Goal: Information Seeking & Learning: Learn about a topic

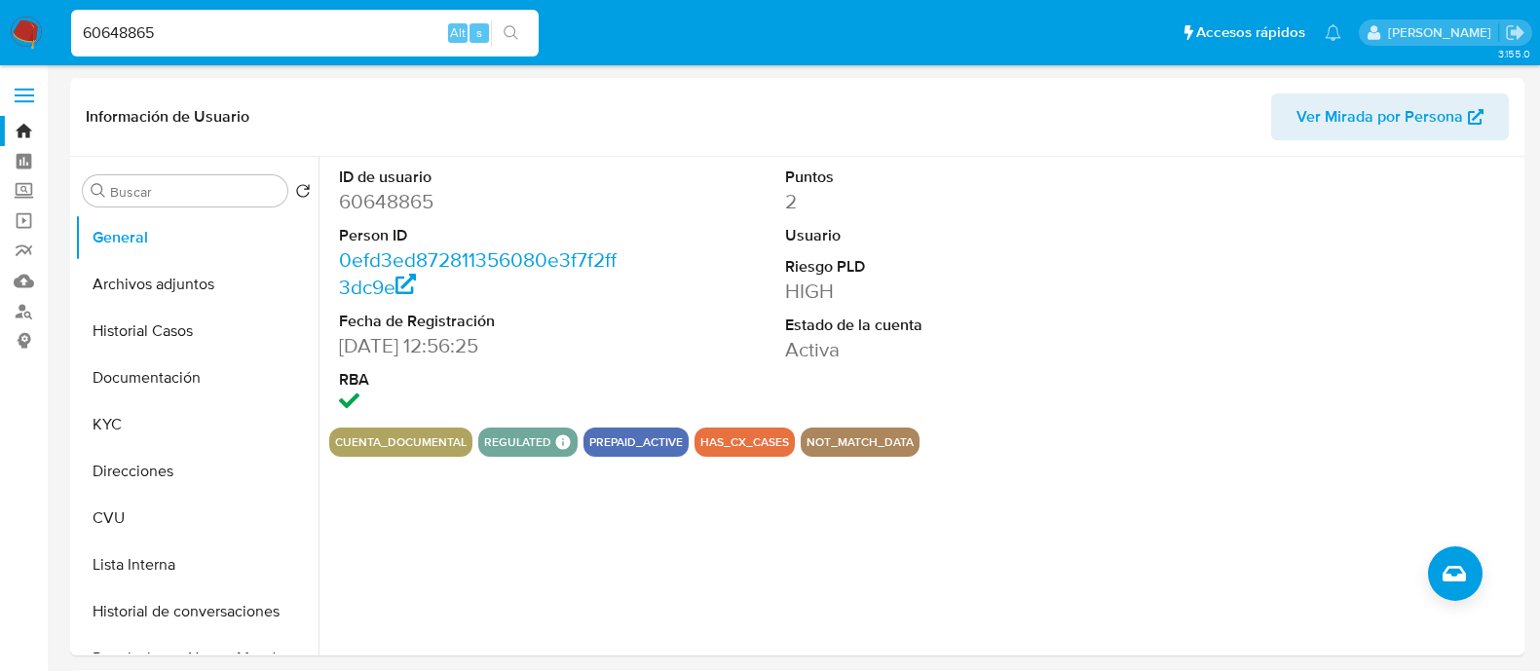
select select "10"
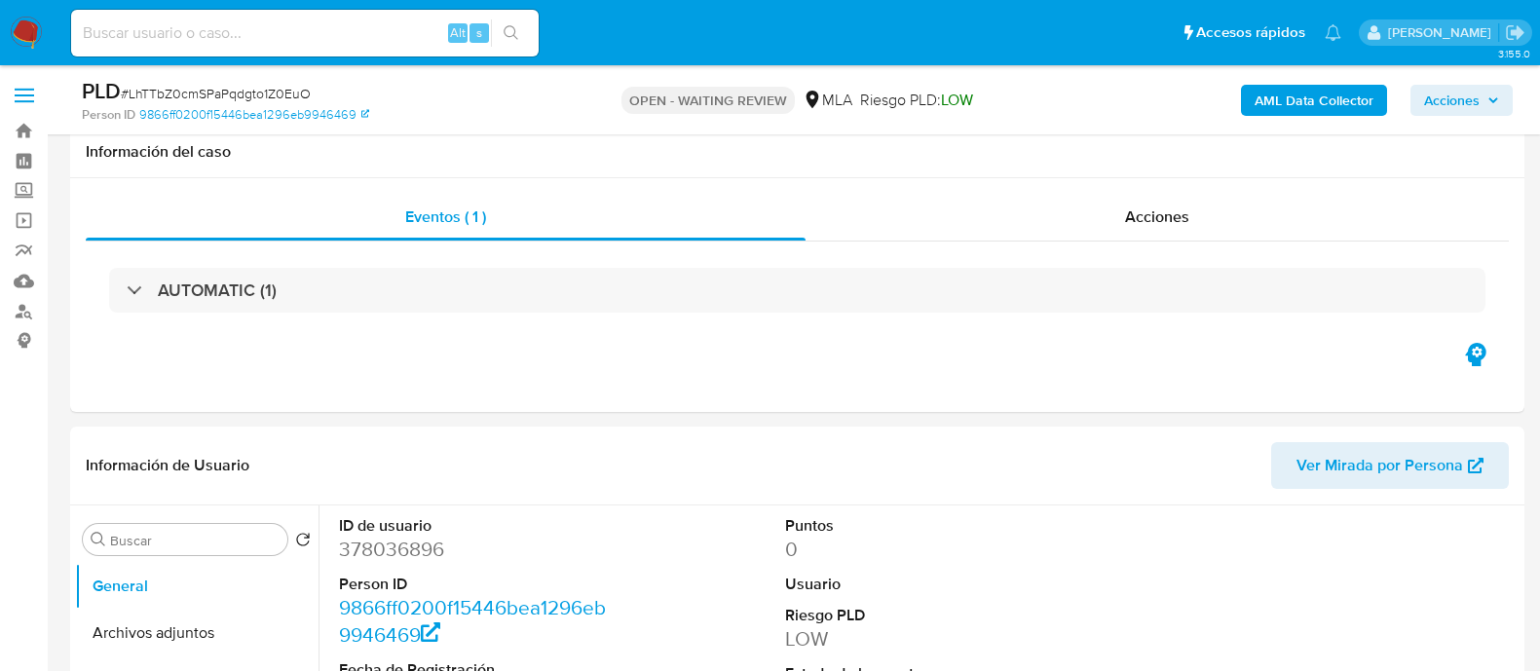
select select "10"
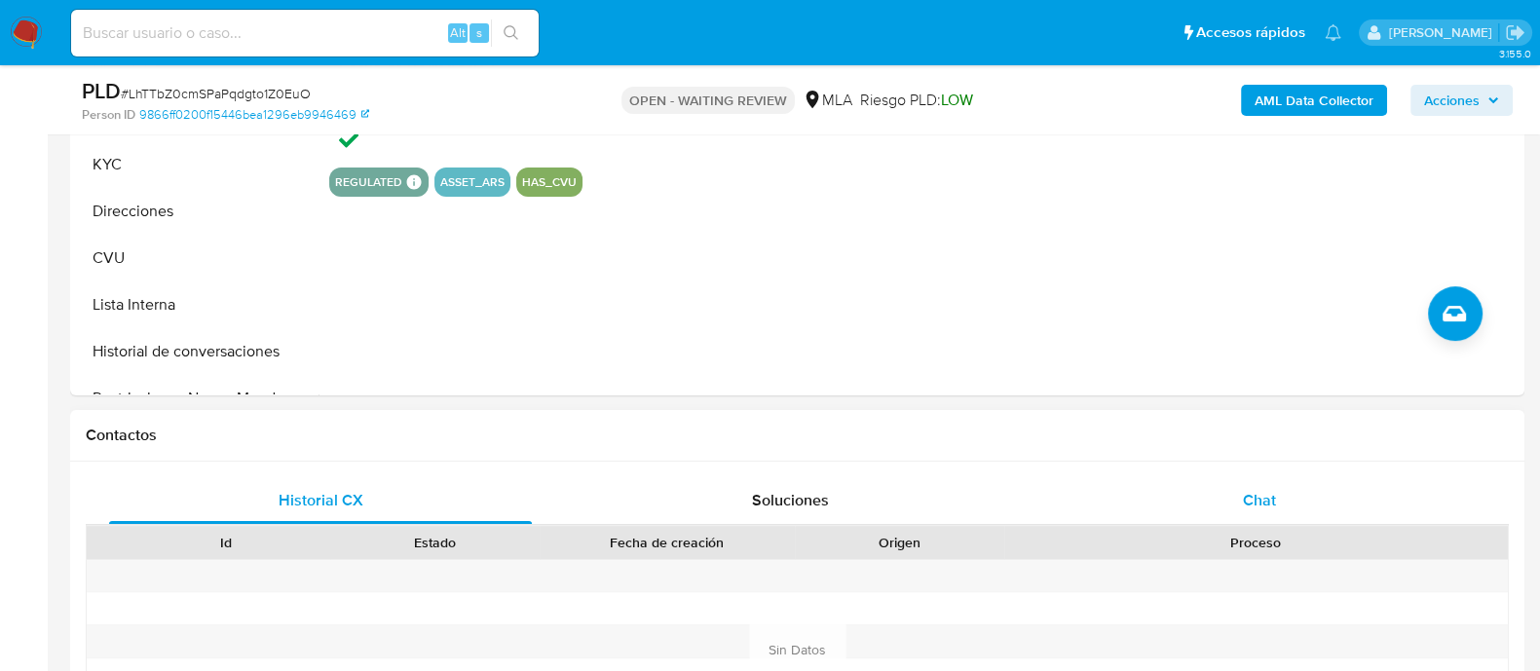
click at [1165, 522] on div "Chat" at bounding box center [1259, 500] width 423 height 47
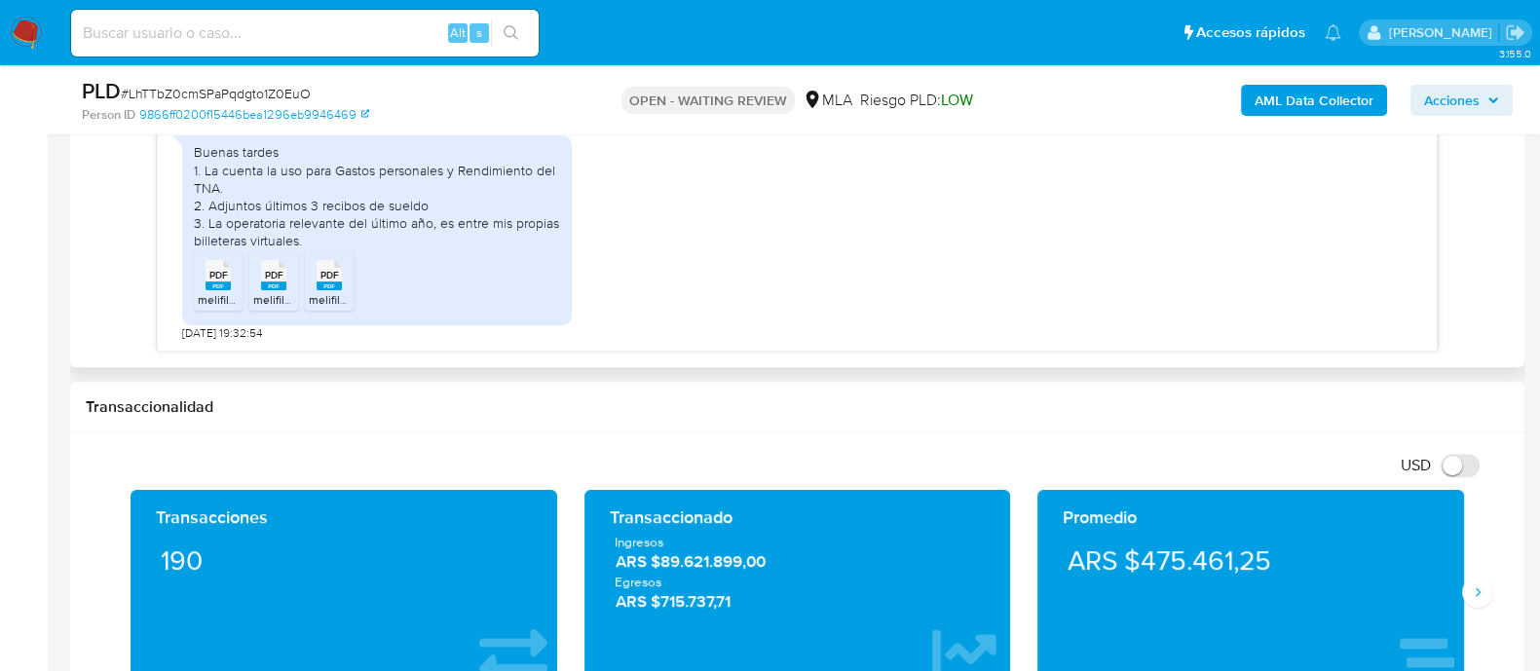
scroll to position [1217, 0]
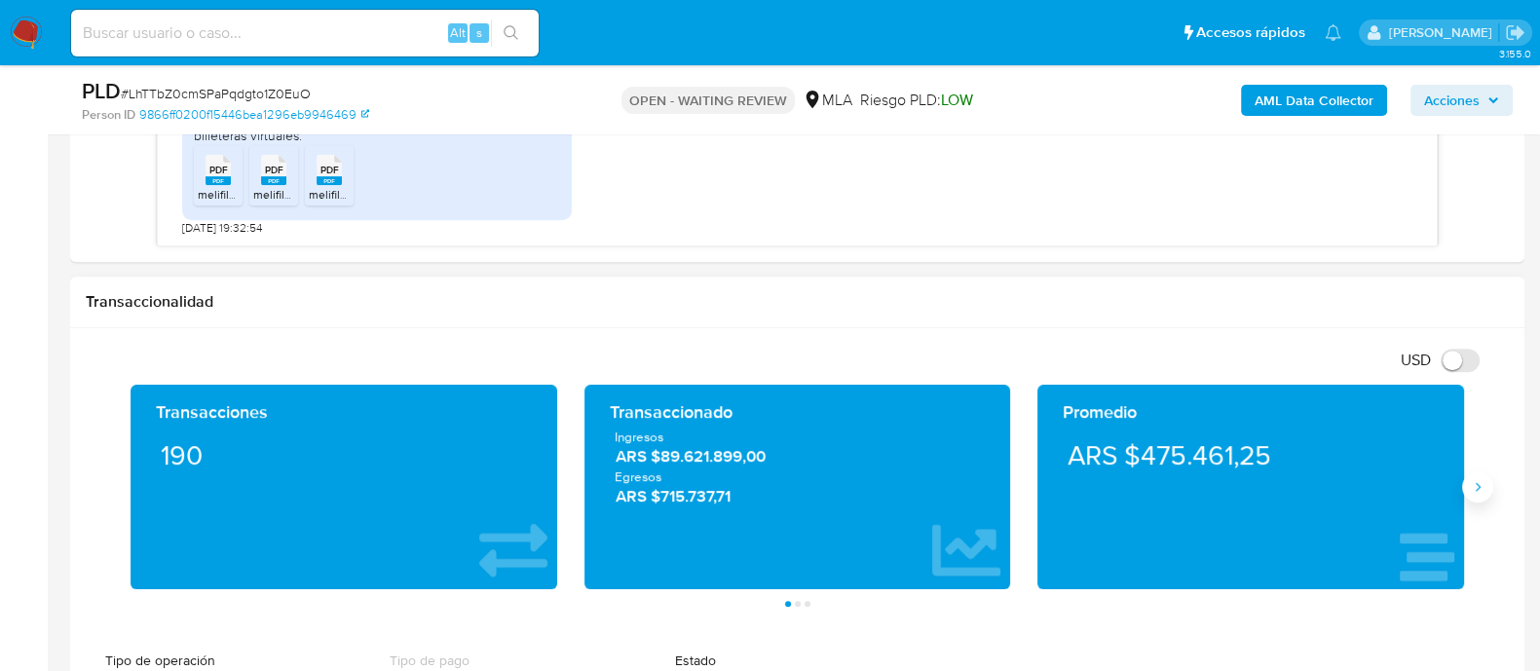
click at [1471, 494] on icon "Siguiente" at bounding box center [1478, 487] width 16 height 16
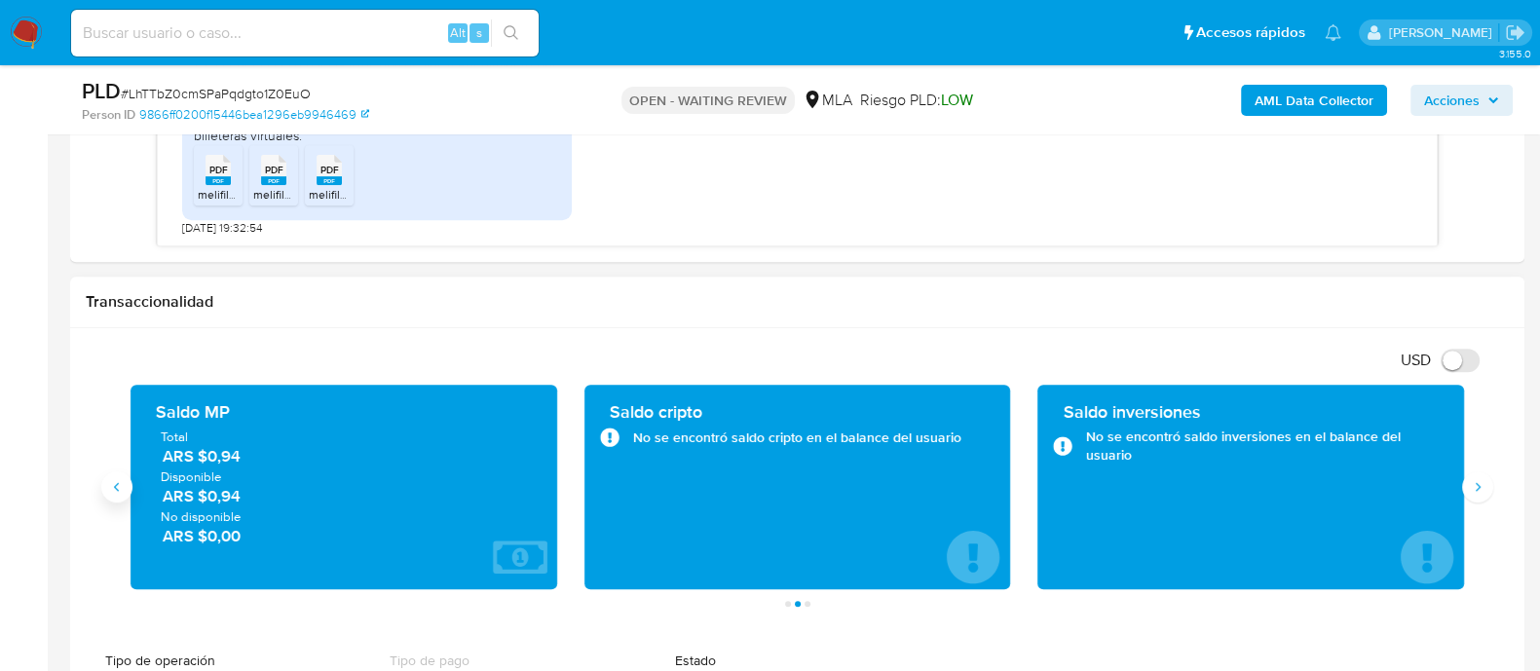
click at [122, 479] on icon "Anterior" at bounding box center [117, 487] width 16 height 16
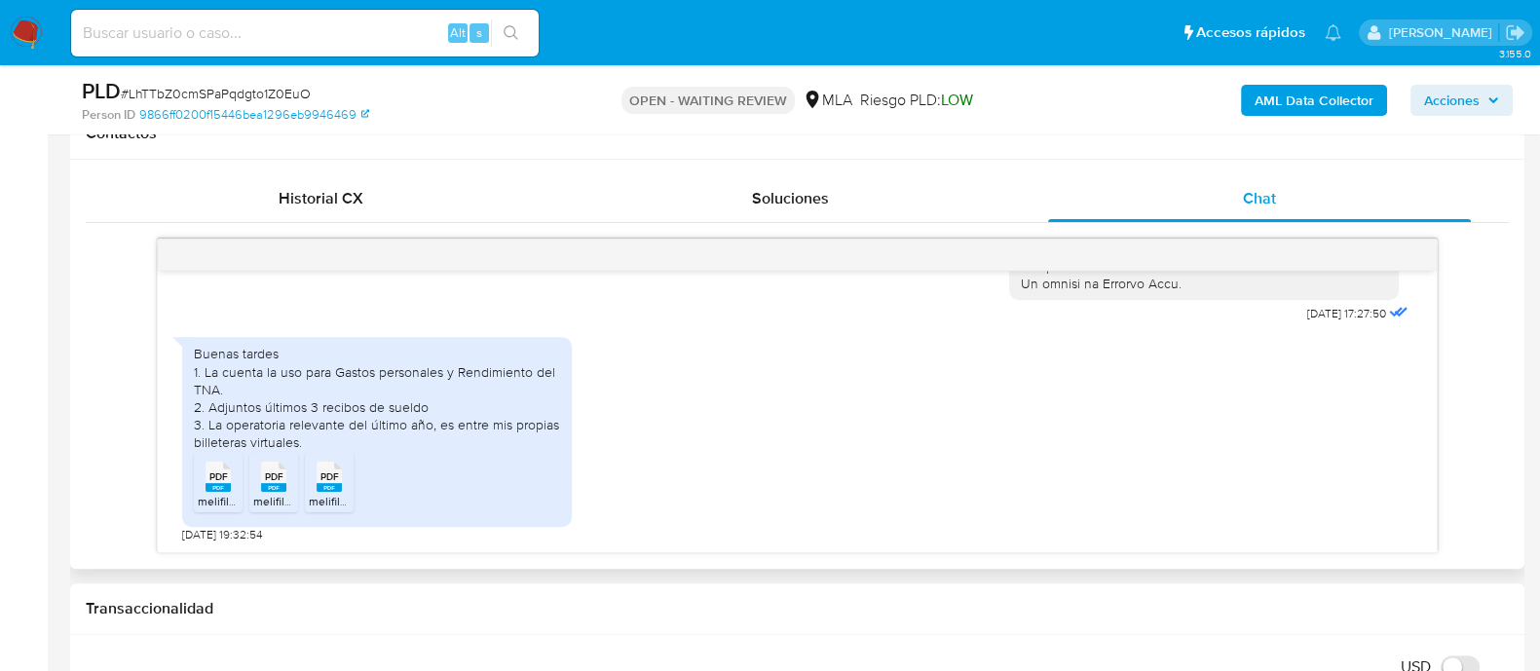
scroll to position [851, 0]
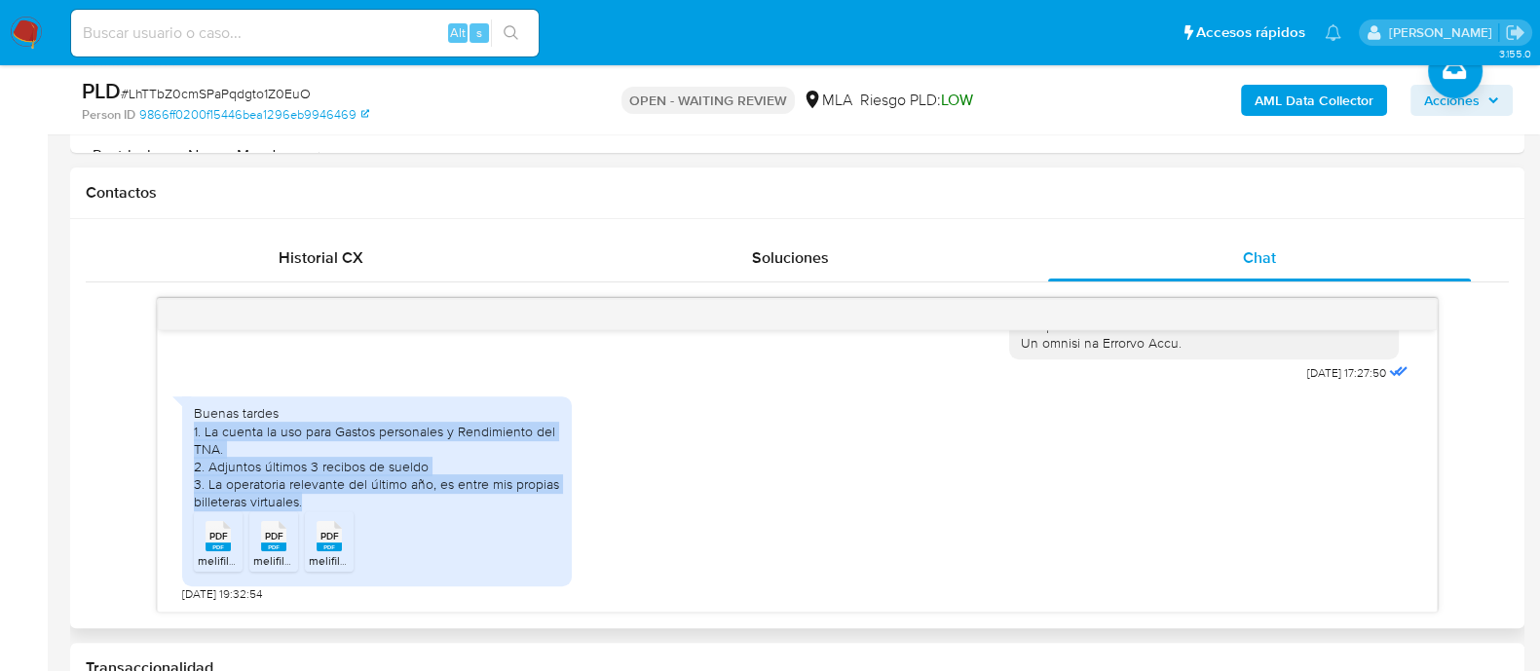
drag, startPoint x: 316, startPoint y: 502, endPoint x: 180, endPoint y: 431, distance: 152.5
click at [180, 431] on div "18/08/2025 17:27:50 Buenas tardes 1. La cuenta la uso para Gastos personales y …" at bounding box center [797, 470] width 1279 height 281
copy div "1. La cuenta la uso para Gastos personales y Rendimiento del TNA. 2. Adjuntos ú…"
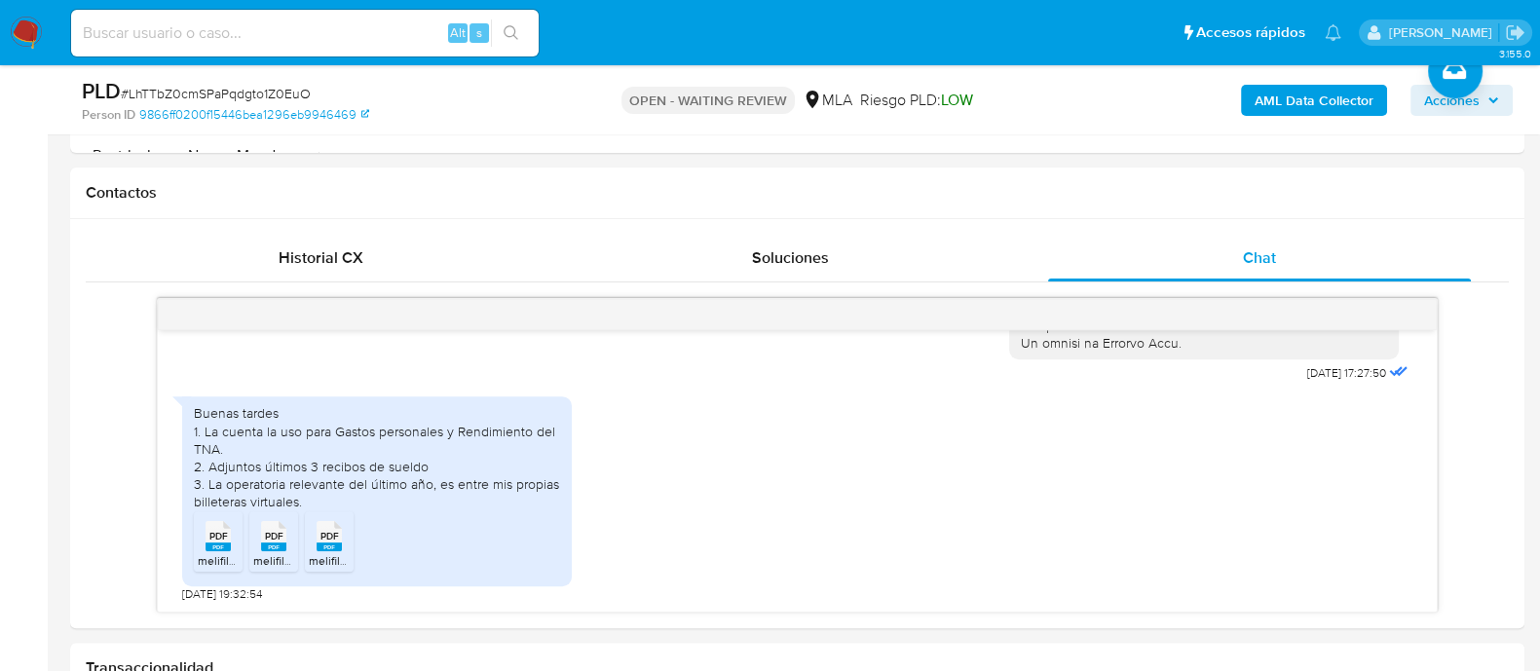
click at [238, 29] on input at bounding box center [304, 32] width 467 height 25
paste input "ycLEWRNwCHQxPVF58jS4bbva"
type input "ycLEWRNwCHQxPVF58jS4bbva"
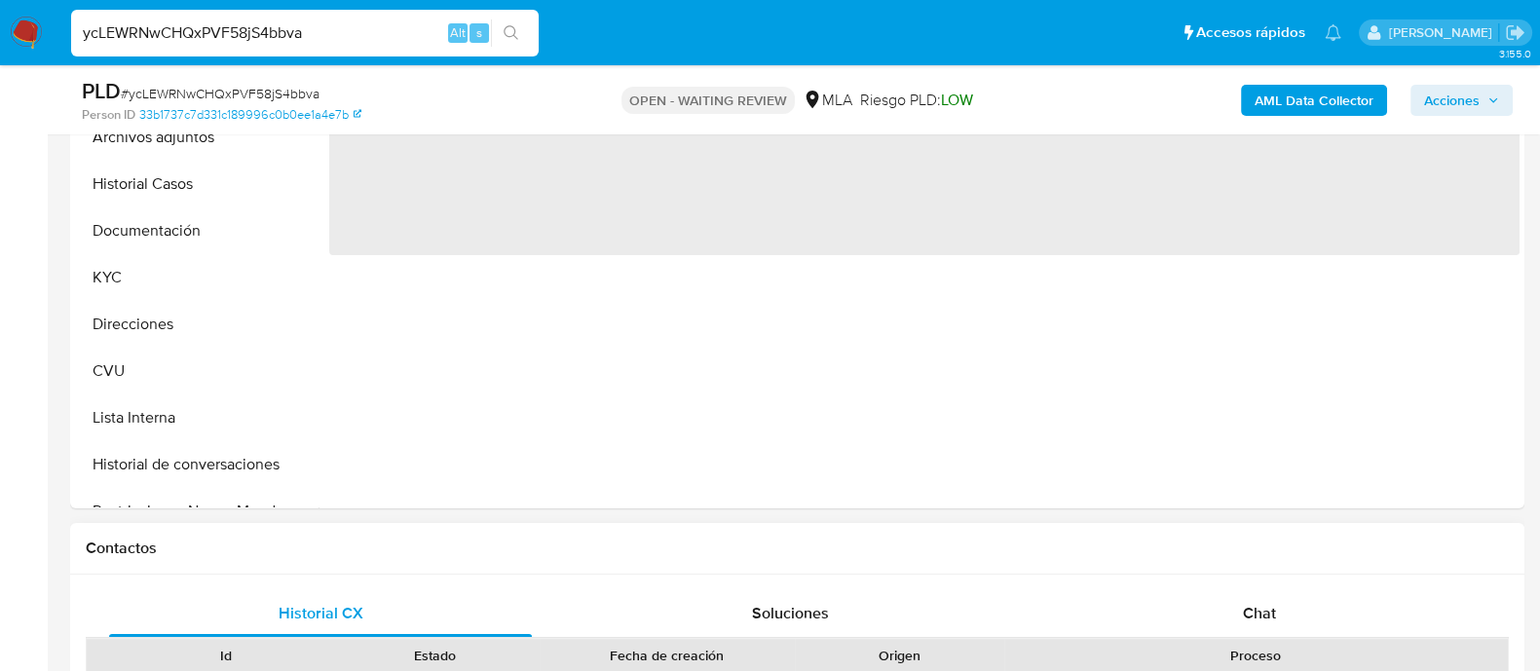
scroll to position [609, 0]
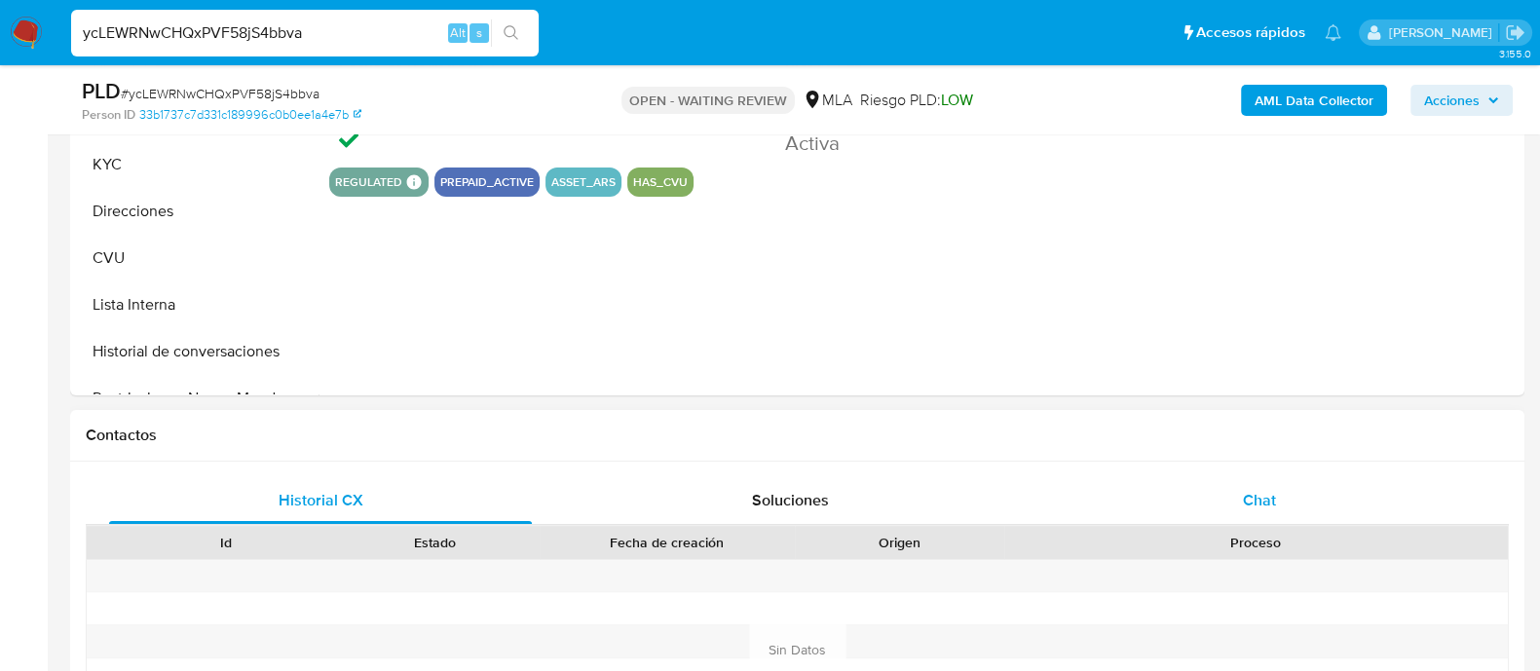
click at [1182, 487] on div "Chat" at bounding box center [1259, 500] width 423 height 47
select select "10"
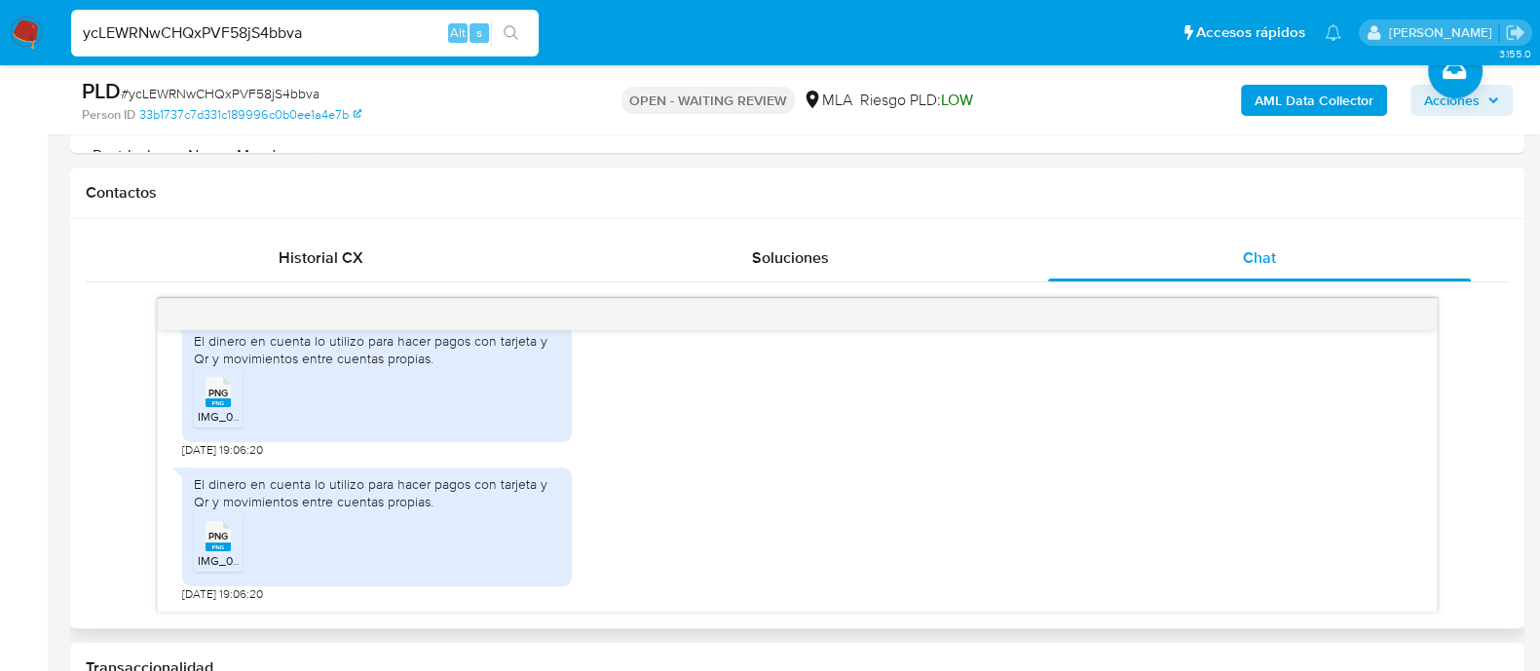
scroll to position [1235, 0]
click at [223, 387] on span "PNG" at bounding box center [217, 393] width 19 height 13
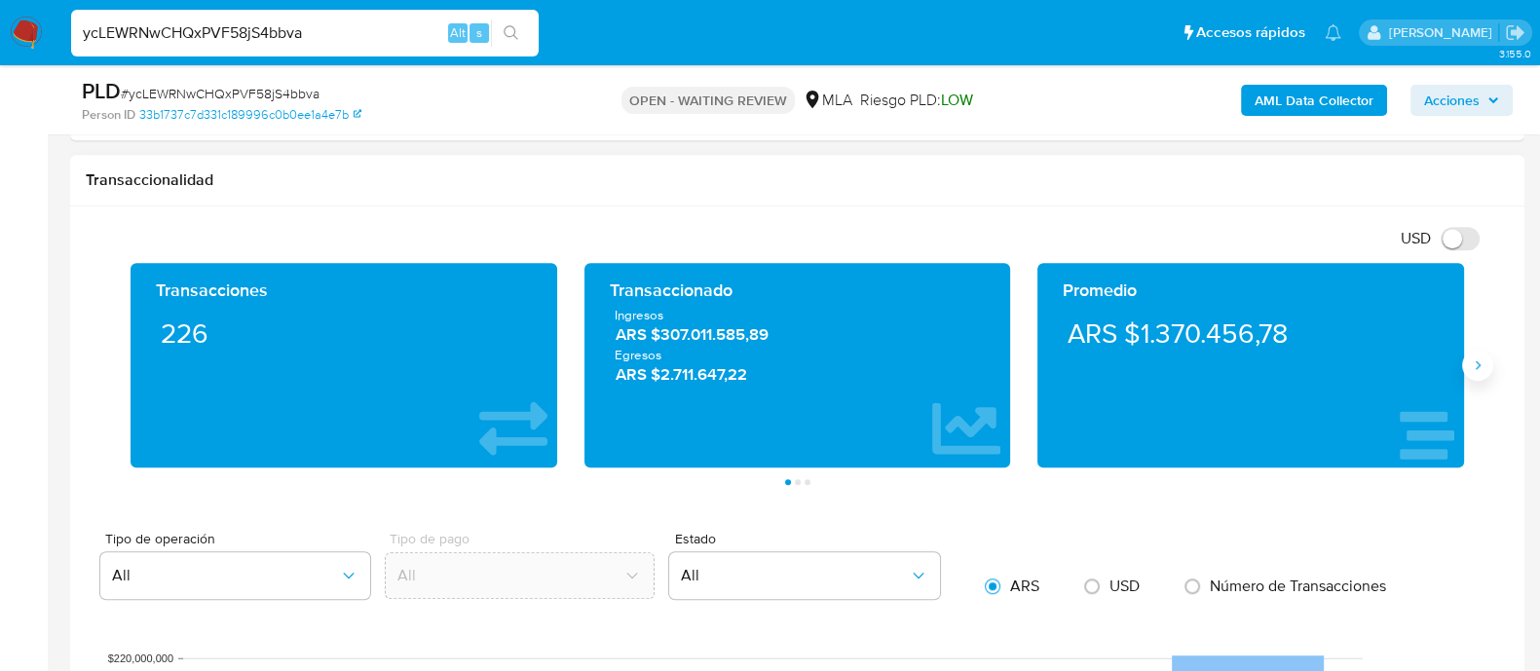
click at [1480, 375] on button "Siguiente" at bounding box center [1477, 365] width 31 height 31
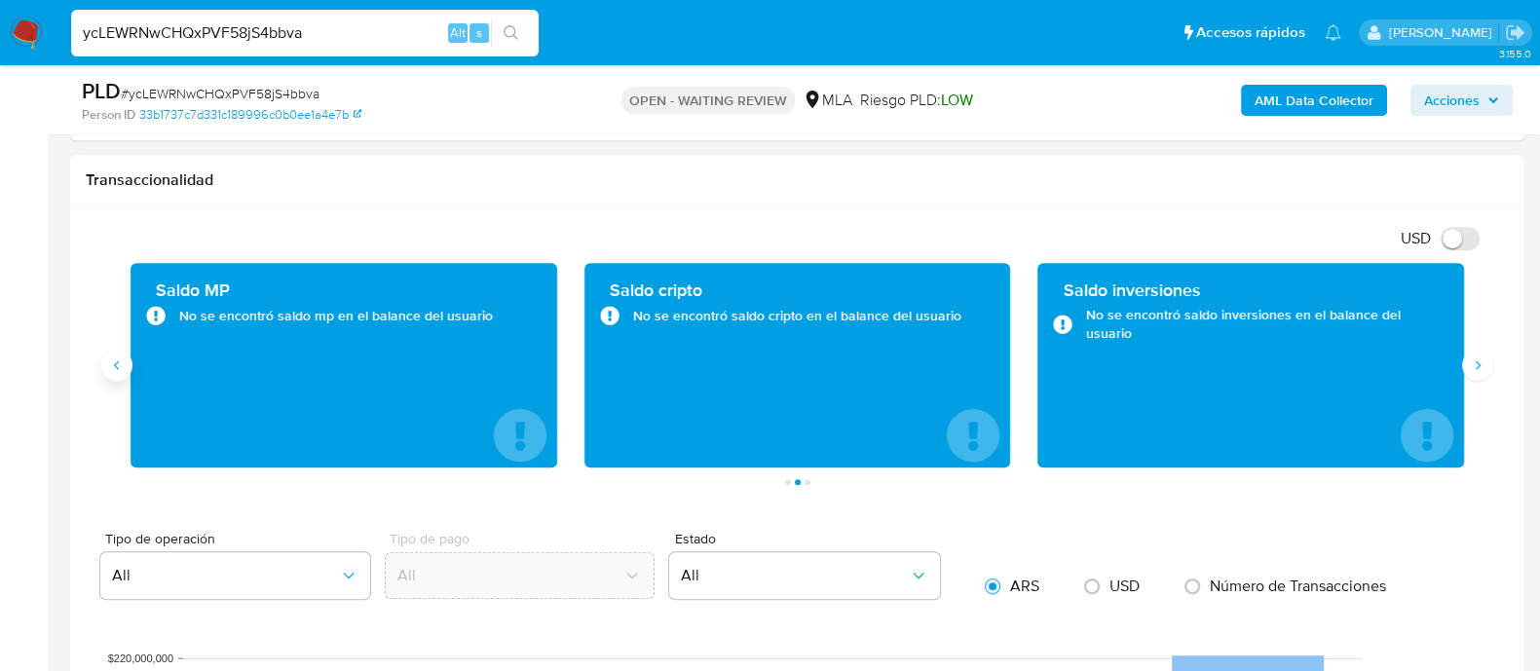
click at [124, 361] on icon "Anterior" at bounding box center [117, 365] width 16 height 16
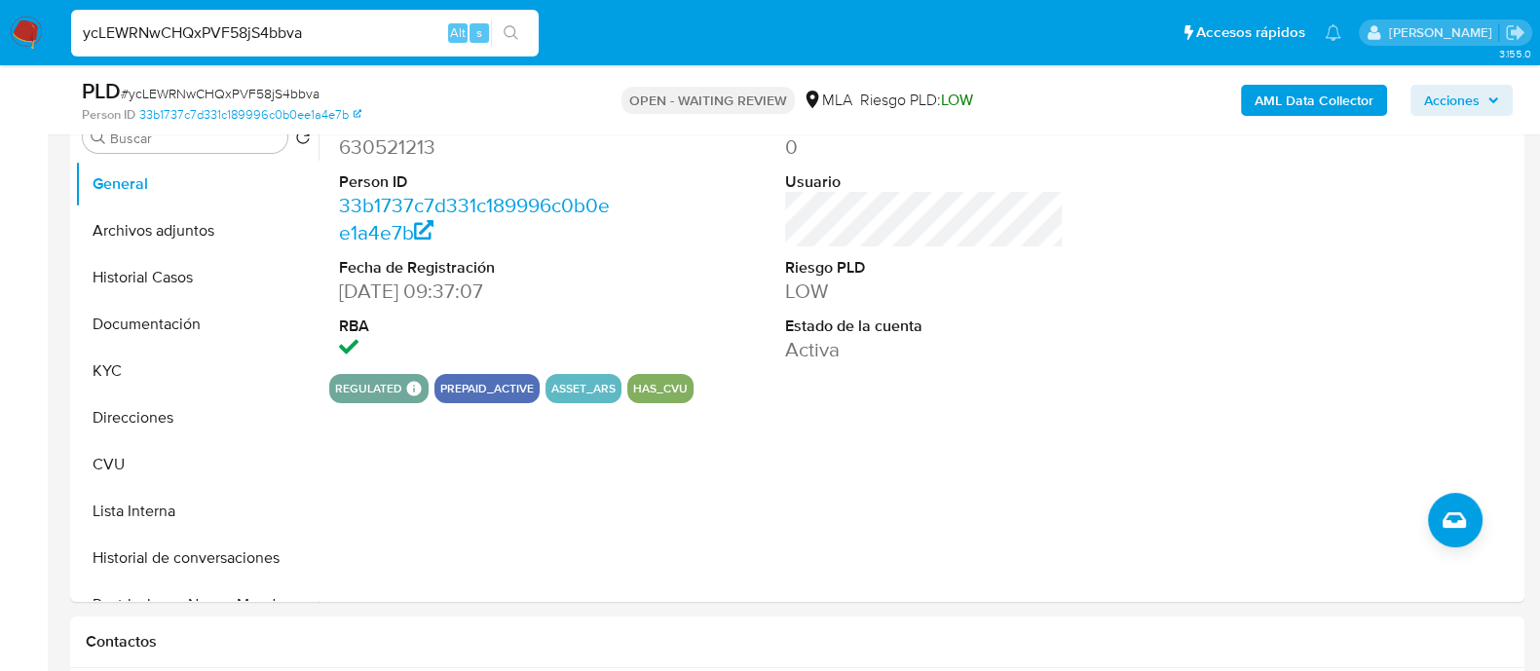
scroll to position [365, 0]
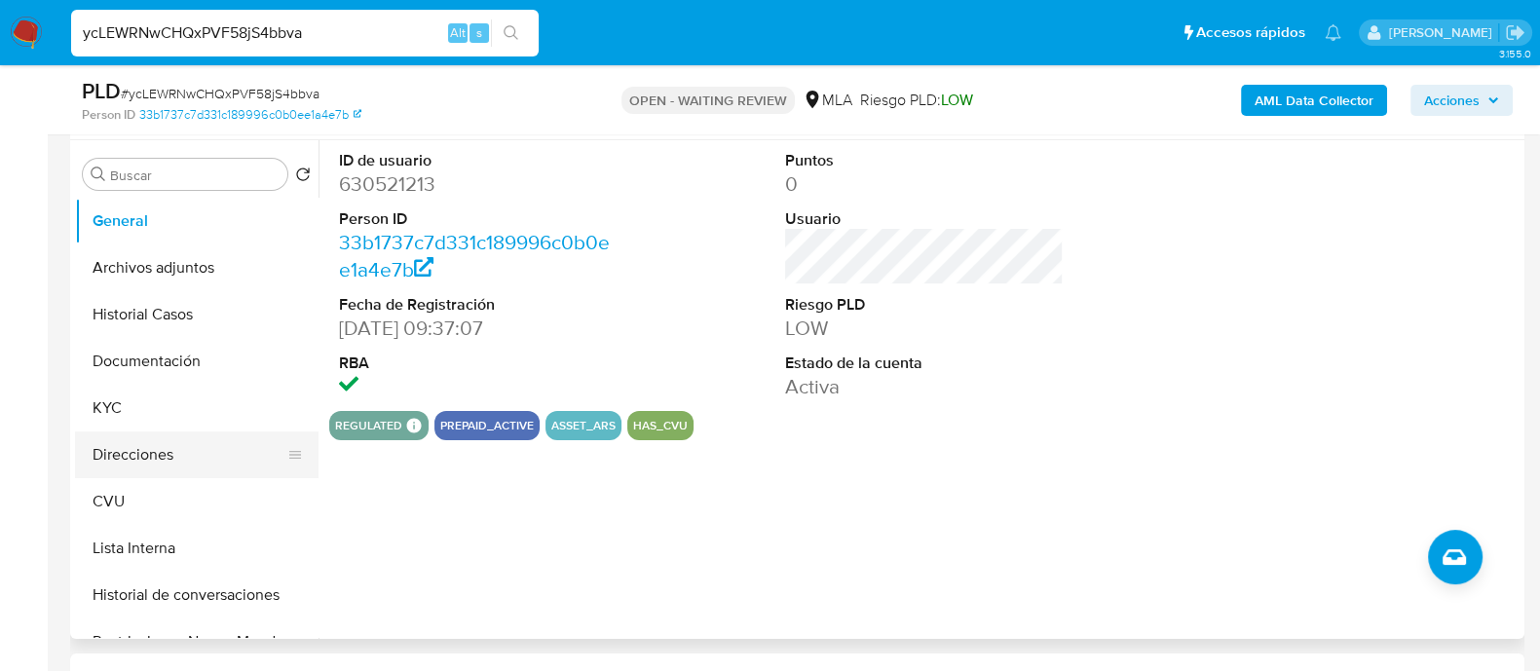
click at [137, 436] on button "Direcciones" at bounding box center [189, 454] width 228 height 47
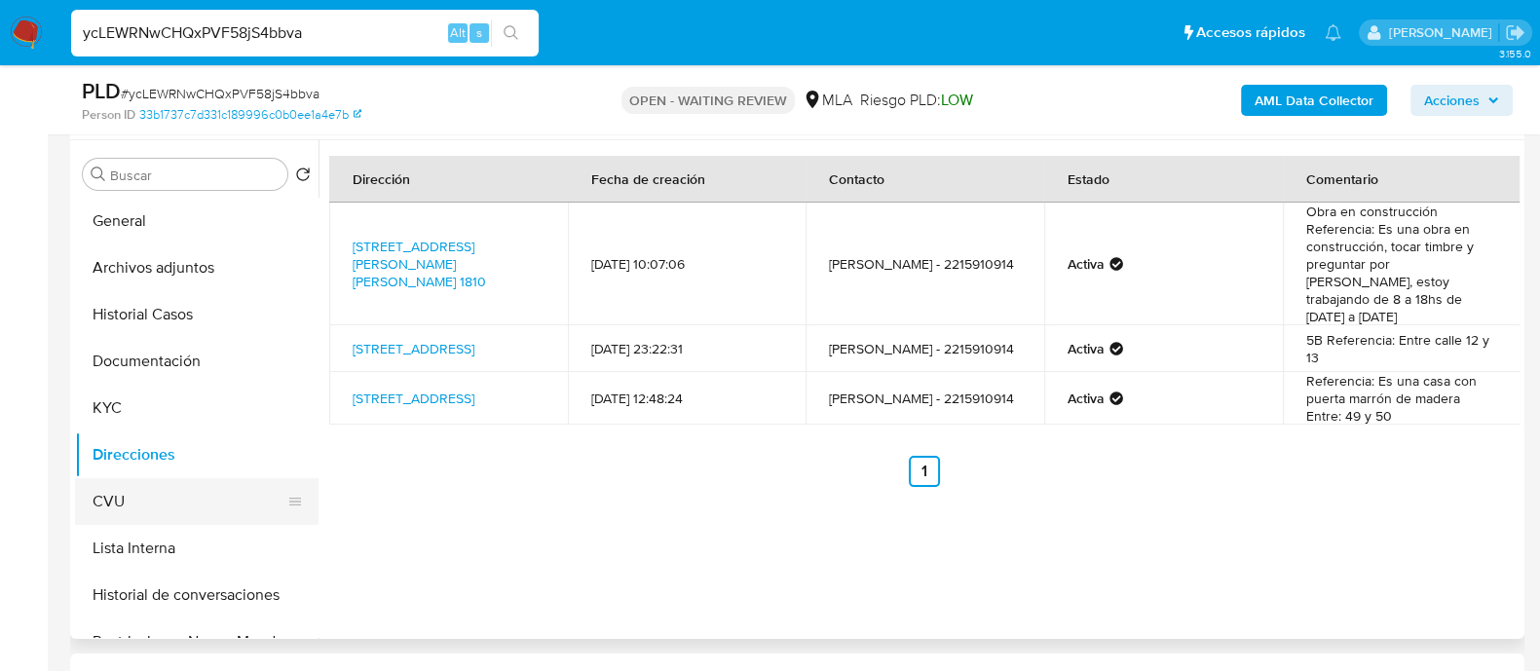
click at [151, 506] on button "CVU" at bounding box center [189, 501] width 228 height 47
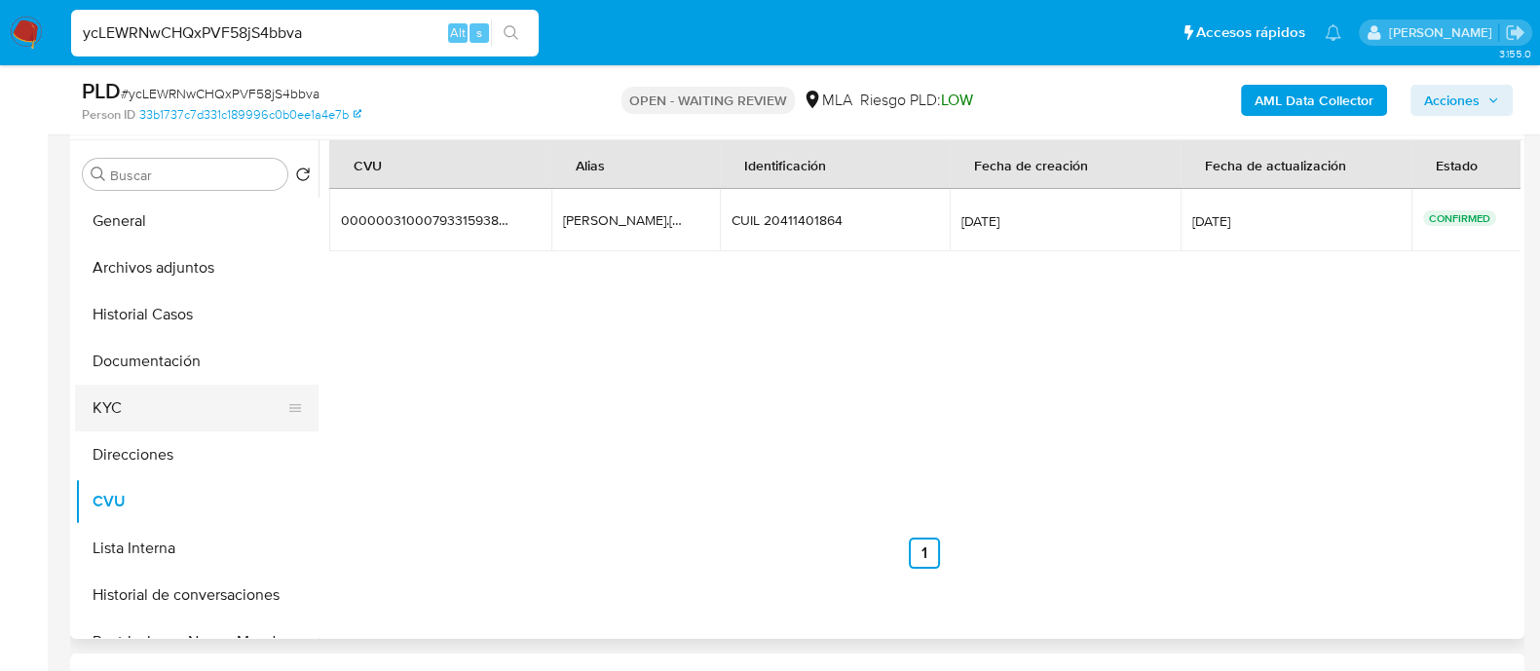
click at [146, 396] on button "KYC" at bounding box center [189, 408] width 228 height 47
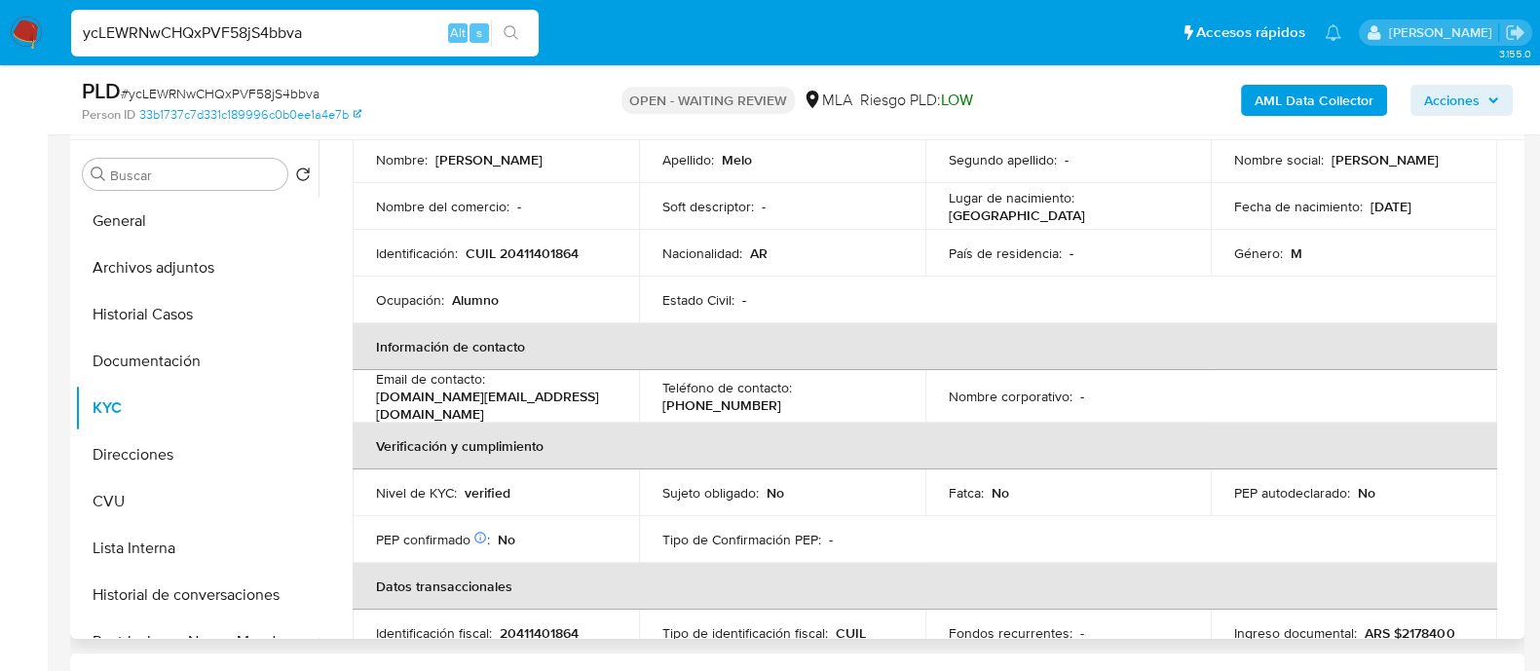
scroll to position [0, 0]
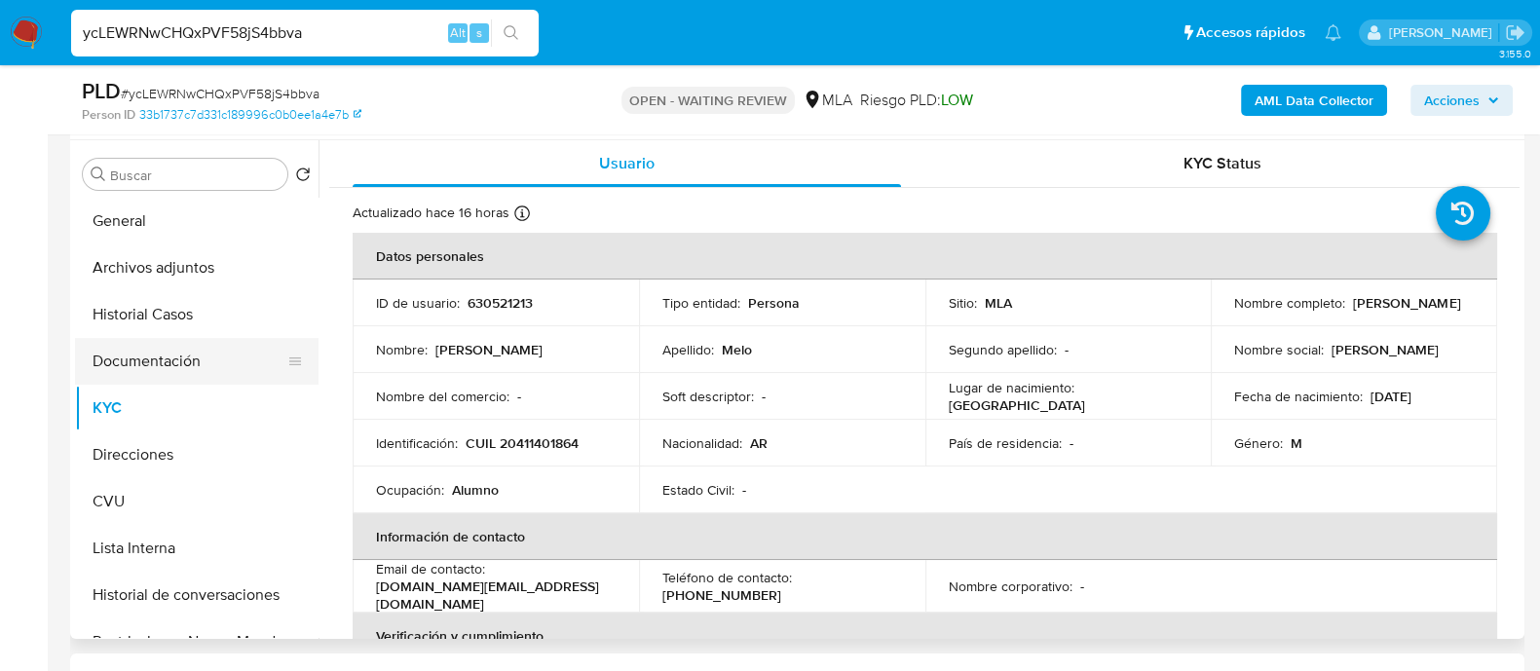
click at [161, 362] on button "Documentación" at bounding box center [189, 361] width 228 height 47
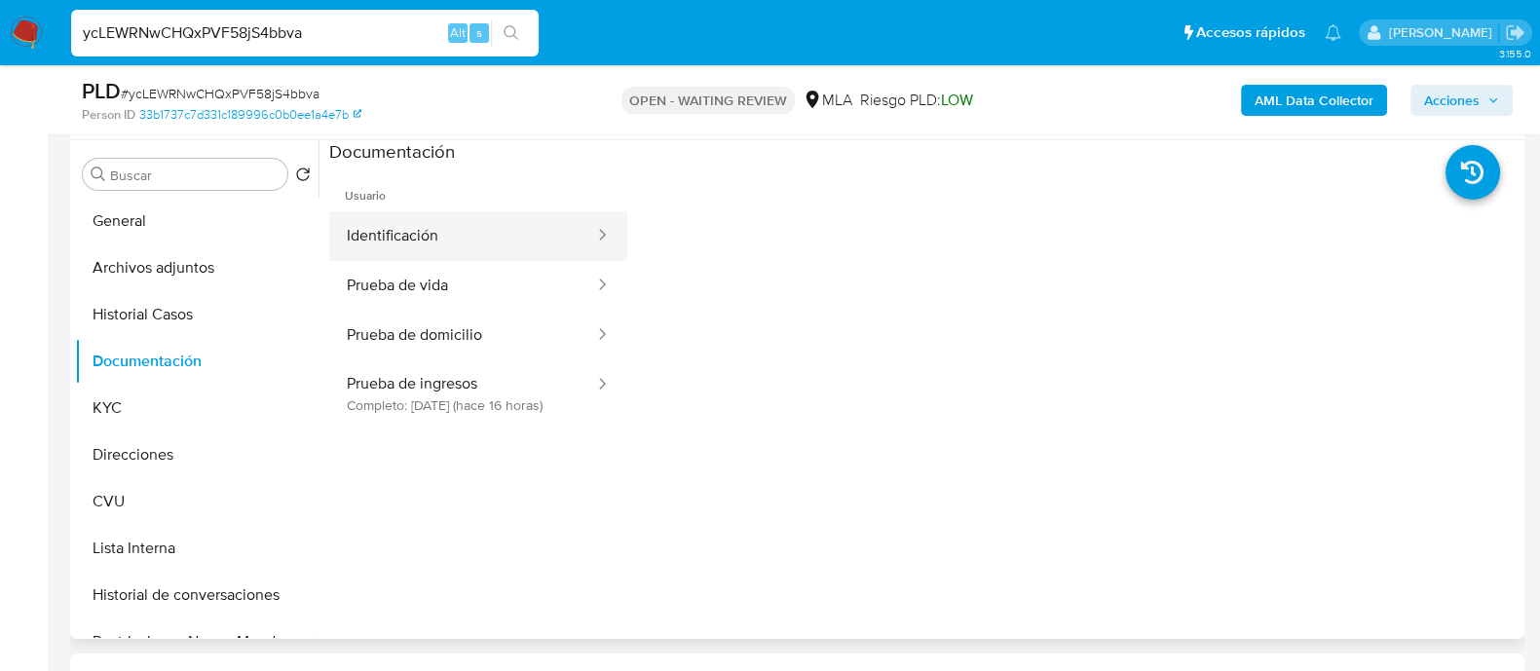
click at [454, 241] on button "Identificación" at bounding box center [462, 236] width 267 height 50
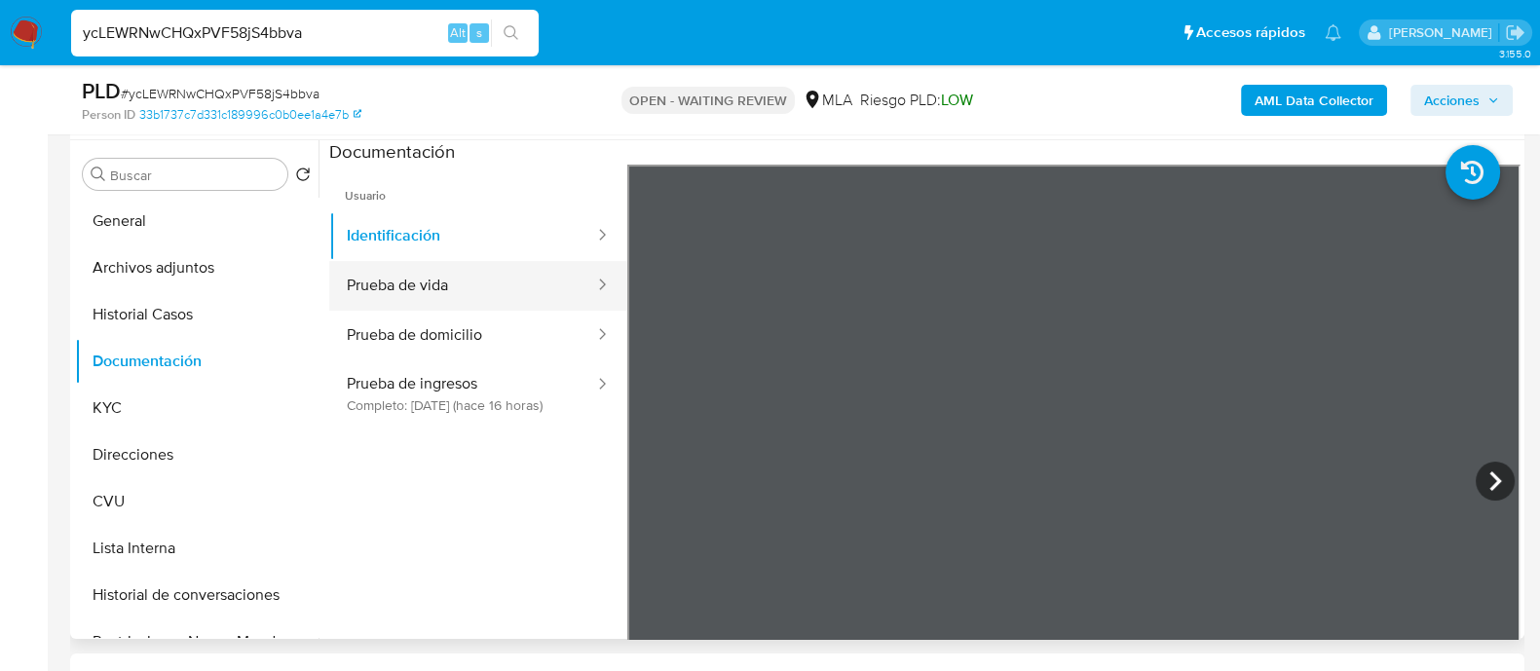
click at [452, 280] on button "Prueba de vida" at bounding box center [462, 286] width 267 height 50
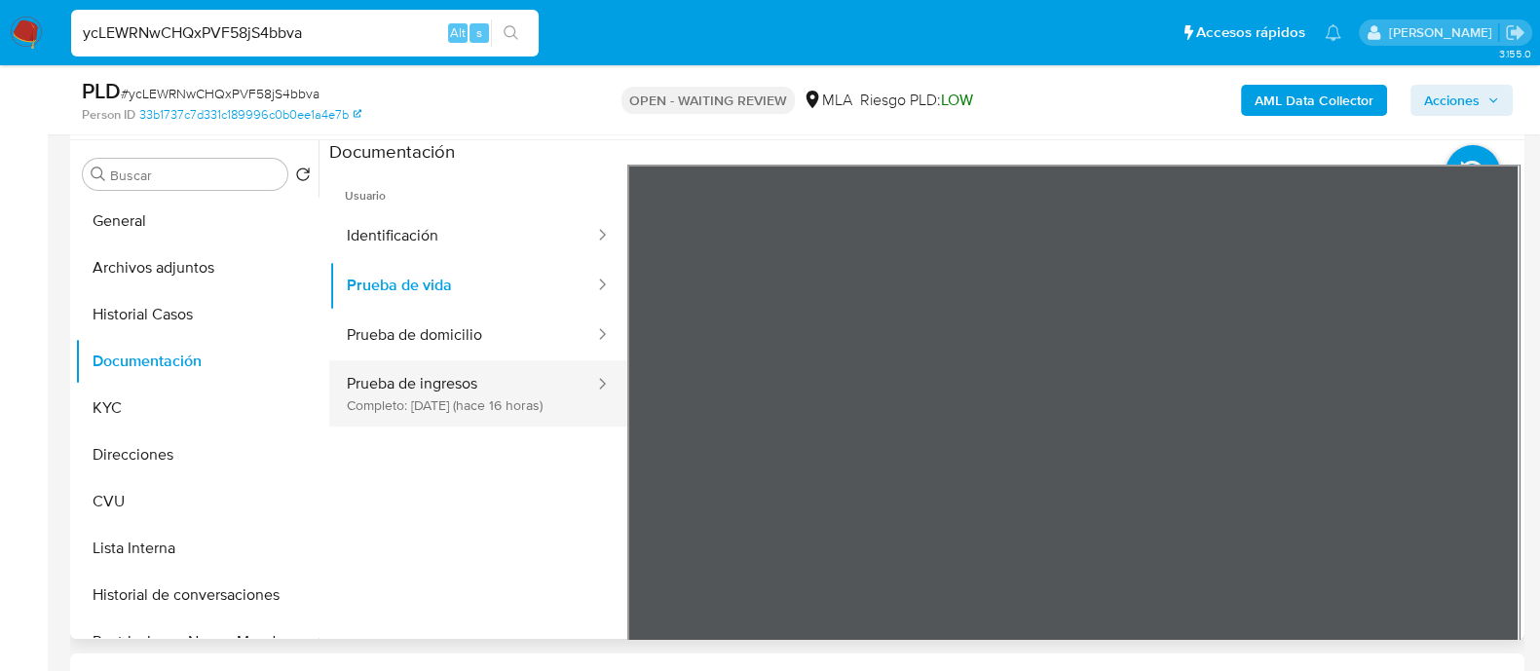
click at [473, 371] on button "Prueba de ingresos Completo: 21/08/2025 (hace 16 horas)" at bounding box center [462, 393] width 267 height 66
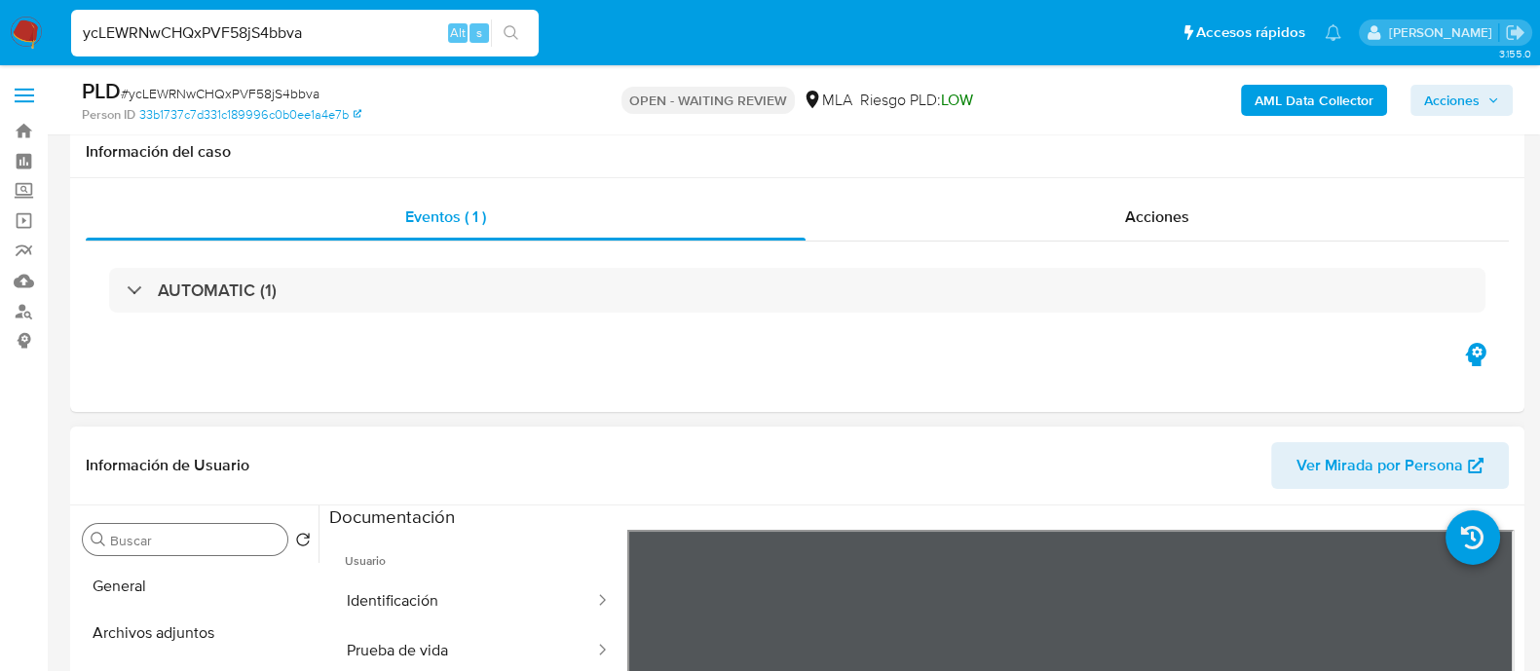
scroll to position [243, 0]
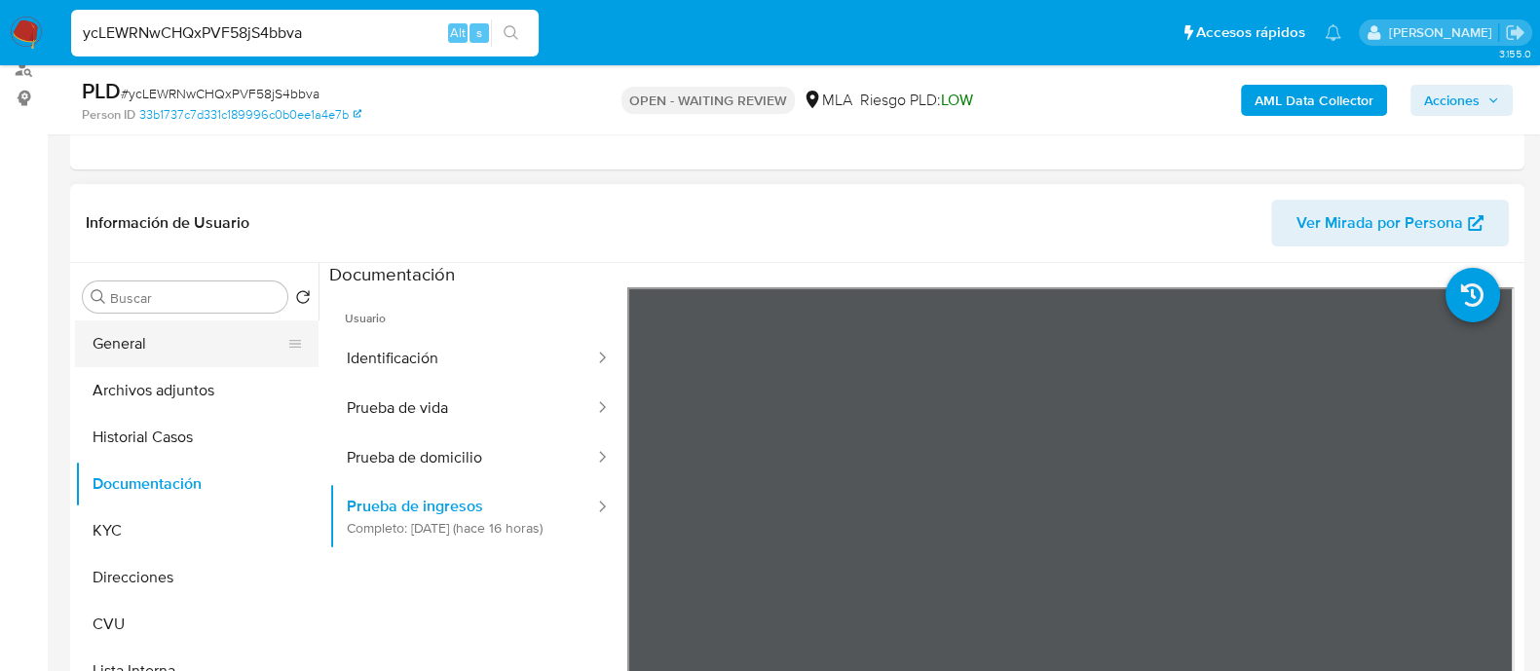
click at [139, 349] on button "General" at bounding box center [189, 343] width 228 height 47
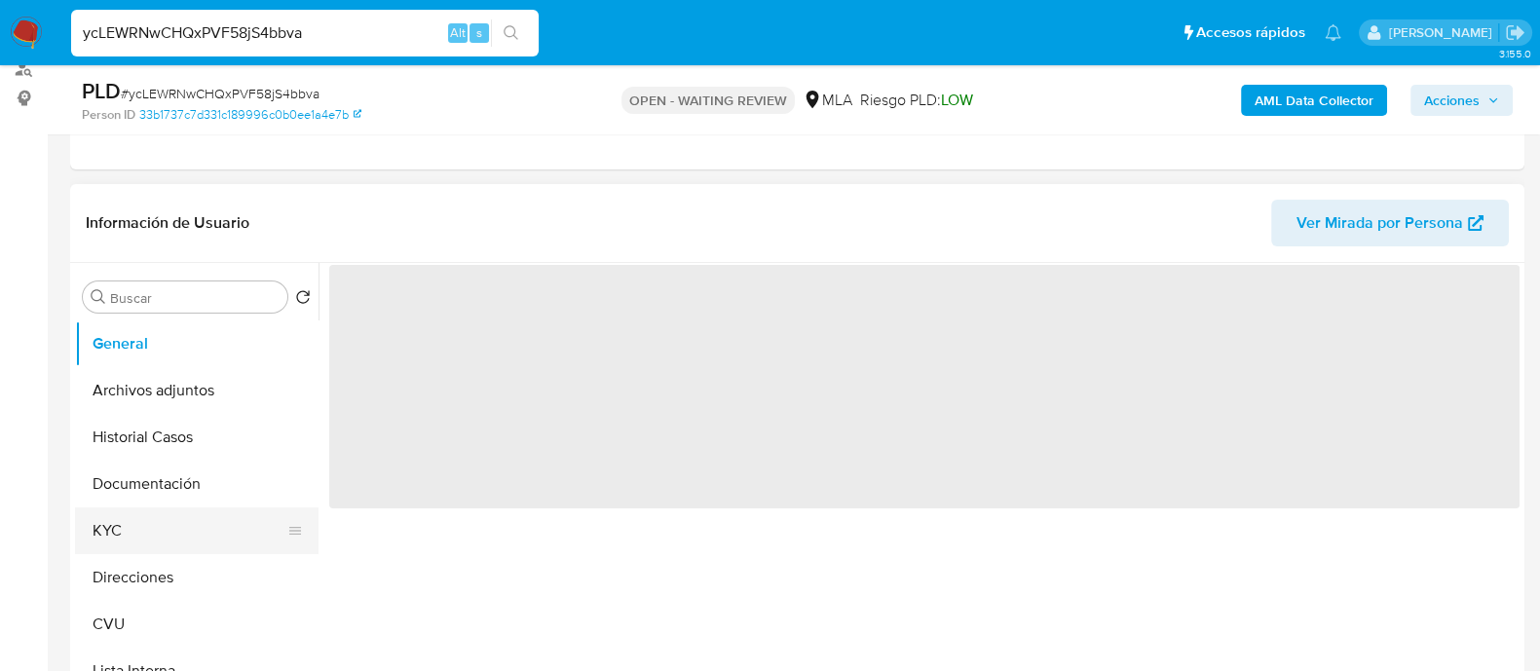
click at [123, 538] on button "KYC" at bounding box center [189, 530] width 228 height 47
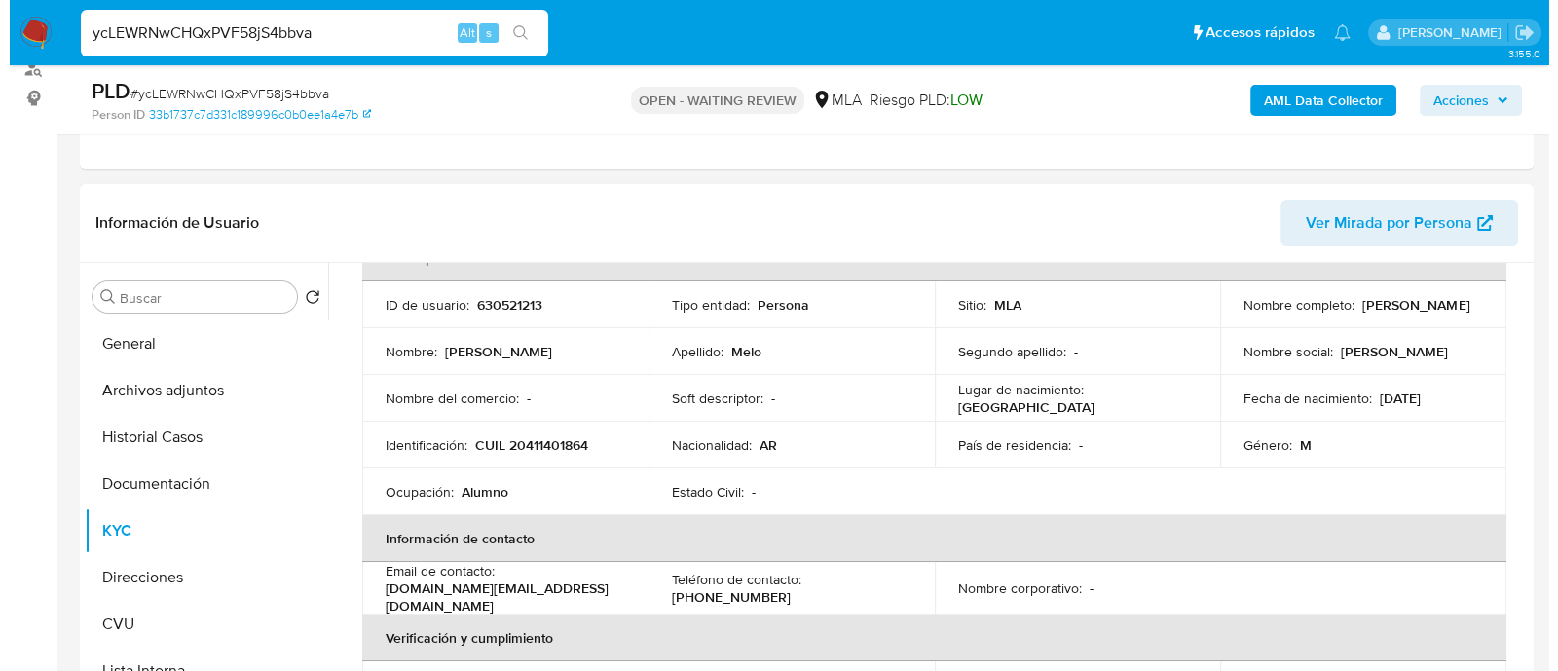
scroll to position [0, 0]
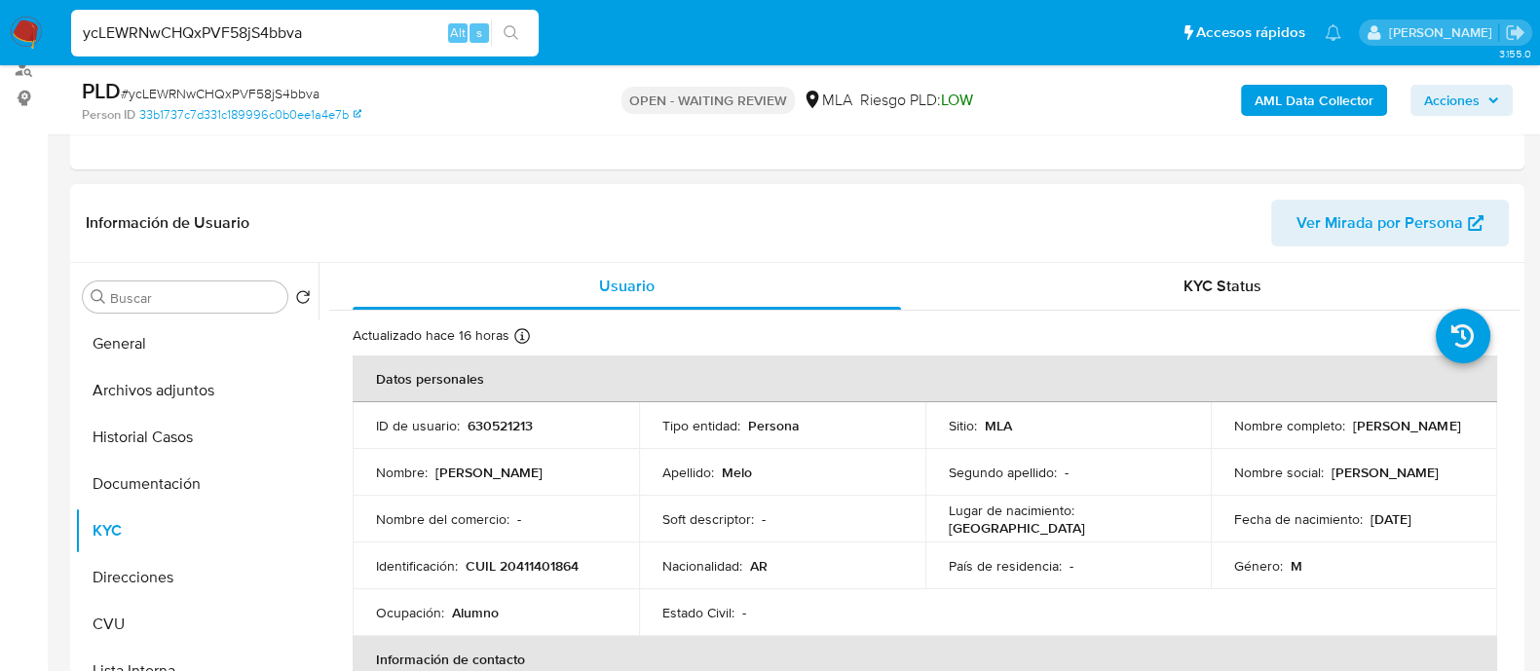
click at [506, 417] on p "630521213" at bounding box center [499, 426] width 65 height 18
copy p "630521213"
click at [1314, 99] on b "AML Data Collector" at bounding box center [1313, 100] width 119 height 31
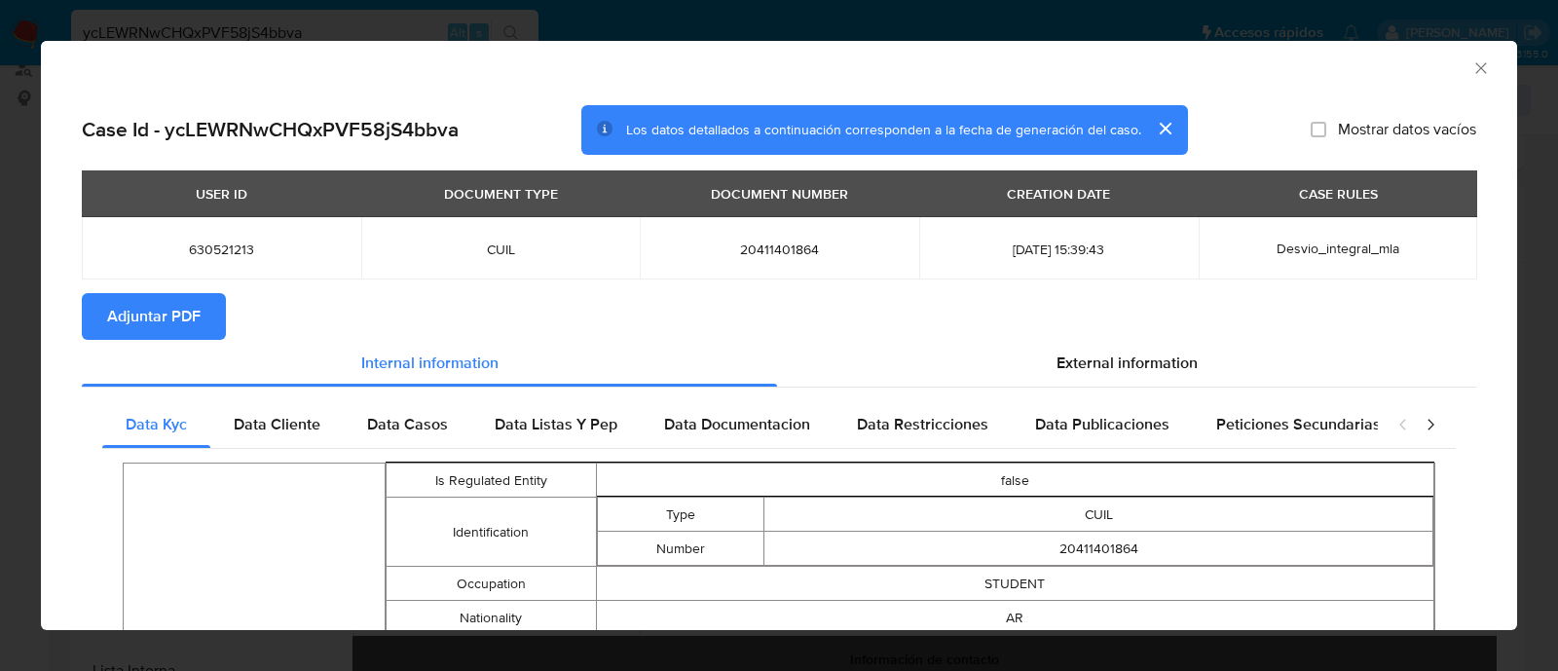
drag, startPoint x: 1557, startPoint y: 628, endPoint x: 1557, endPoint y: 728, distance: 99.3
drag, startPoint x: 1557, startPoint y: 728, endPoint x: 675, endPoint y: 499, distance: 911.6
click at [675, 499] on td "Type" at bounding box center [681, 515] width 168 height 34
click at [305, 418] on span "Data Cliente" at bounding box center [277, 424] width 87 height 22
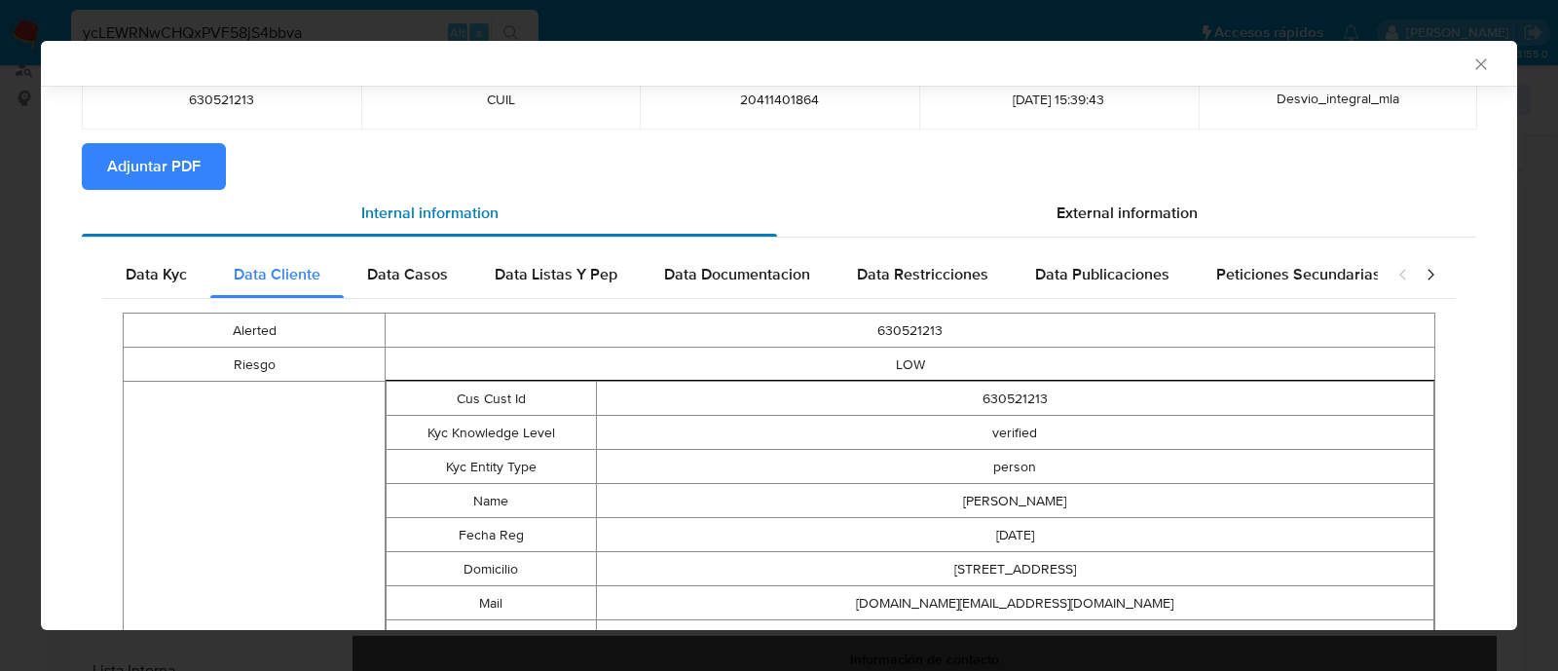
scroll to position [77, 0]
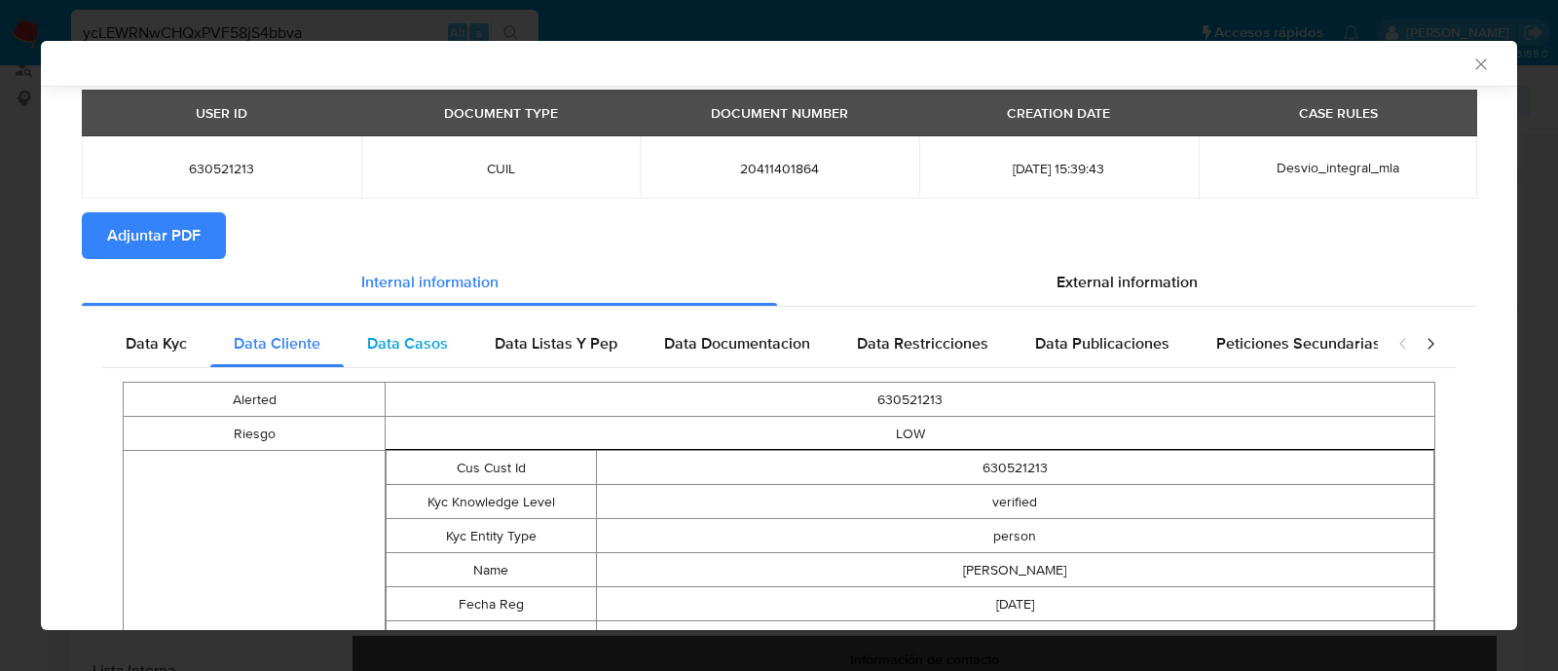
click at [442, 348] on span "Data Casos" at bounding box center [407, 343] width 81 height 22
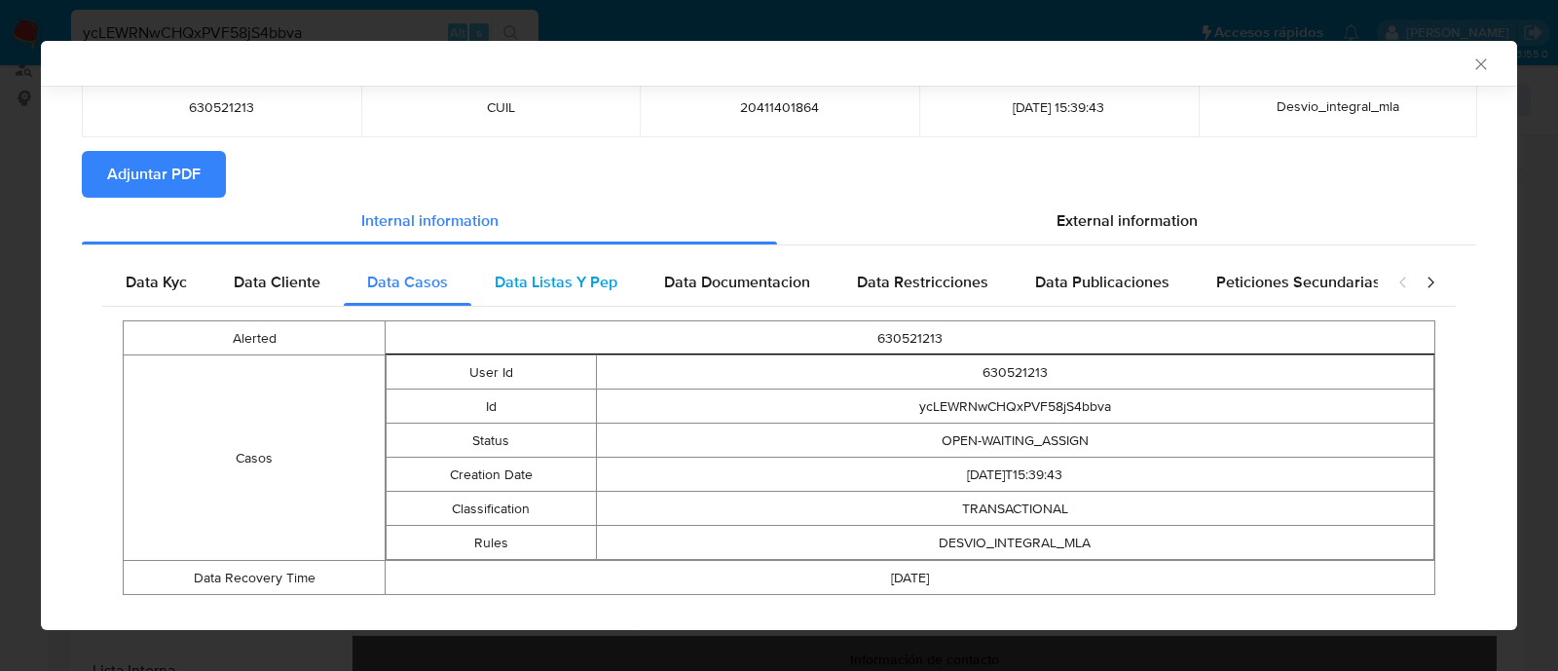
scroll to position [170, 0]
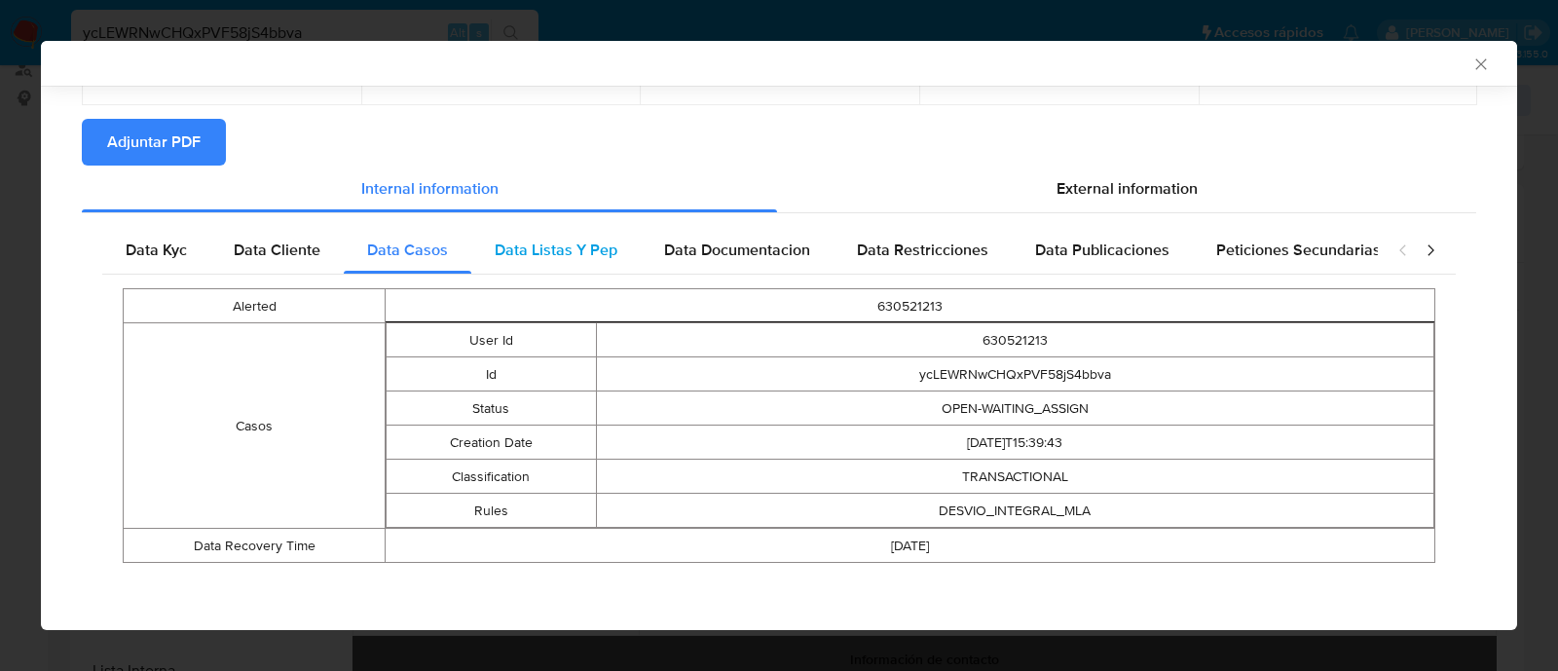
click at [561, 257] on span "Data Listas Y Pep" at bounding box center [556, 250] width 123 height 22
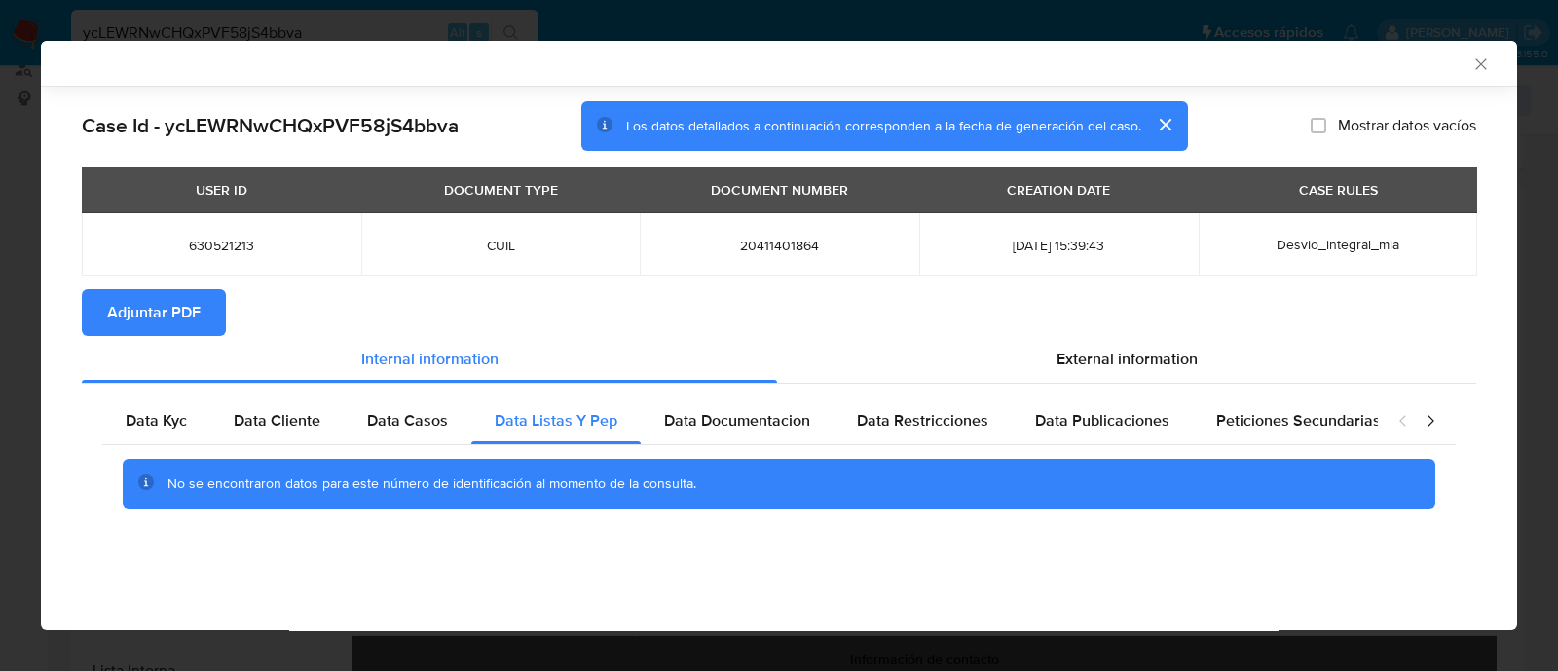
scroll to position [0, 0]
click at [755, 430] on span "Data Documentacion" at bounding box center [737, 420] width 146 height 22
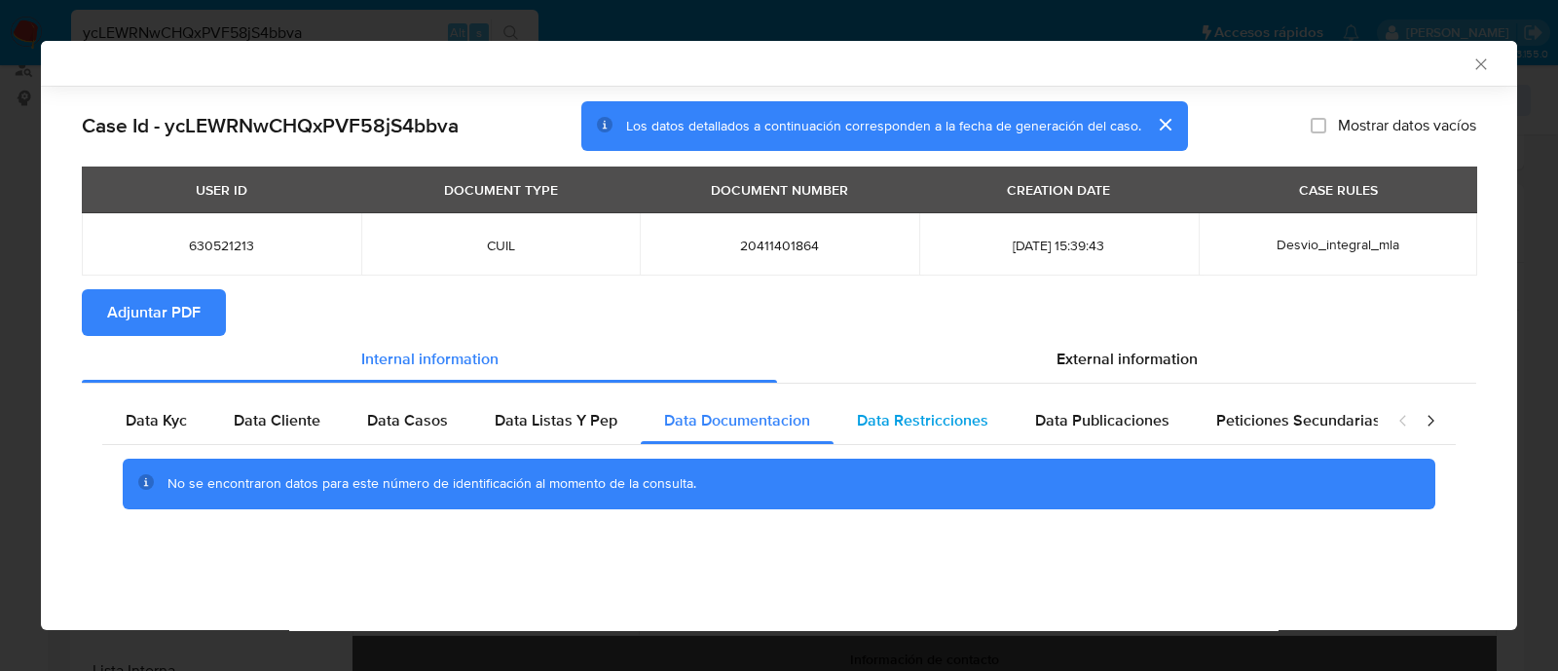
click at [894, 428] on span "Data Restricciones" at bounding box center [922, 420] width 131 height 22
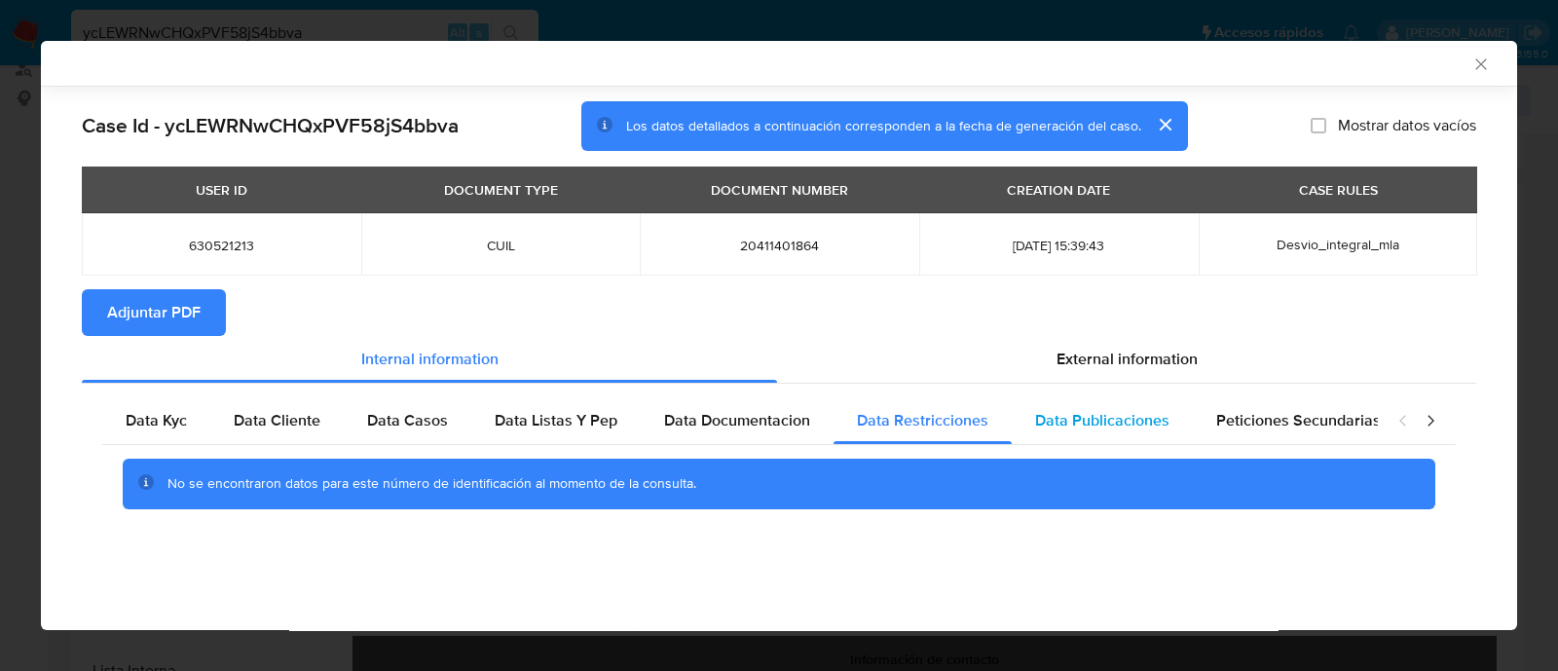
drag, startPoint x: 1051, startPoint y: 420, endPoint x: 1066, endPoint y: 418, distance: 15.7
click at [1056, 418] on span "Data Publicaciones" at bounding box center [1102, 420] width 134 height 22
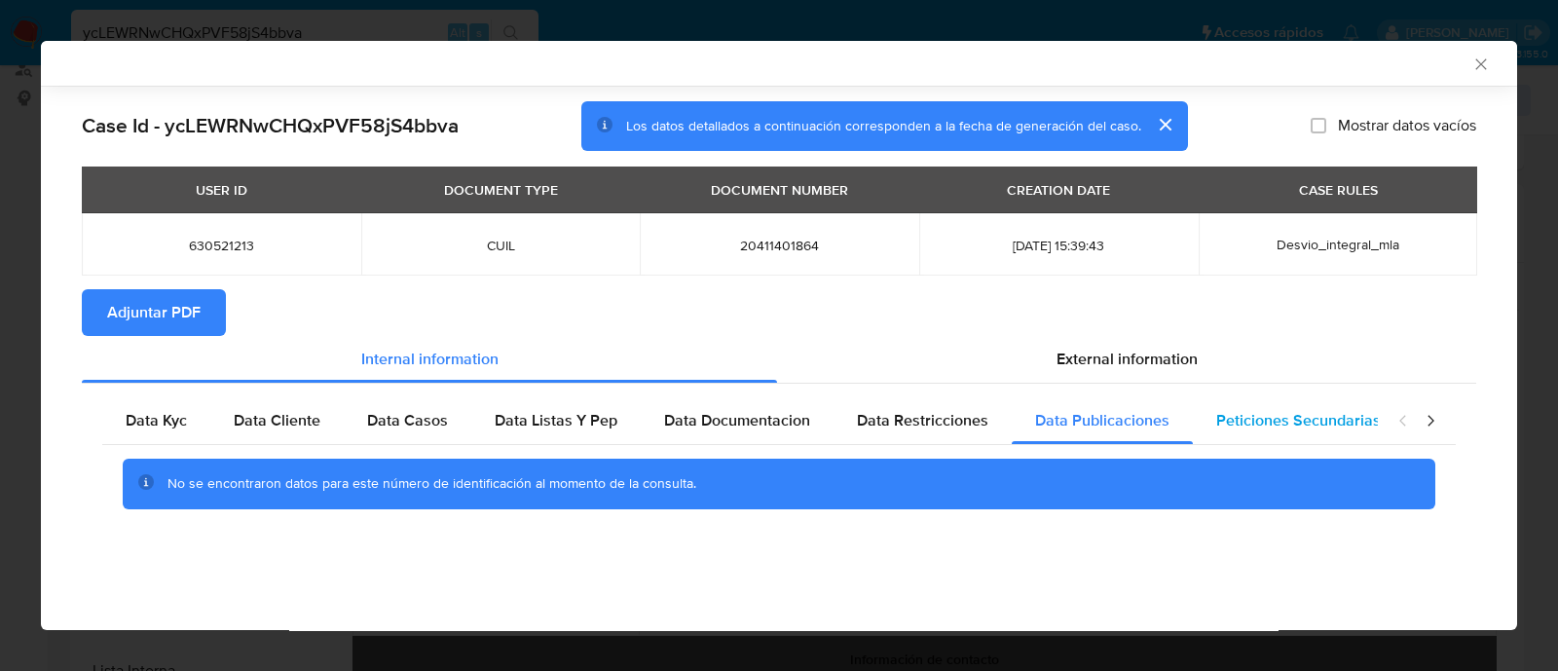
click at [1294, 417] on span "Peticiones Secundarias" at bounding box center [1298, 420] width 165 height 22
click at [1433, 411] on icon "closure-recommendation-modal" at bounding box center [1430, 420] width 19 height 19
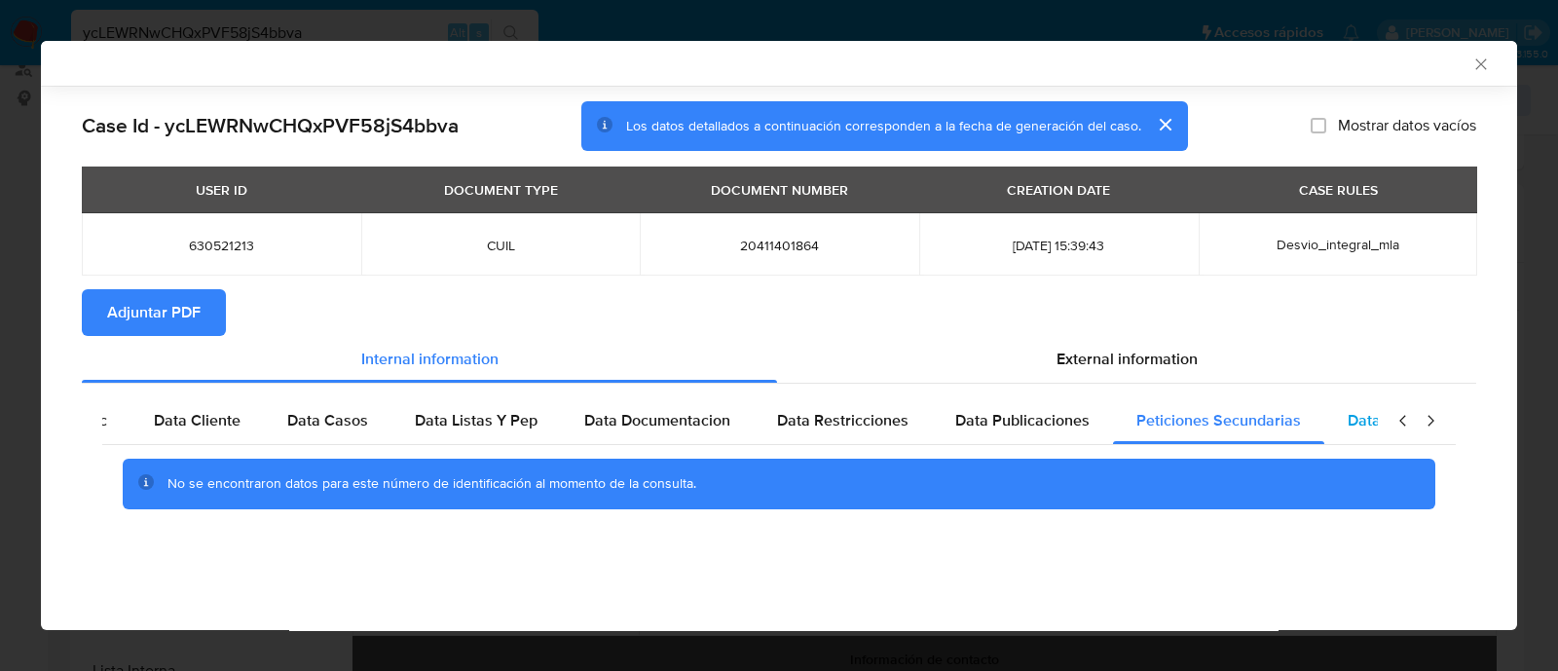
scroll to position [0, 169]
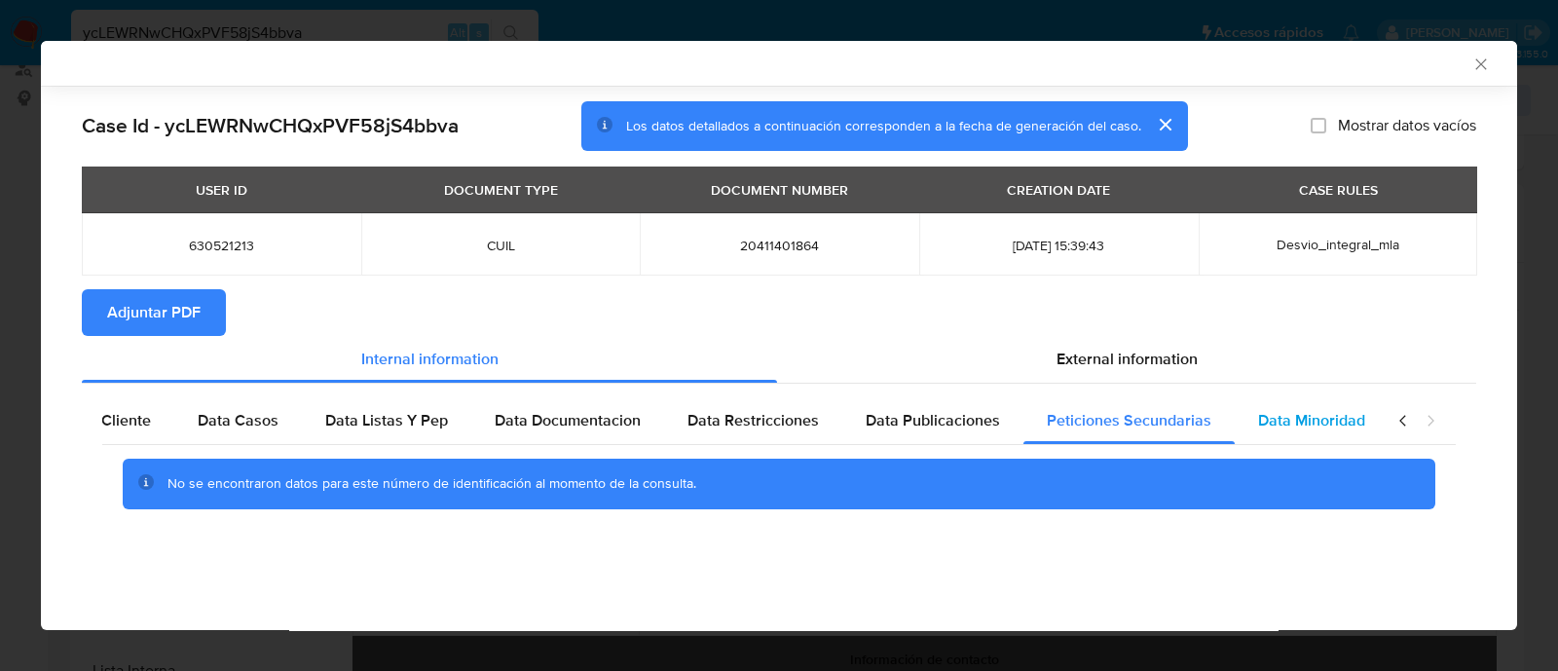
click at [1344, 421] on span "Data Minoridad" at bounding box center [1311, 420] width 107 height 22
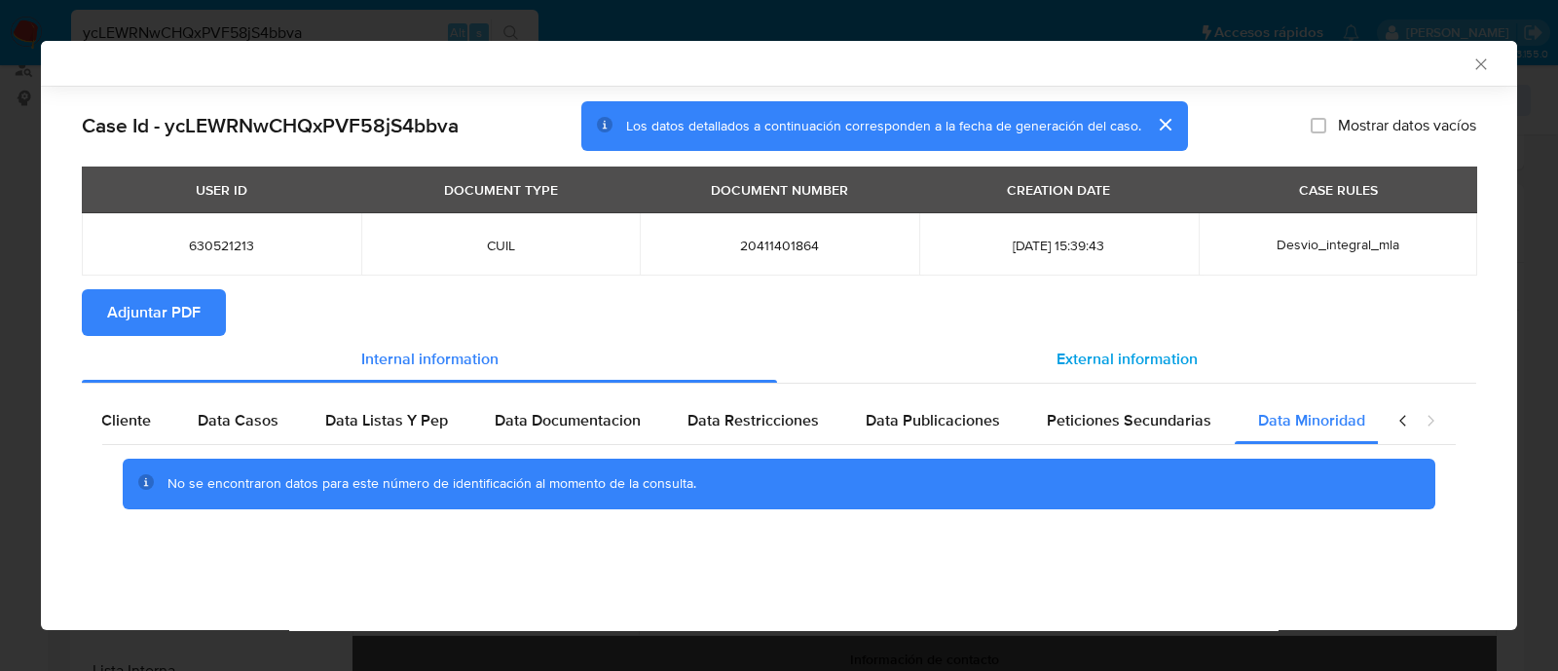
click at [1120, 371] on div "External information" at bounding box center [1126, 359] width 699 height 47
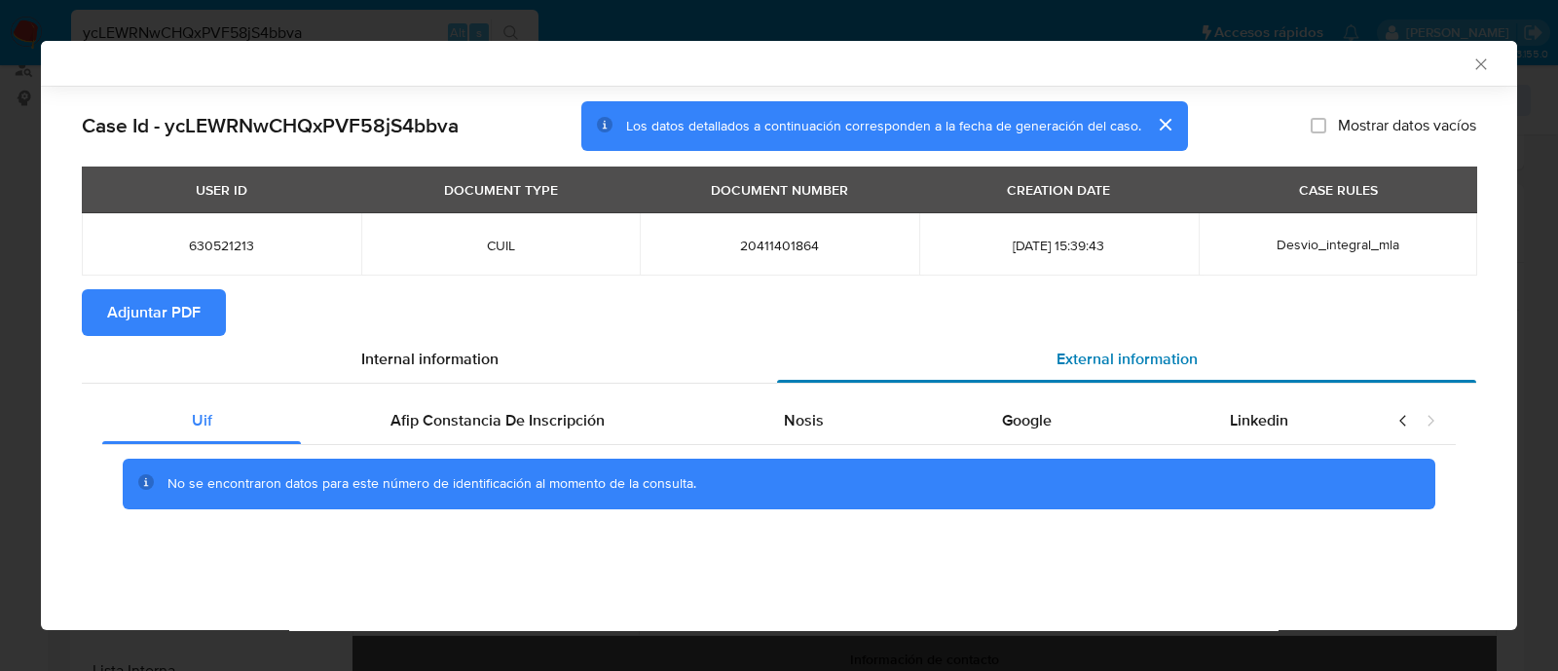
scroll to position [0, 0]
drag, startPoint x: 476, startPoint y: 417, endPoint x: 771, endPoint y: 433, distance: 295.6
click at [477, 419] on span "Afip Constancia De Inscripción" at bounding box center [498, 420] width 214 height 22
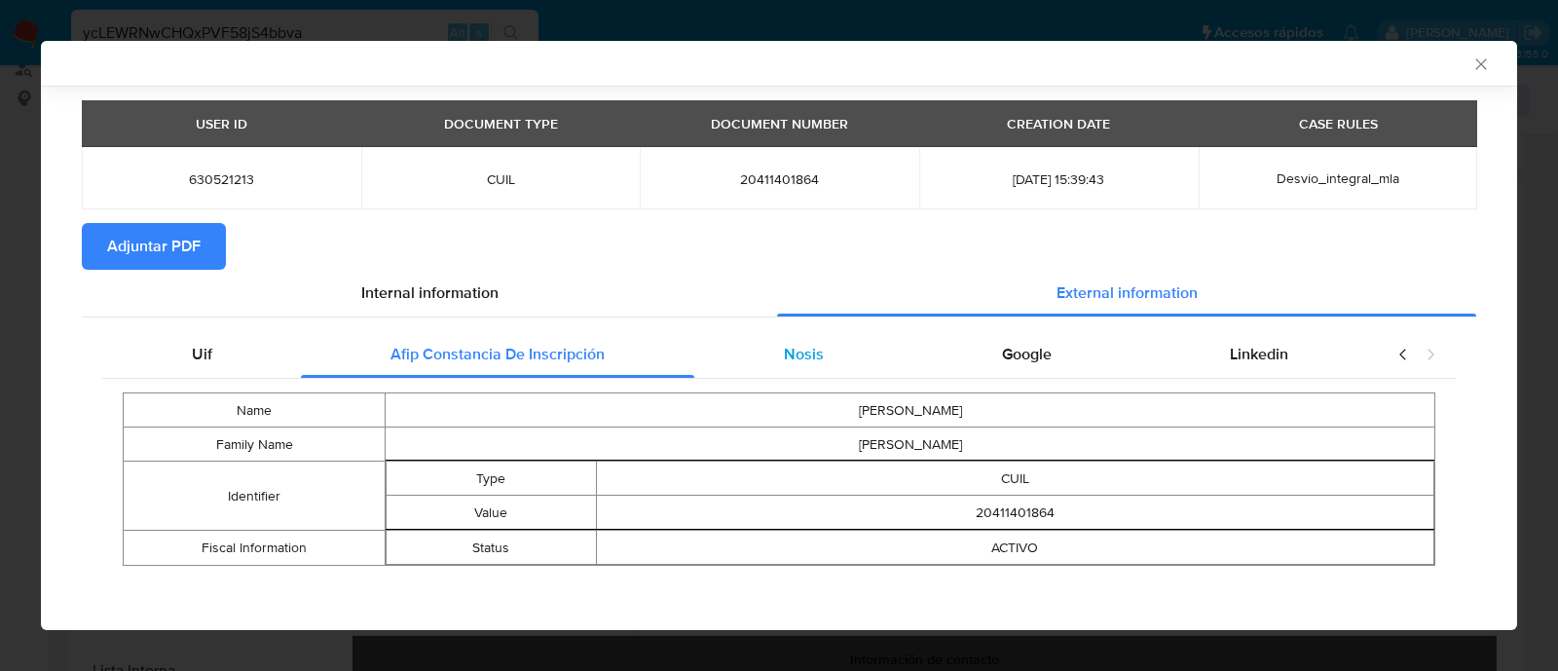
click at [818, 359] on div "Nosis" at bounding box center [803, 354] width 218 height 47
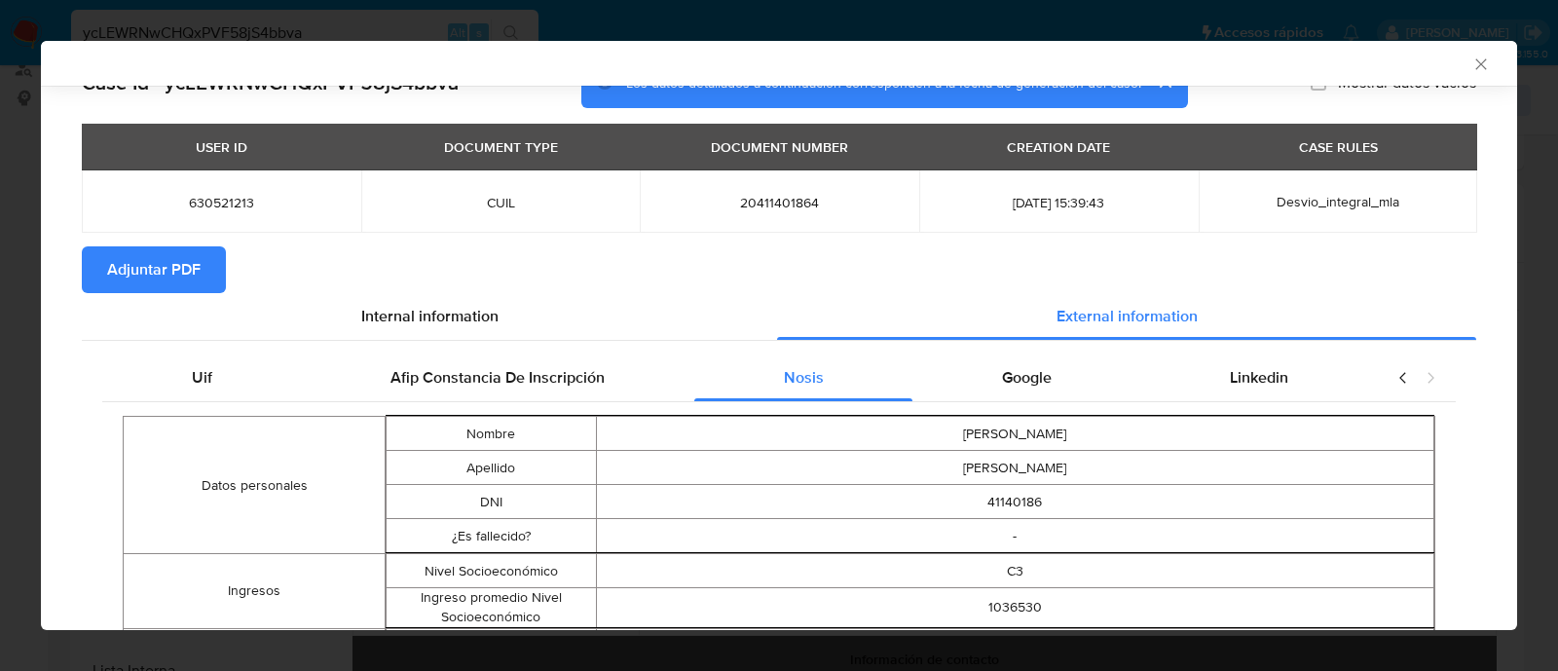
scroll to position [5, 0]
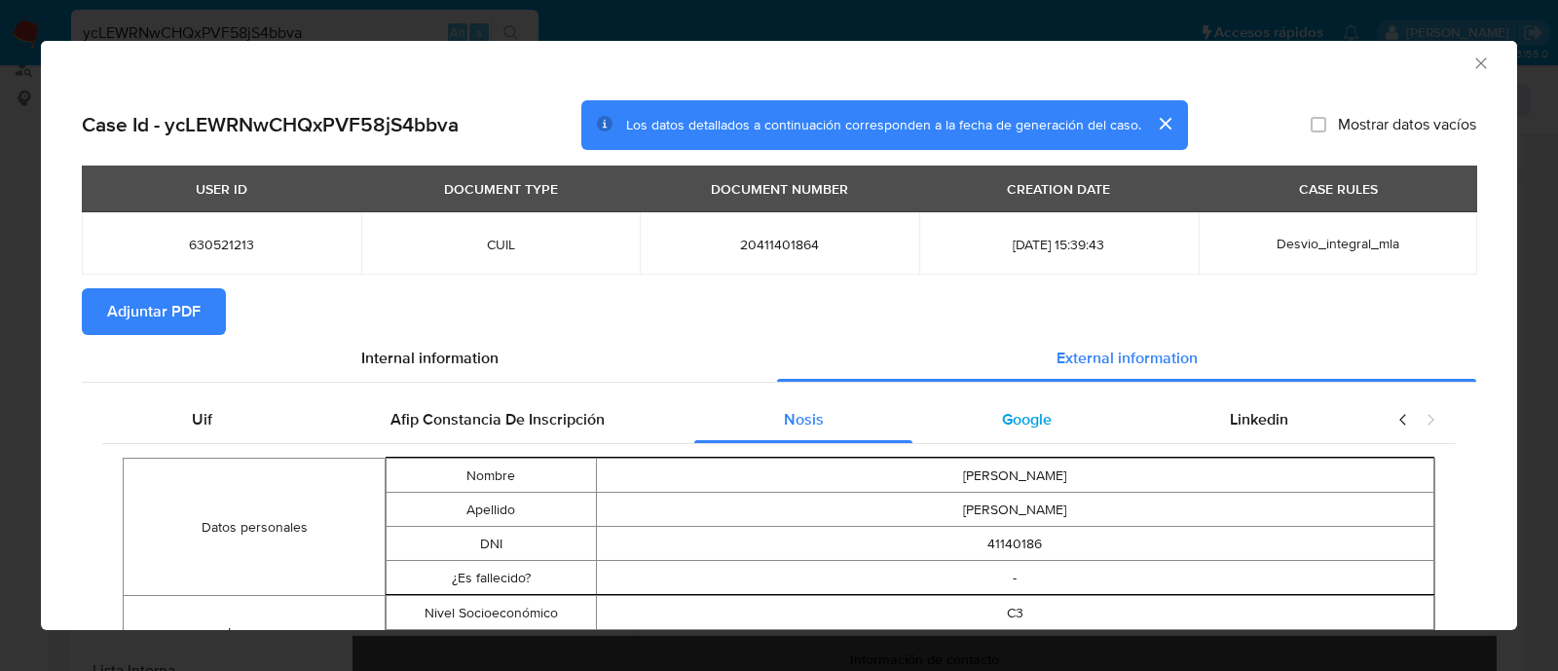
click at [1032, 416] on span "Google" at bounding box center [1027, 419] width 50 height 22
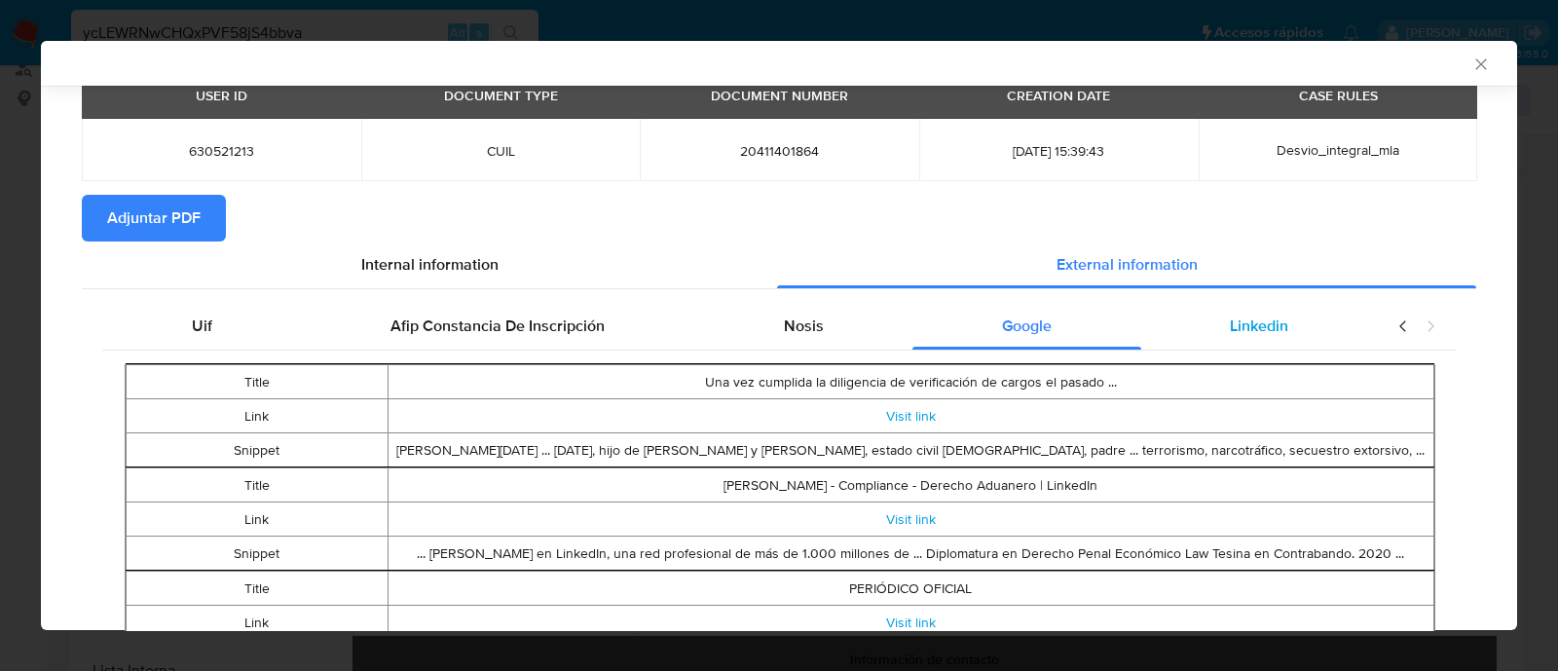
scroll to position [0, 0]
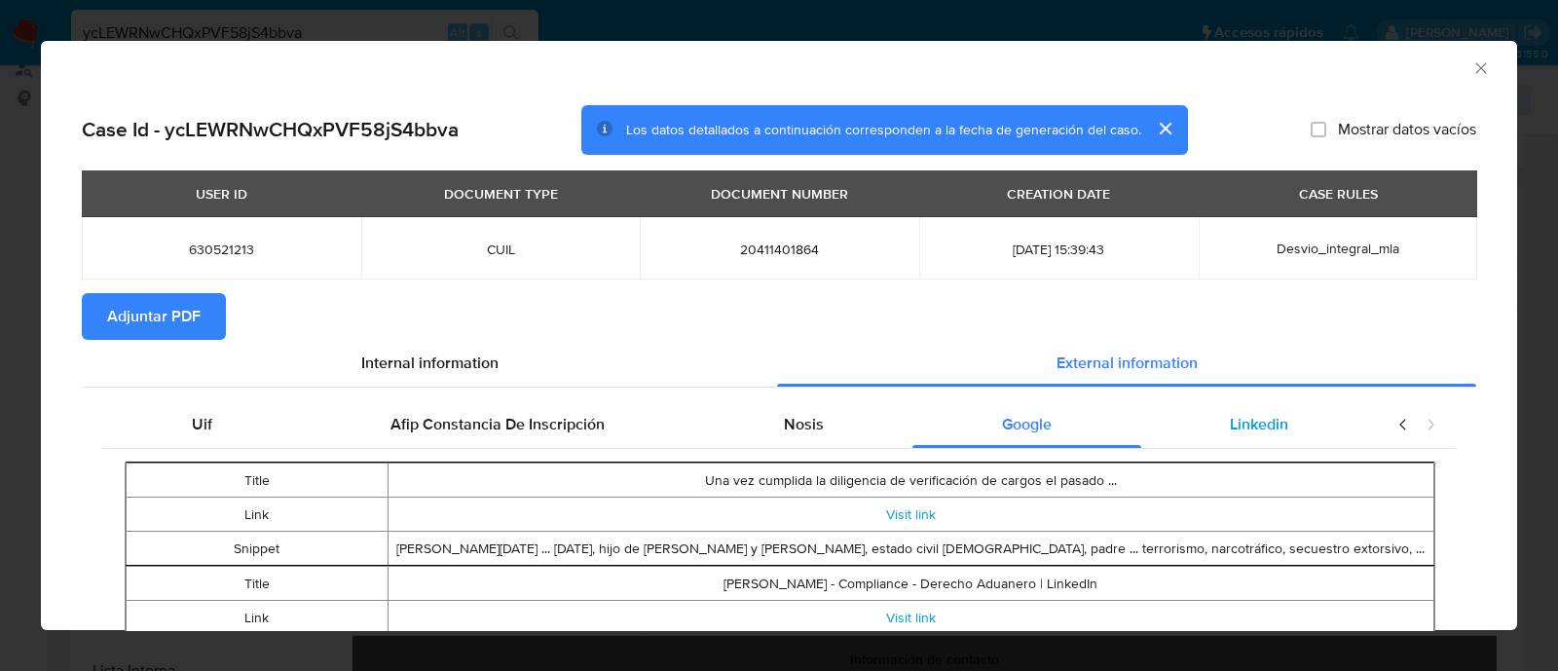
click at [1308, 442] on div "Linkedin" at bounding box center [1259, 424] width 237 height 47
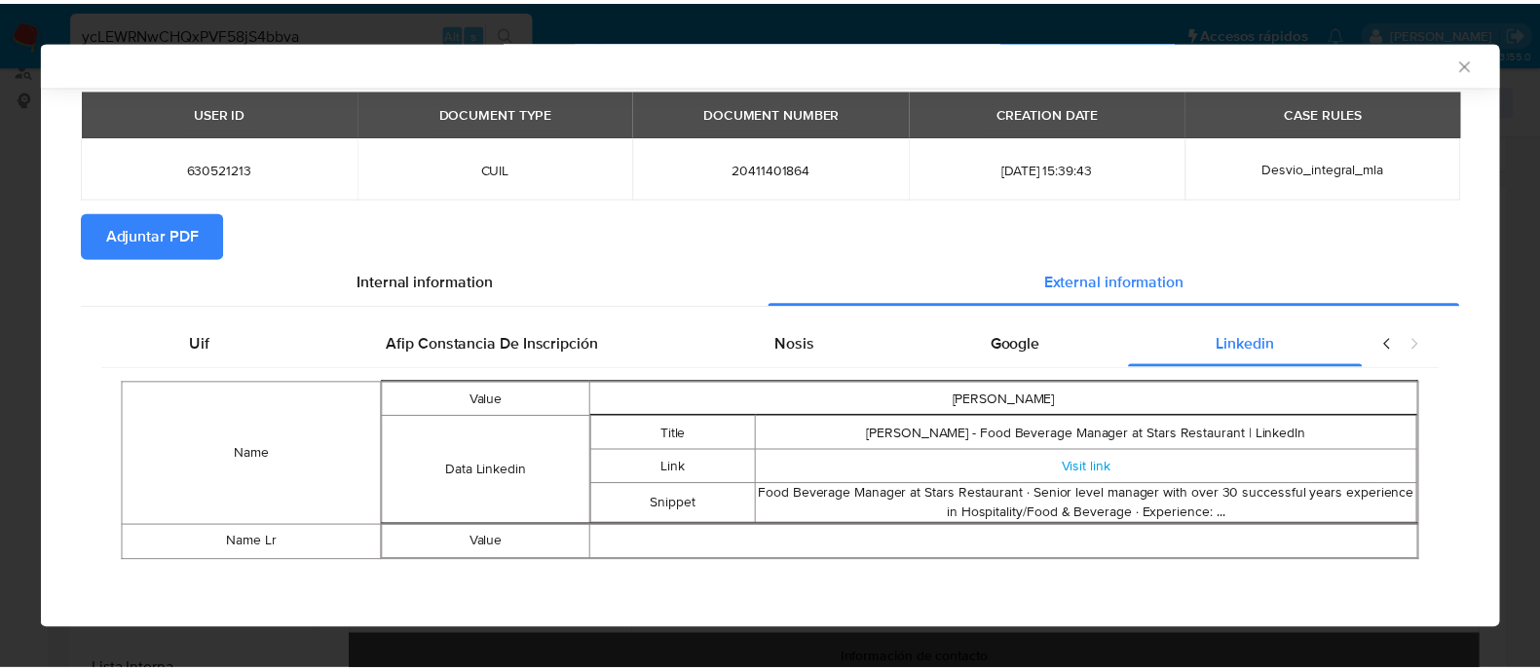
scroll to position [78, 0]
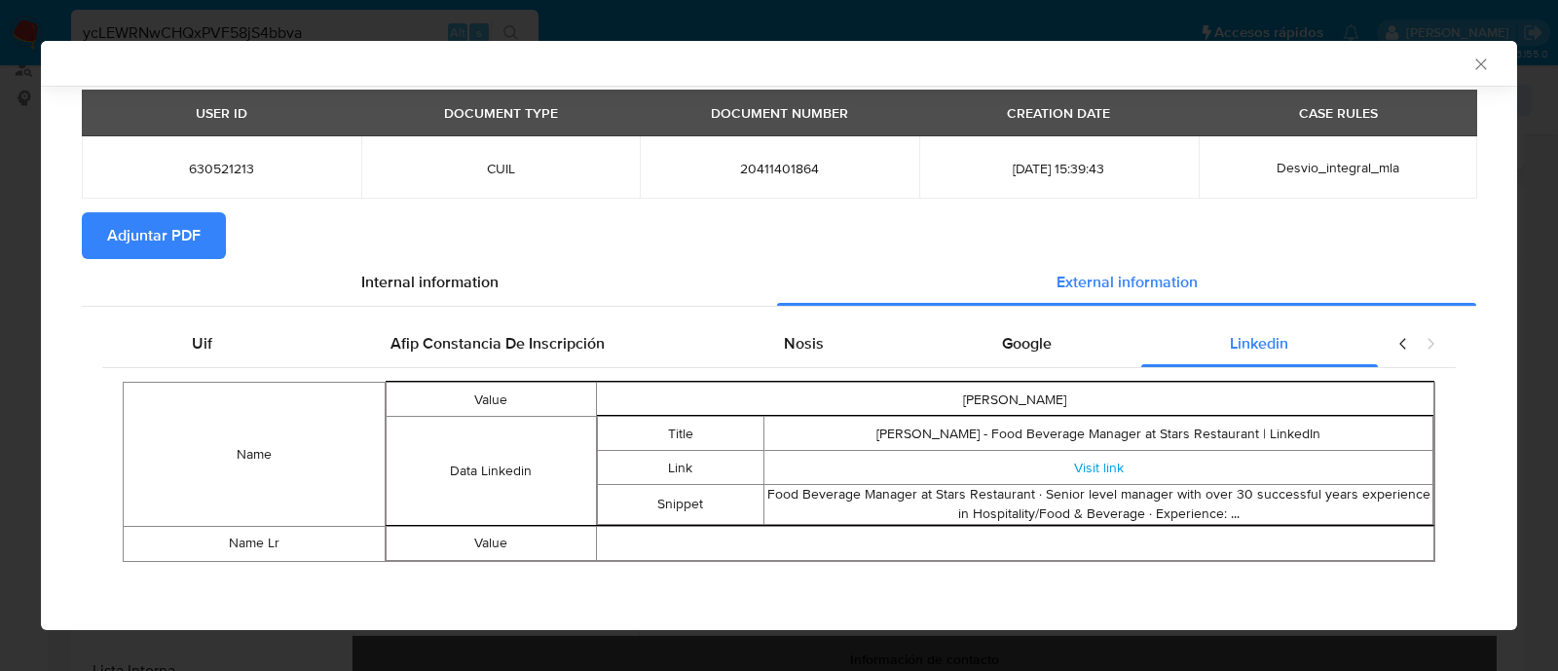
click at [180, 219] on span "Adjuntar PDF" at bounding box center [153, 235] width 93 height 43
click at [1472, 61] on icon "Cerrar ventana" at bounding box center [1481, 64] width 19 height 19
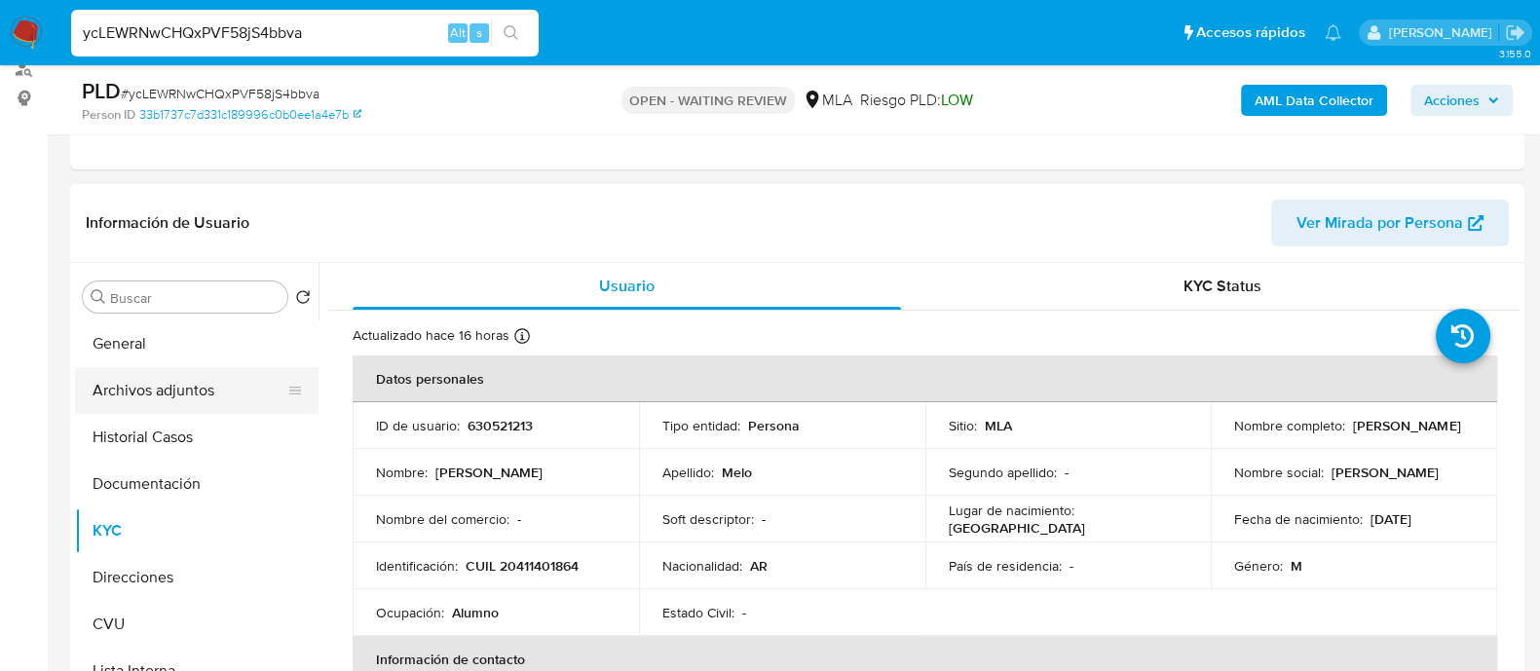
click at [127, 384] on button "Archivos adjuntos" at bounding box center [189, 390] width 228 height 47
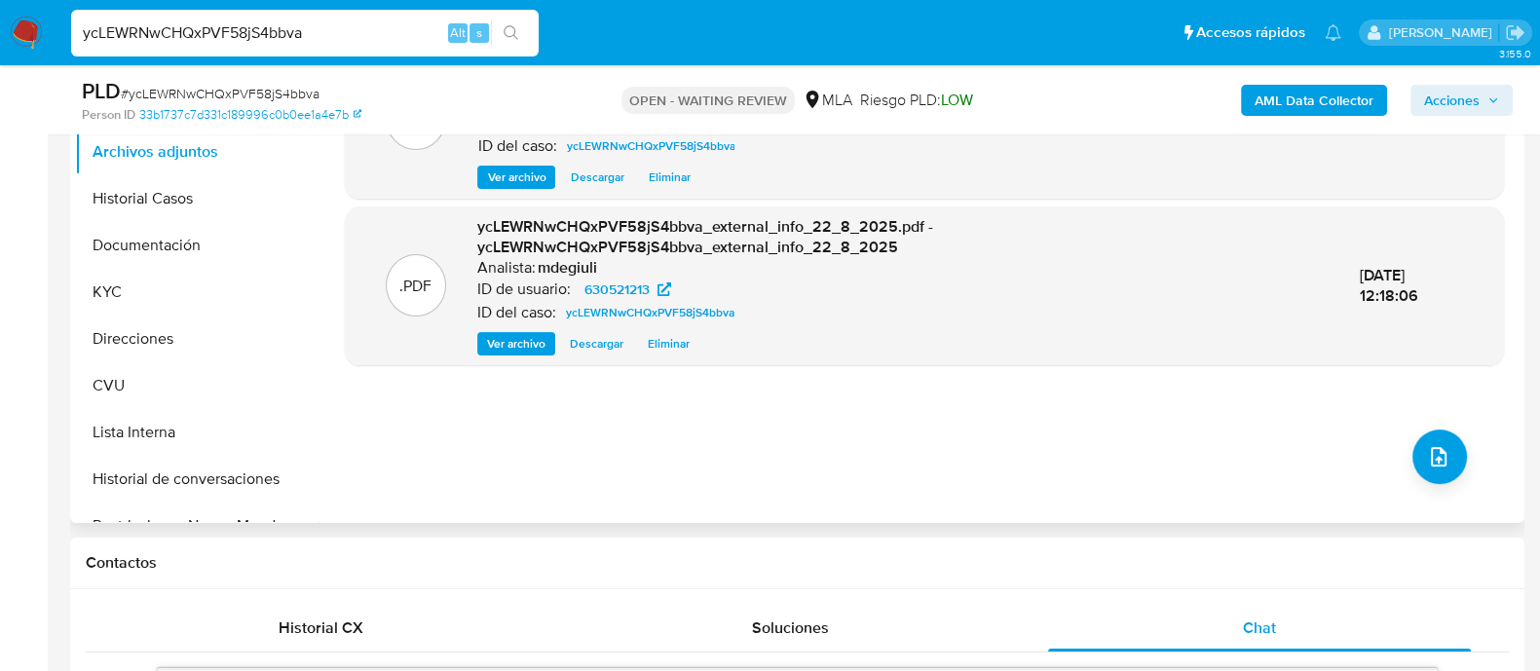
scroll to position [486, 0]
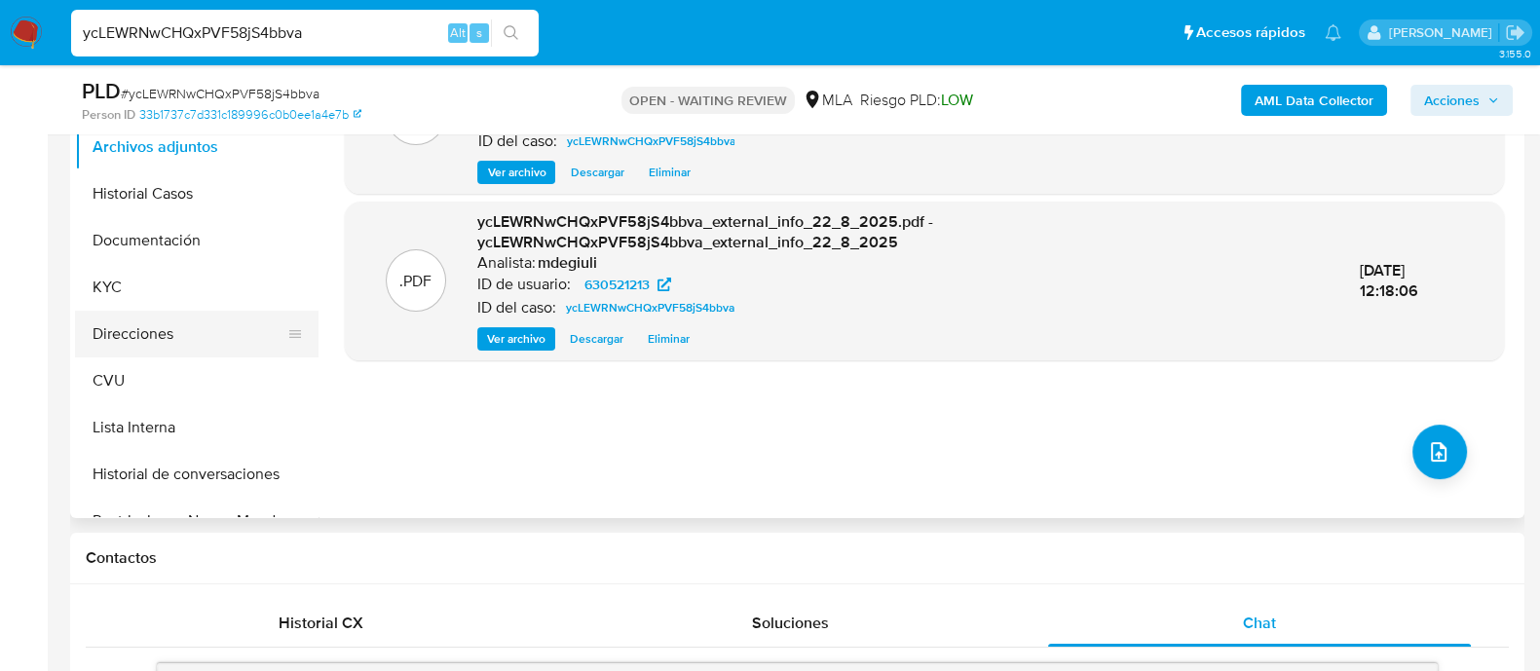
click at [177, 317] on button "Direcciones" at bounding box center [189, 334] width 228 height 47
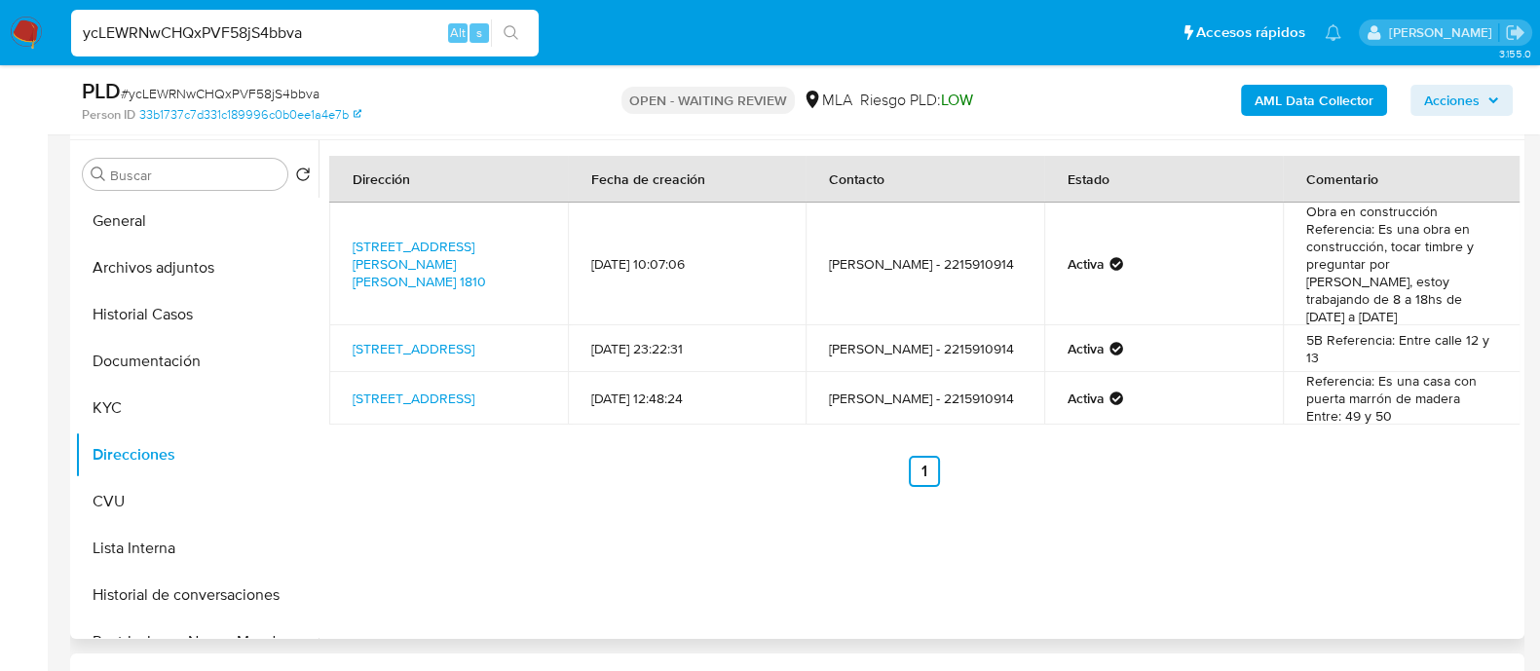
scroll to position [243, 0]
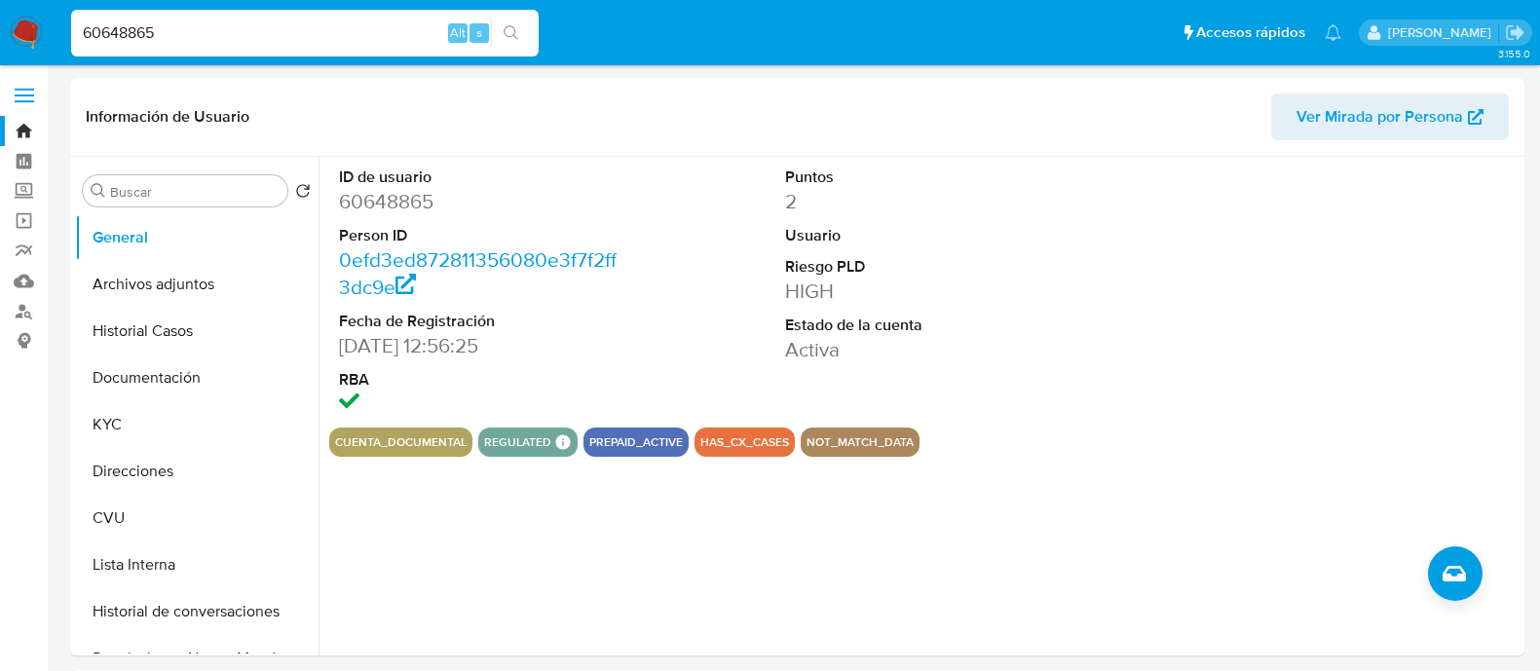
select select "10"
click at [24, 276] on link "Mulan" at bounding box center [116, 281] width 232 height 30
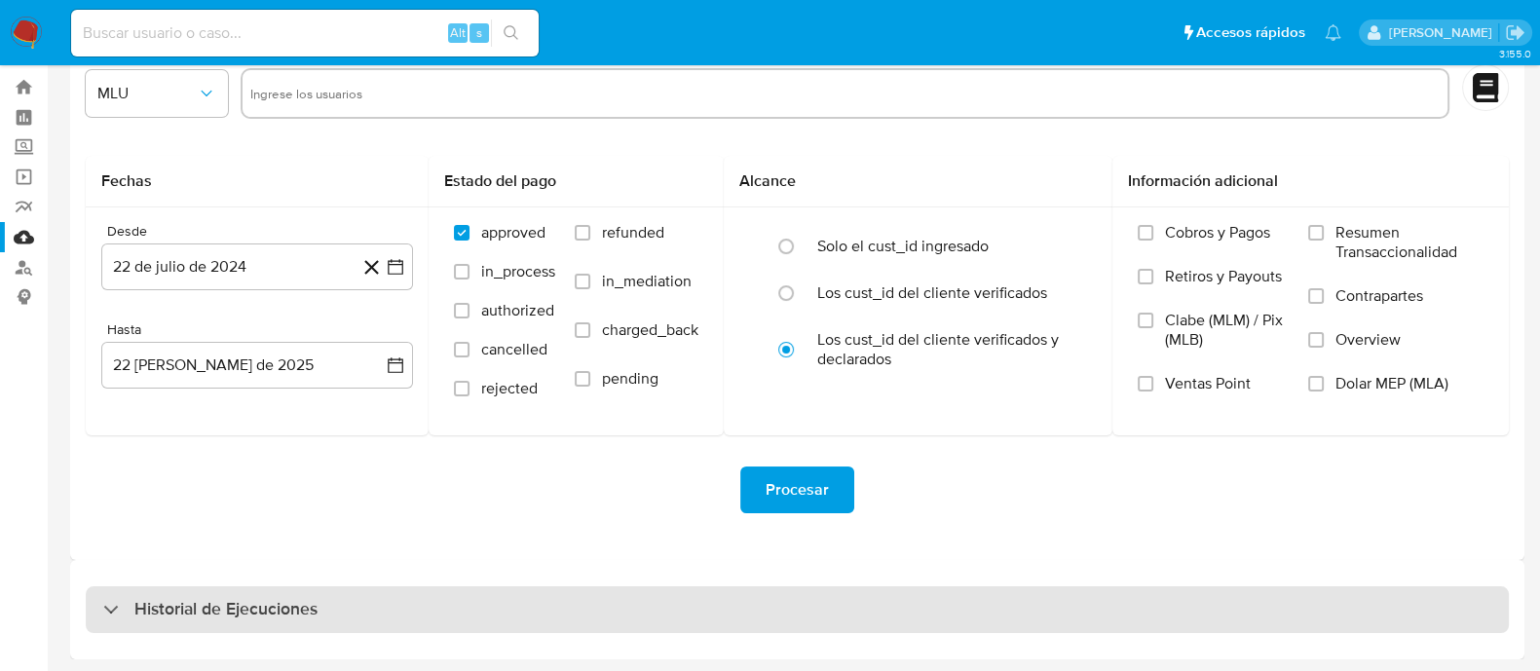
click at [239, 610] on h3 "Historial de Ejecuciones" at bounding box center [225, 609] width 183 height 23
select select "10"
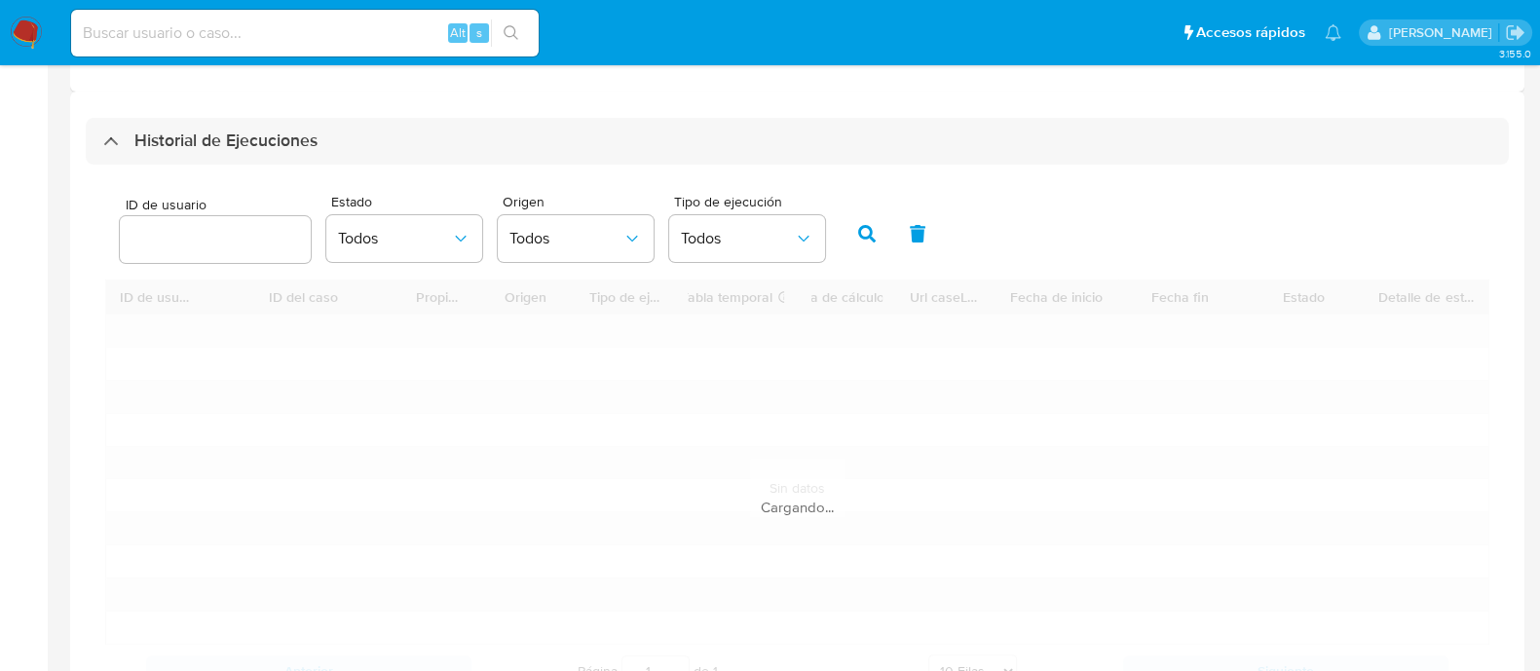
scroll to position [531, 0]
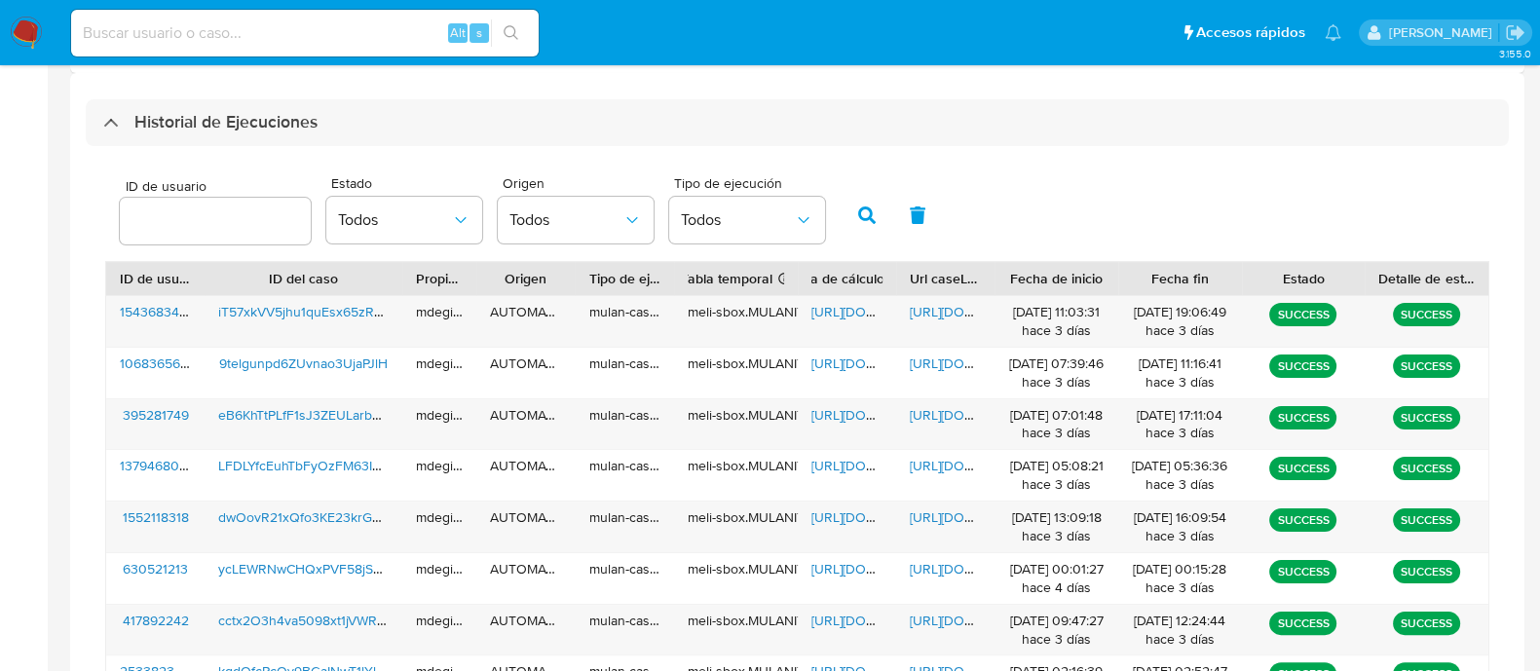
click at [194, 206] on div at bounding box center [215, 221] width 191 height 47
click at [189, 214] on input "number" at bounding box center [215, 220] width 191 height 25
paste input "630521213"
type input "630521213"
click at [865, 219] on icon "button" at bounding box center [867, 215] width 18 height 18
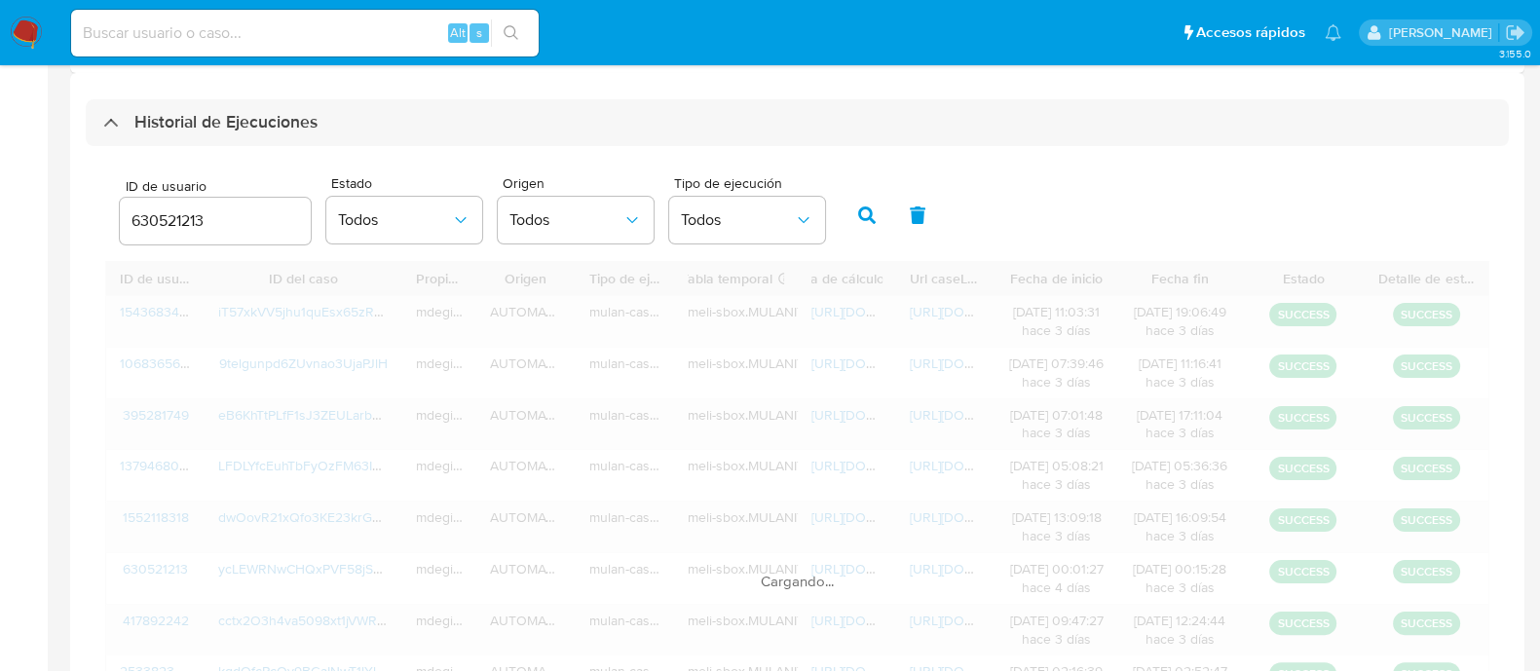
scroll to position [316, 0]
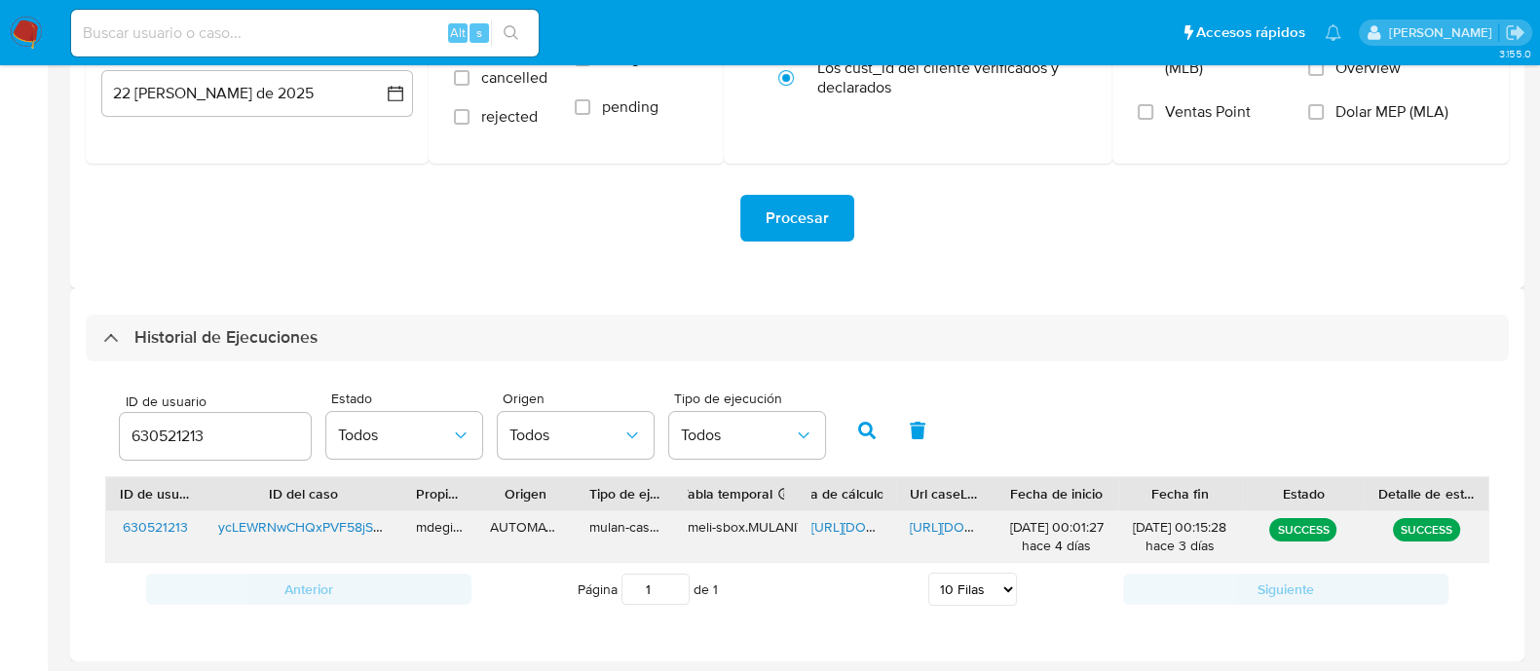
click at [834, 523] on span "https://docs.google.com/spreadsheets/d/1jFs4kVJtfJzxwAIEreuqNFfhyv-_W_DRV70YFhL…" at bounding box center [878, 526] width 134 height 19
click at [934, 527] on span "https://docs.google.com/document/d/1pY-Jj3MDSJ2FSPXz7gLjcxKm4fUpqWltRGftkS0b3ac…" at bounding box center [977, 526] width 134 height 19
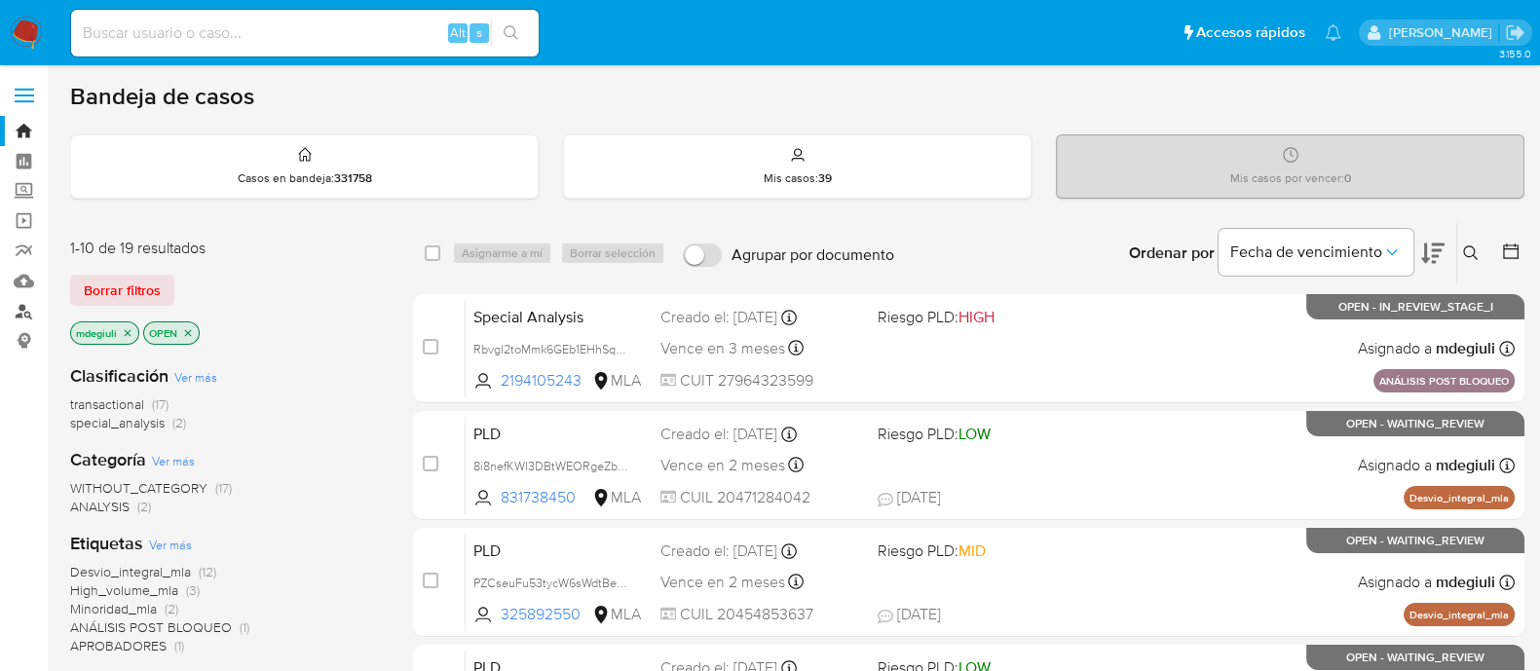
click at [31, 312] on link "Buscador de personas" at bounding box center [116, 311] width 232 height 30
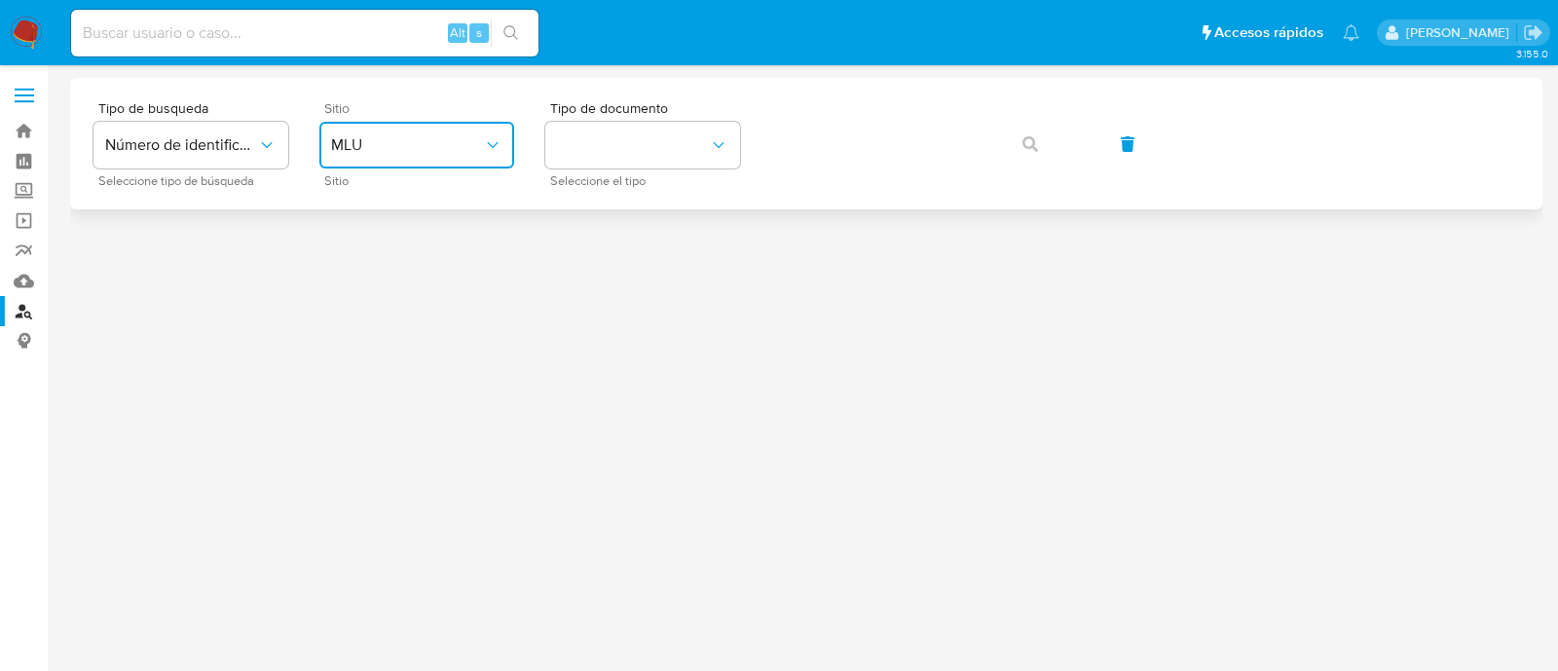
click at [380, 135] on span "MLU" at bounding box center [407, 144] width 152 height 19
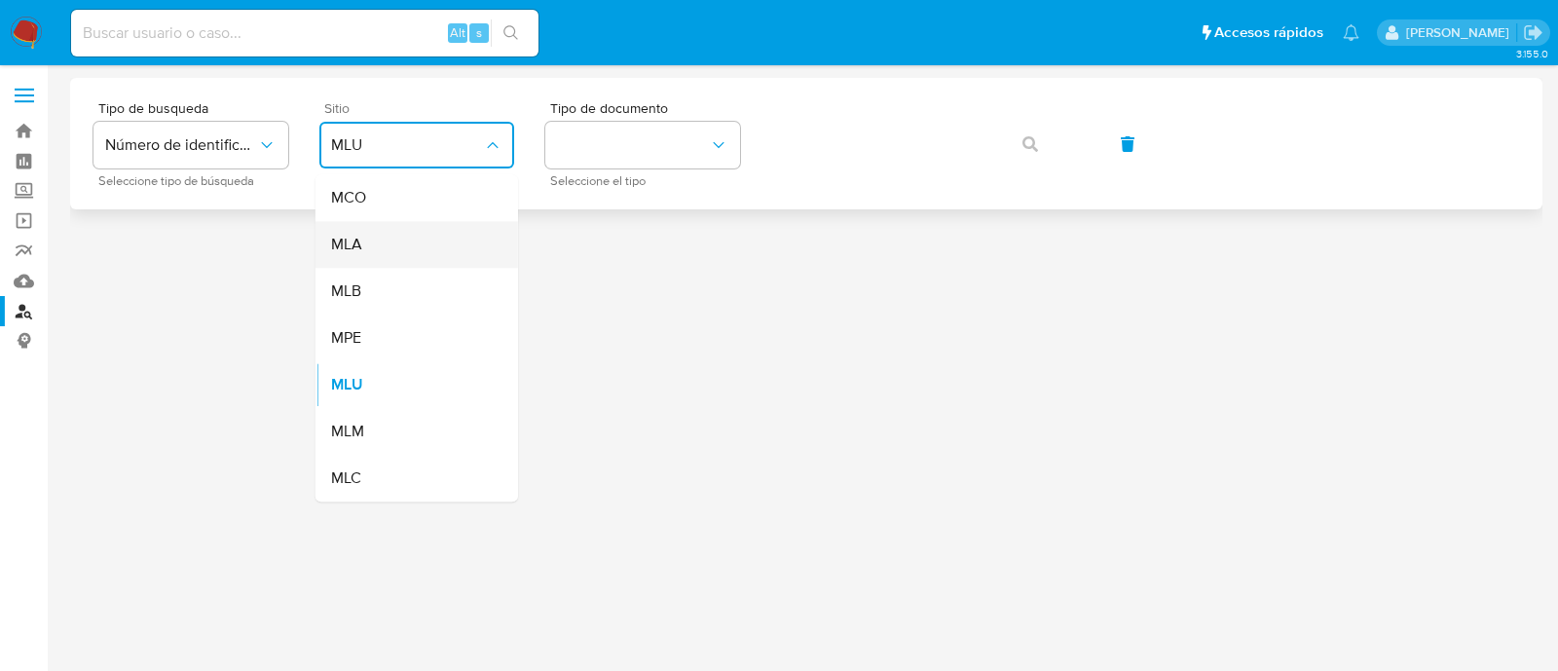
click at [389, 251] on div "MLA" at bounding box center [411, 244] width 160 height 47
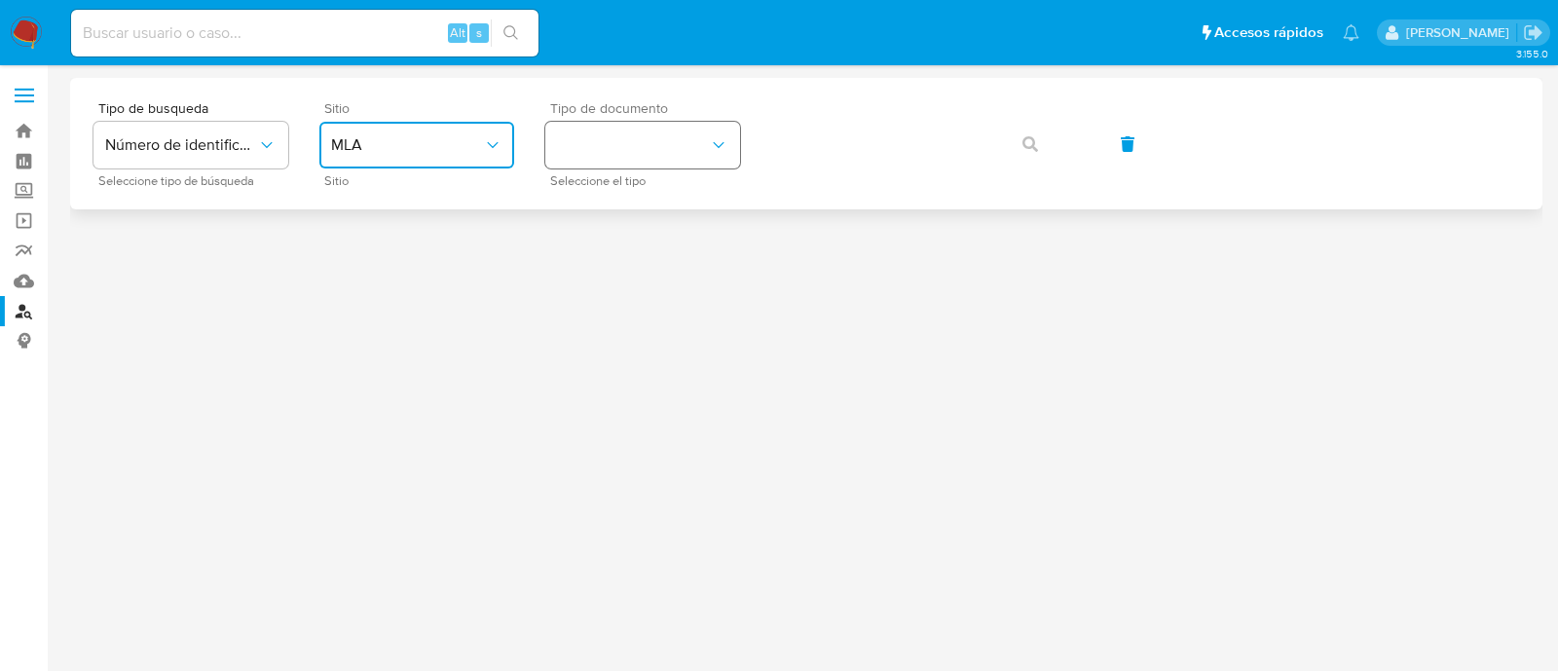
click at [669, 146] on button "identificationType" at bounding box center [642, 145] width 195 height 47
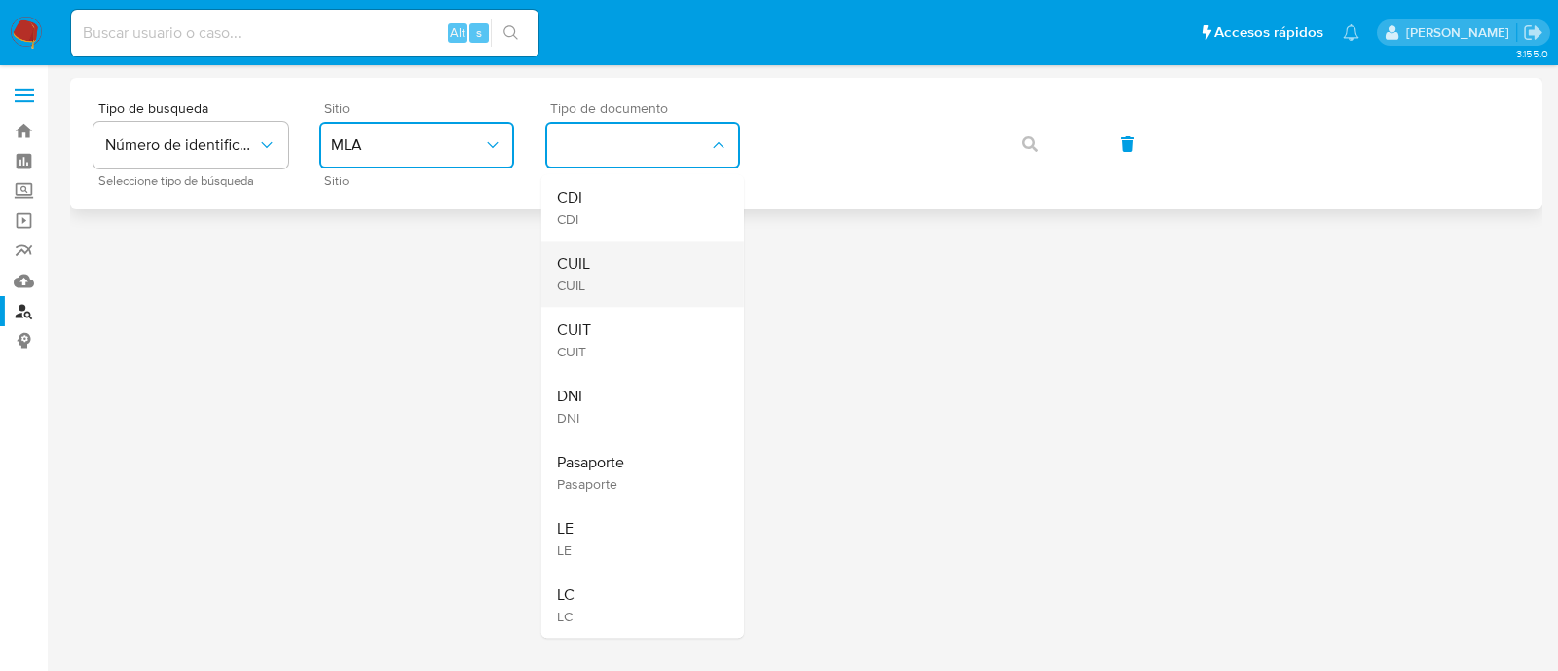
click at [596, 258] on div "CUIL CUIL" at bounding box center [637, 274] width 160 height 66
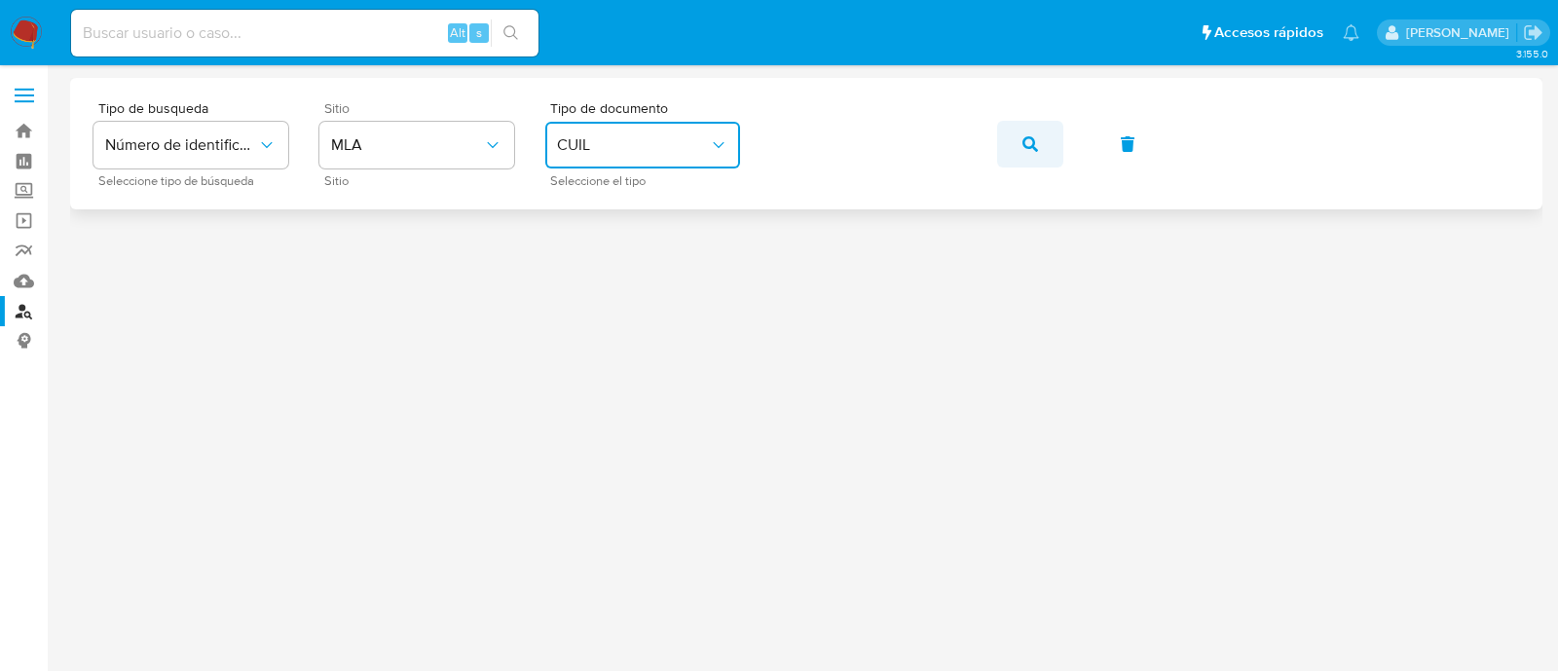
click at [1060, 153] on button "button" at bounding box center [1030, 144] width 66 height 47
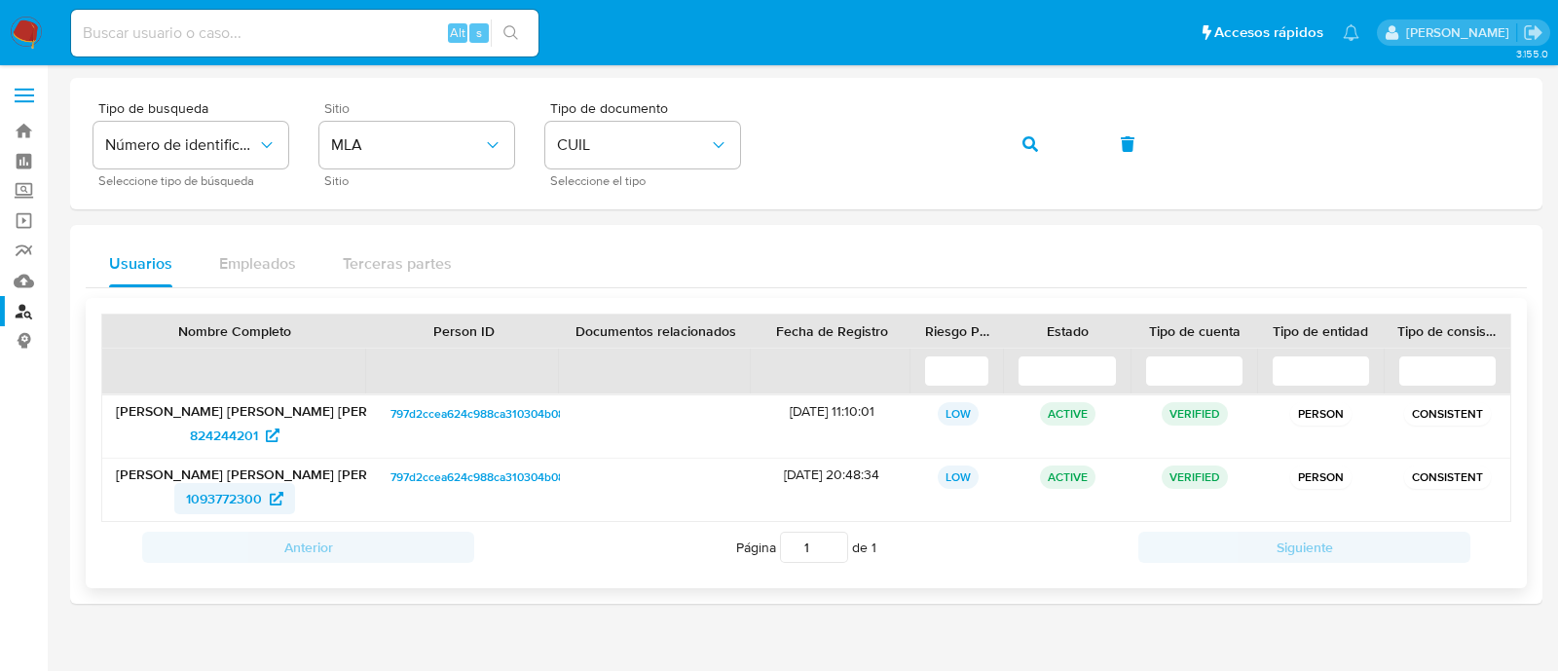
click at [217, 494] on span "1093772300" at bounding box center [224, 498] width 76 height 31
click at [1042, 139] on button "button" at bounding box center [1030, 144] width 66 height 47
click at [244, 506] on span "1093772300" at bounding box center [224, 498] width 76 height 31
click at [1042, 142] on button "button" at bounding box center [1030, 144] width 66 height 47
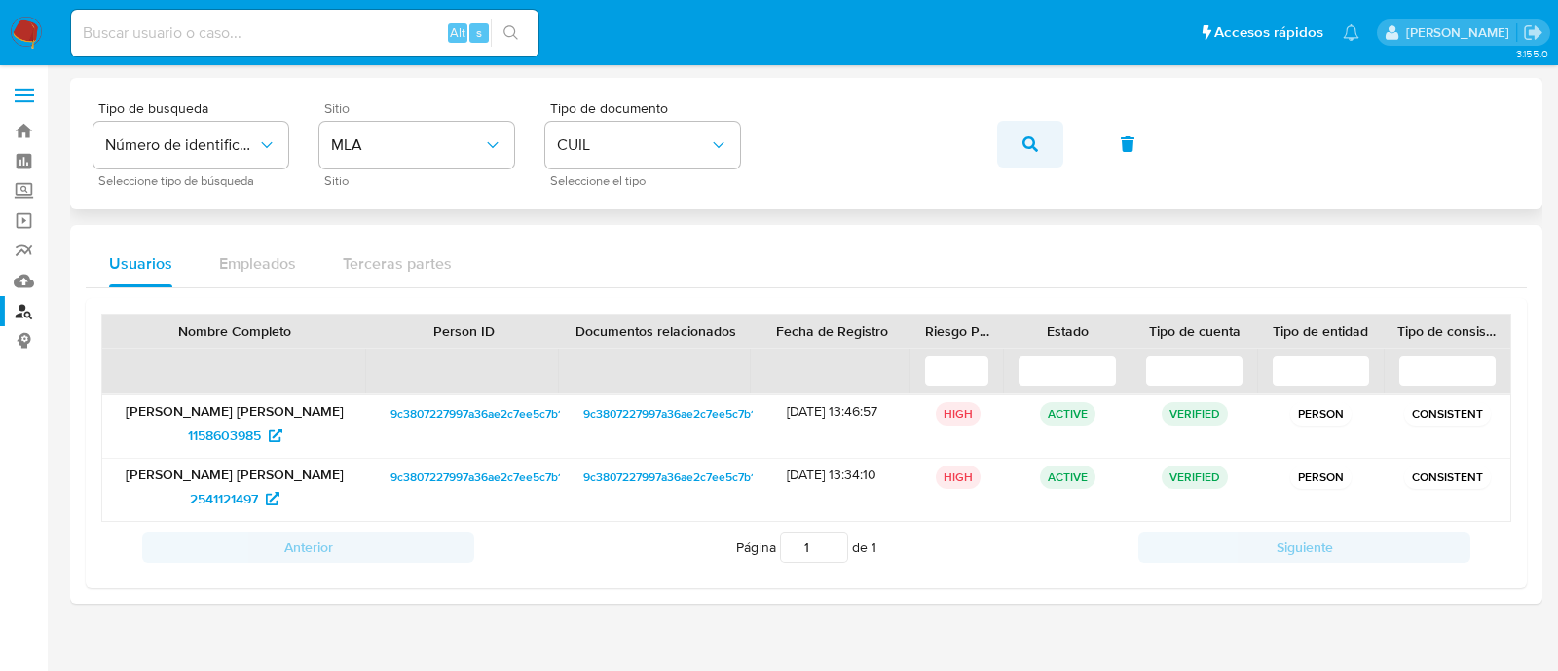
click at [1010, 138] on button "button" at bounding box center [1030, 144] width 66 height 47
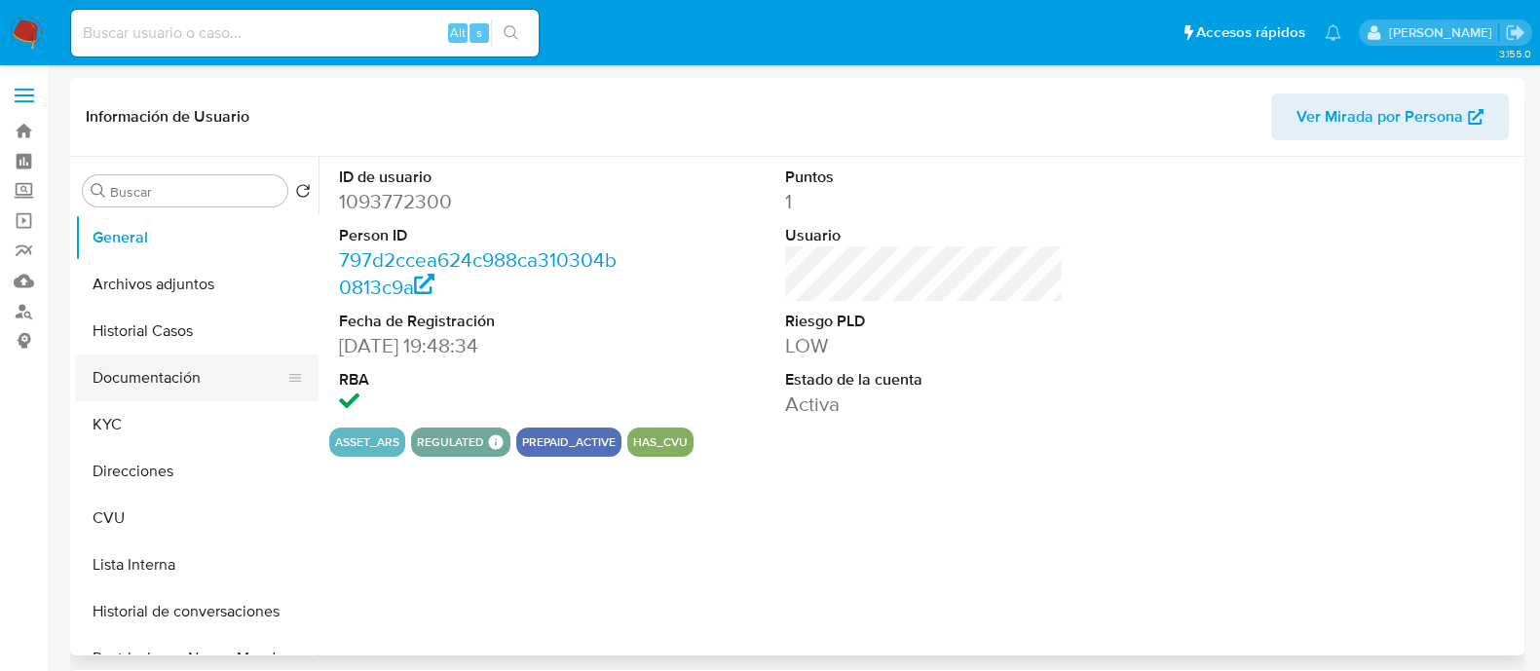
select select "10"
click at [148, 369] on button "Documentación" at bounding box center [189, 378] width 228 height 47
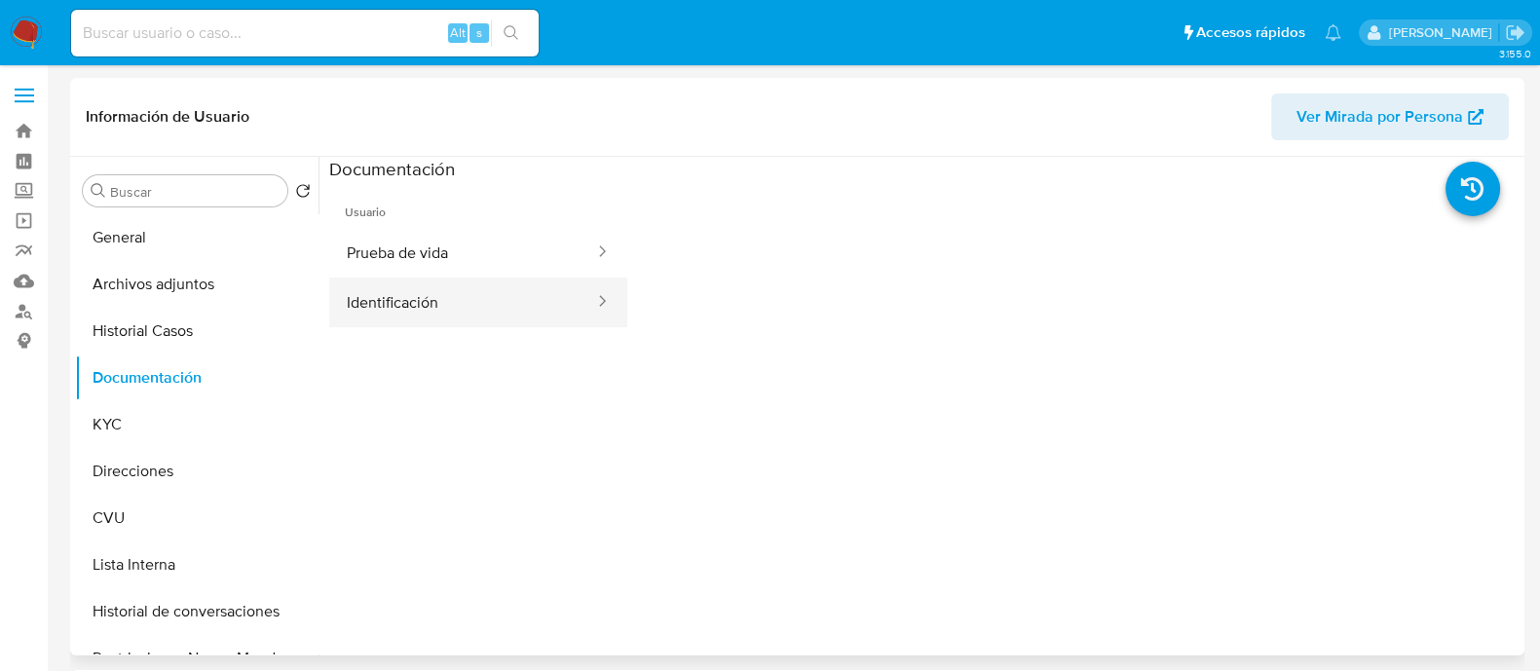
click at [515, 293] on button "Identificación" at bounding box center [462, 303] width 267 height 50
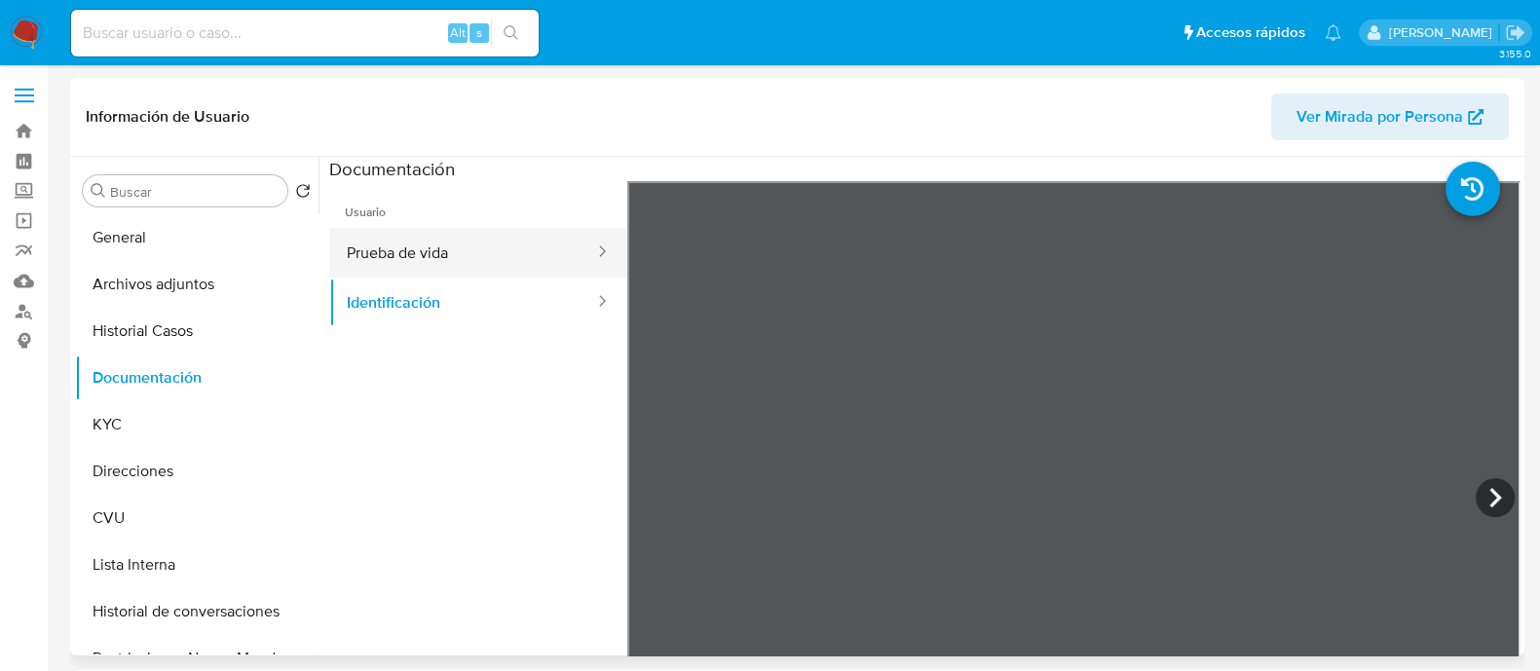
click at [449, 252] on button "Prueba de vida" at bounding box center [462, 253] width 267 height 50
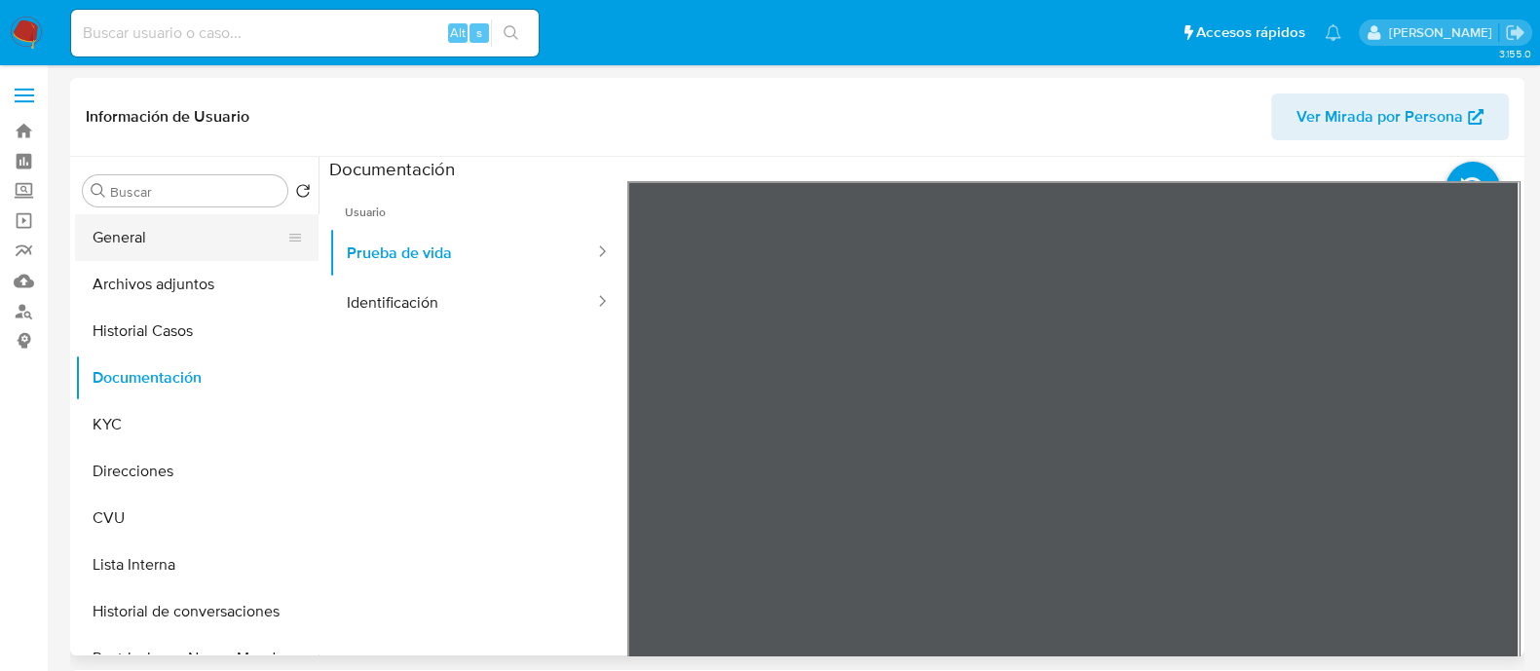
click at [155, 250] on button "General" at bounding box center [189, 237] width 228 height 47
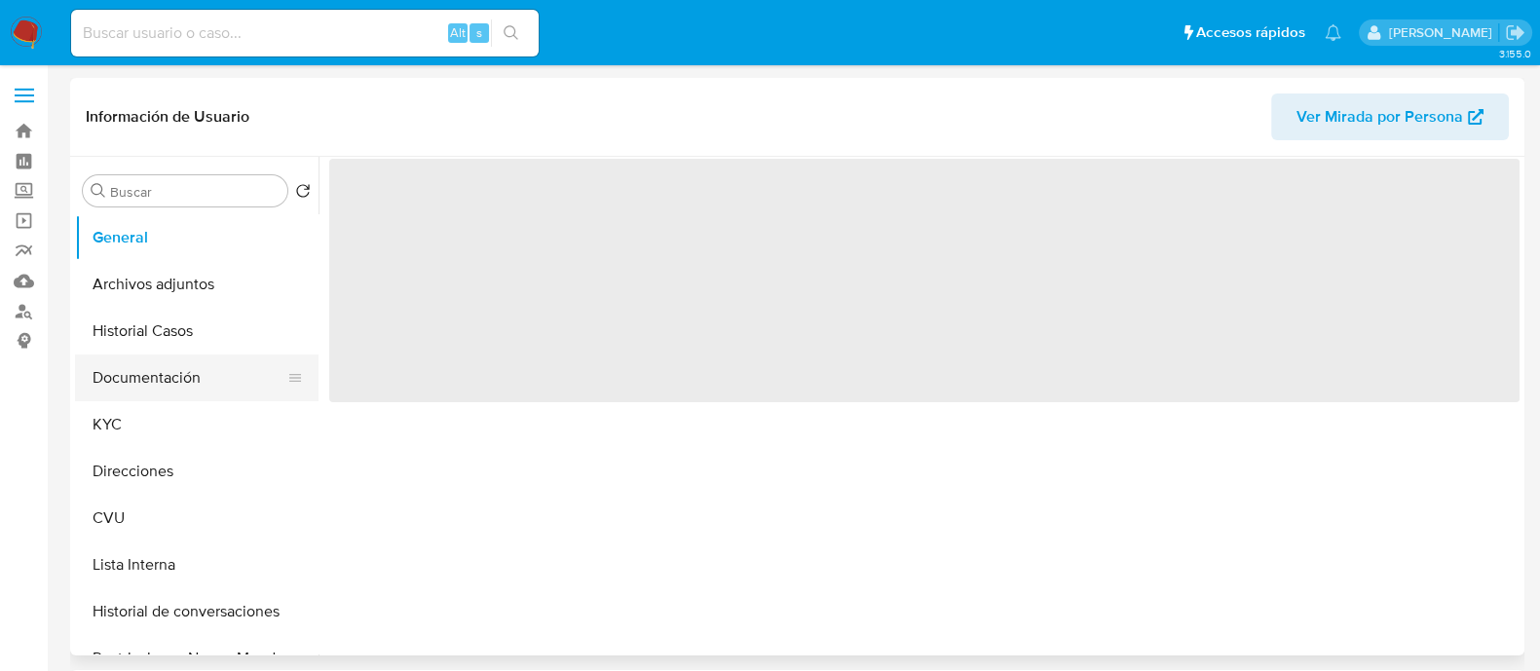
click at [150, 382] on button "Documentación" at bounding box center [189, 378] width 228 height 47
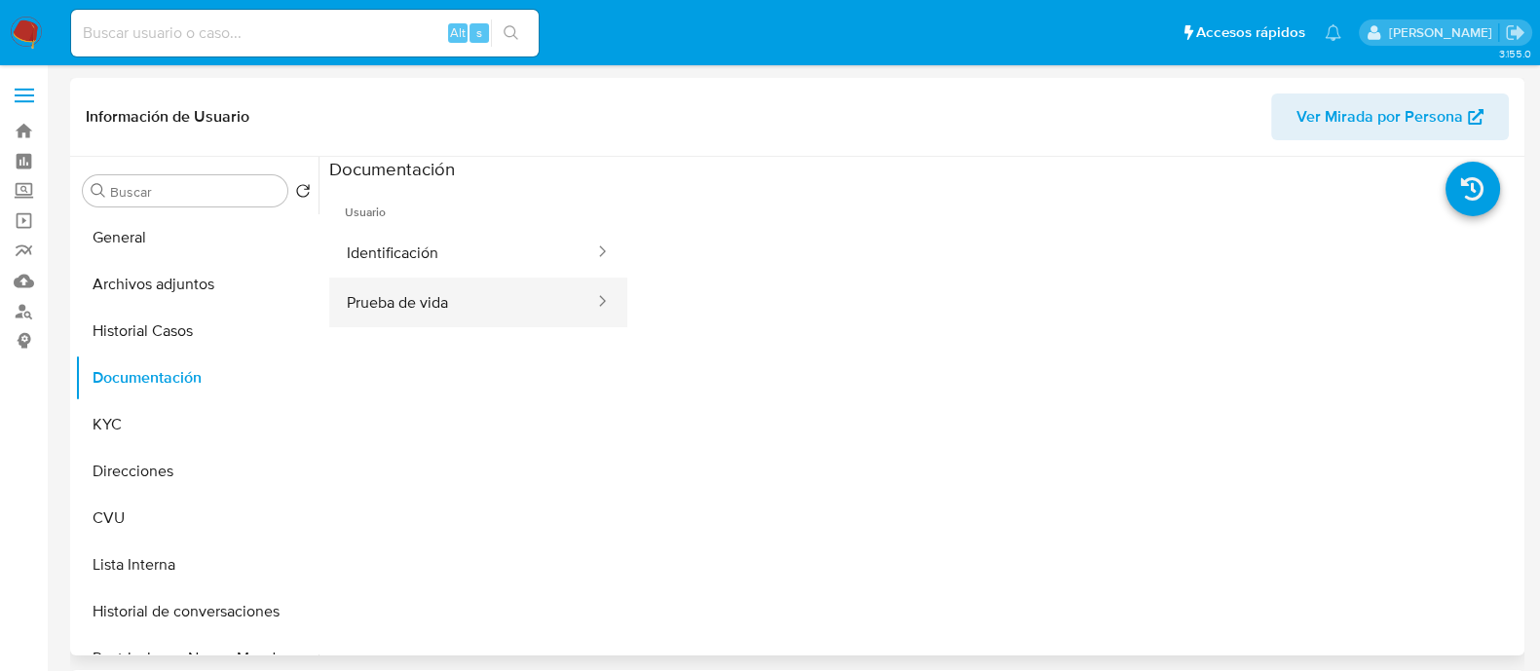
click at [497, 310] on button "Prueba de vida" at bounding box center [462, 303] width 267 height 50
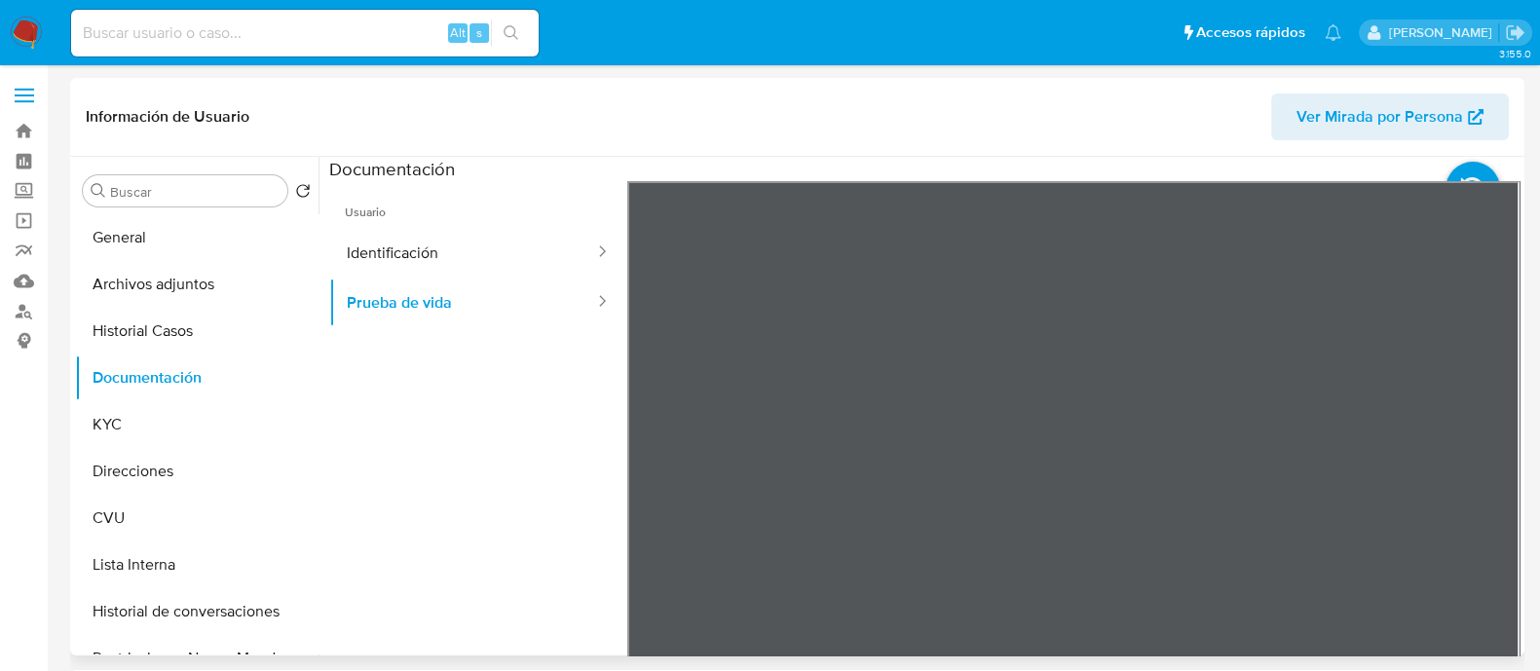
select select "10"
click at [521, 255] on button "Identificación" at bounding box center [462, 253] width 267 height 50
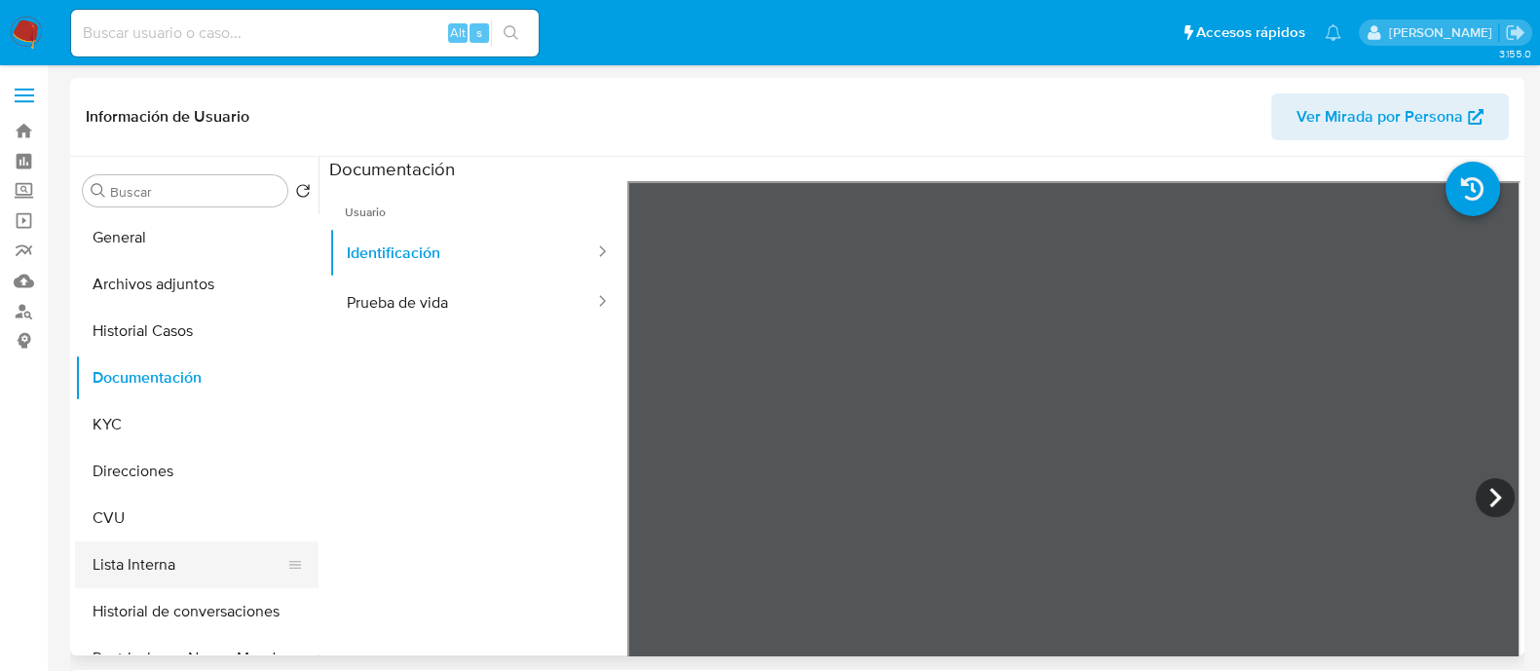
click at [157, 565] on button "Lista Interna" at bounding box center [189, 565] width 228 height 47
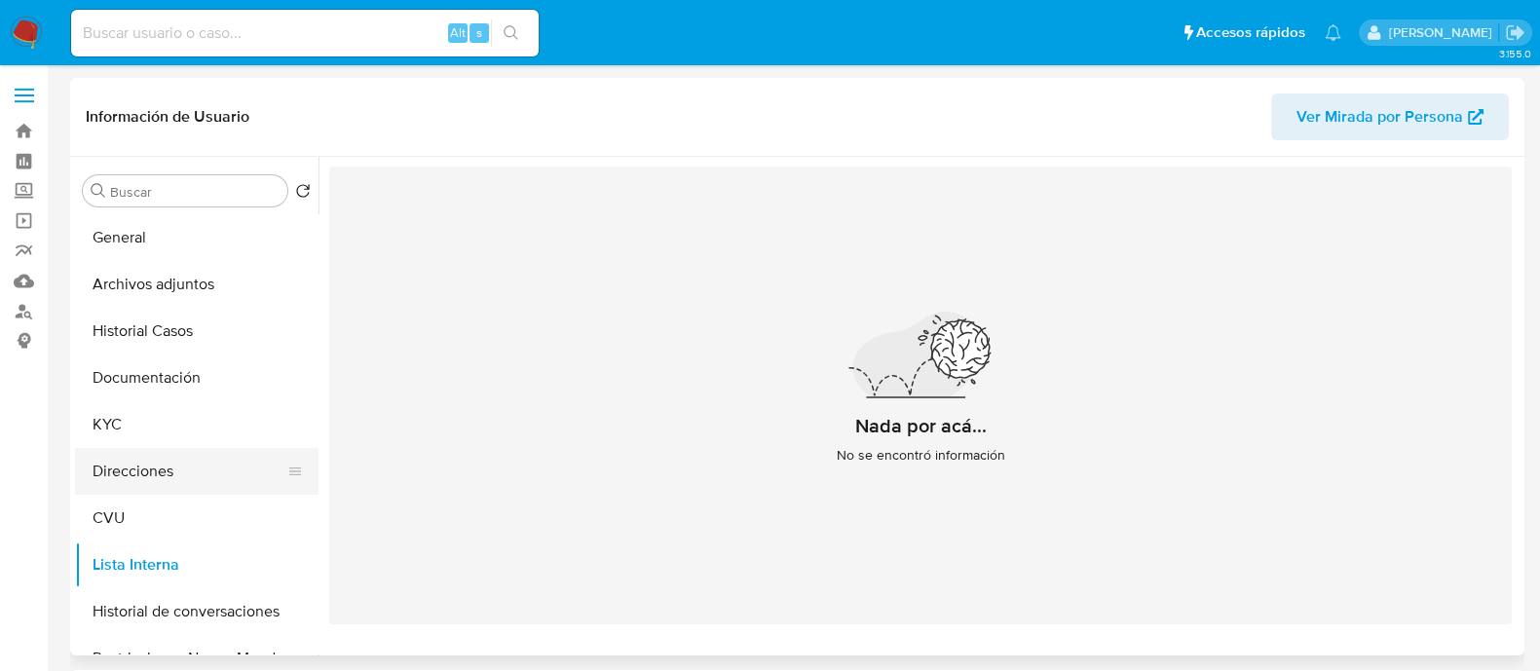
click at [195, 463] on button "Direcciones" at bounding box center [189, 471] width 228 height 47
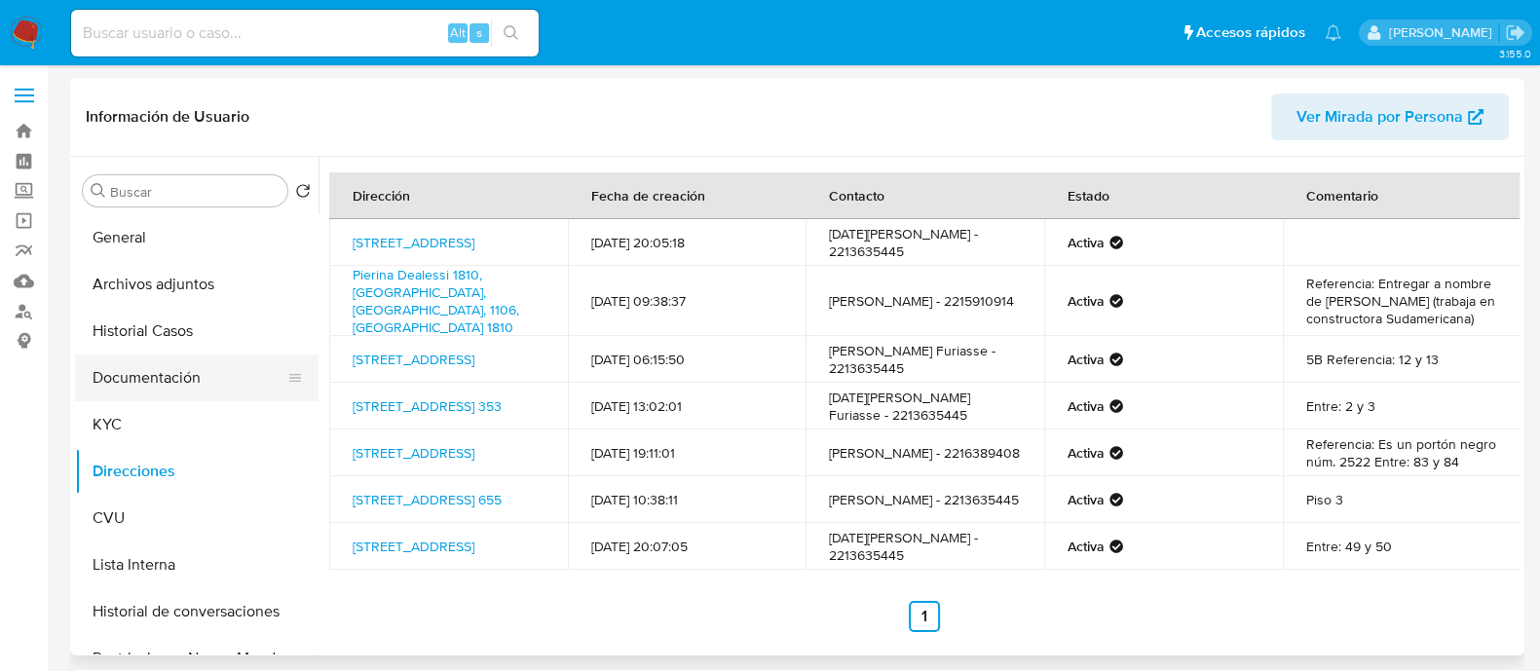
click at [200, 360] on button "Documentación" at bounding box center [189, 378] width 228 height 47
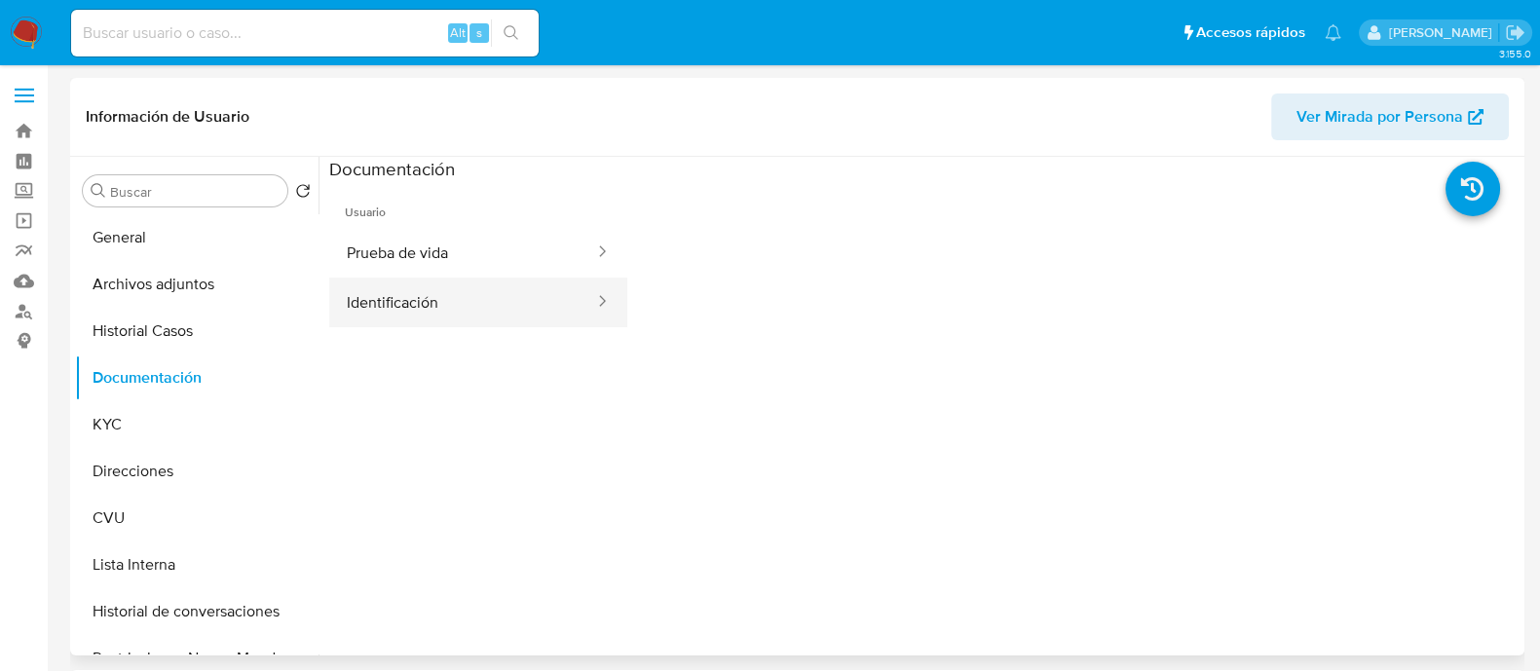
click at [481, 283] on button "Identificación" at bounding box center [462, 303] width 267 height 50
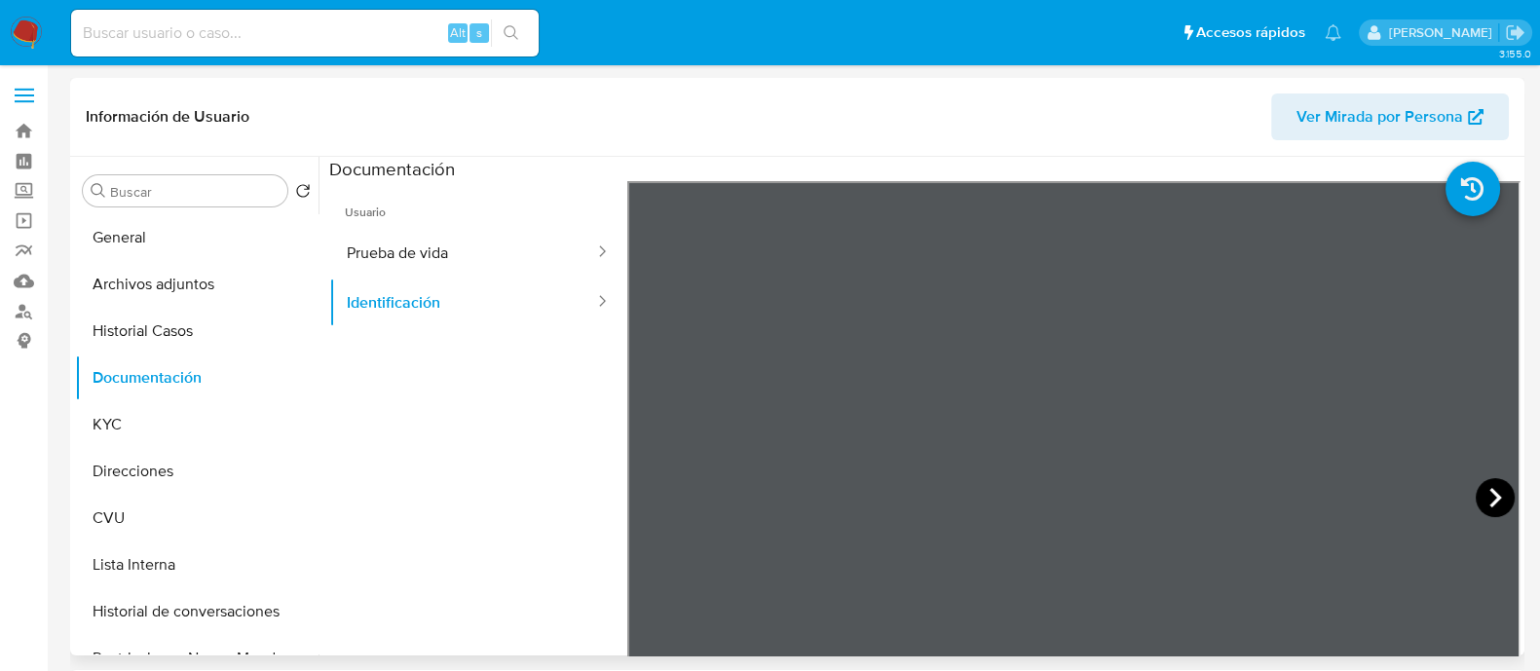
click at [1491, 494] on icon at bounding box center [1495, 497] width 39 height 39
click at [659, 502] on icon at bounding box center [651, 497] width 39 height 39
click at [380, 273] on button "Prueba de vida" at bounding box center [462, 253] width 267 height 50
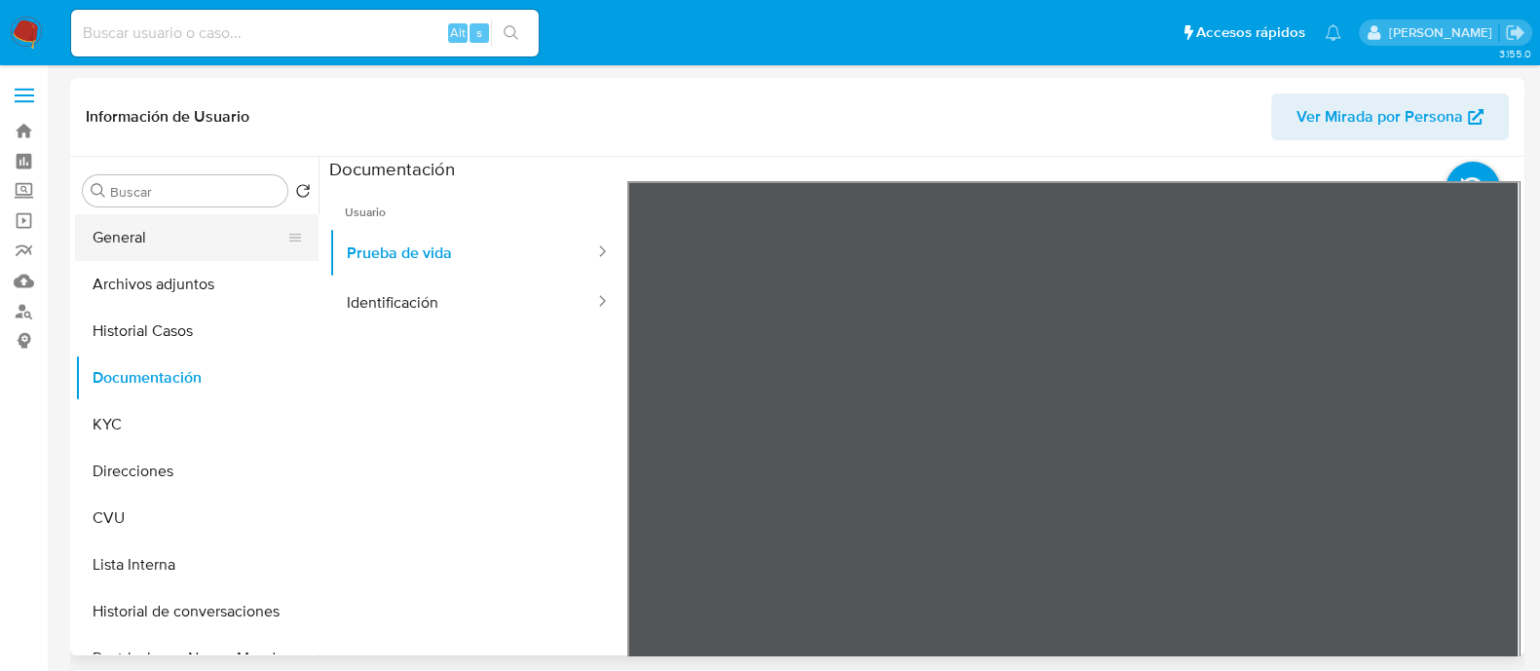
click at [125, 234] on button "General" at bounding box center [189, 237] width 228 height 47
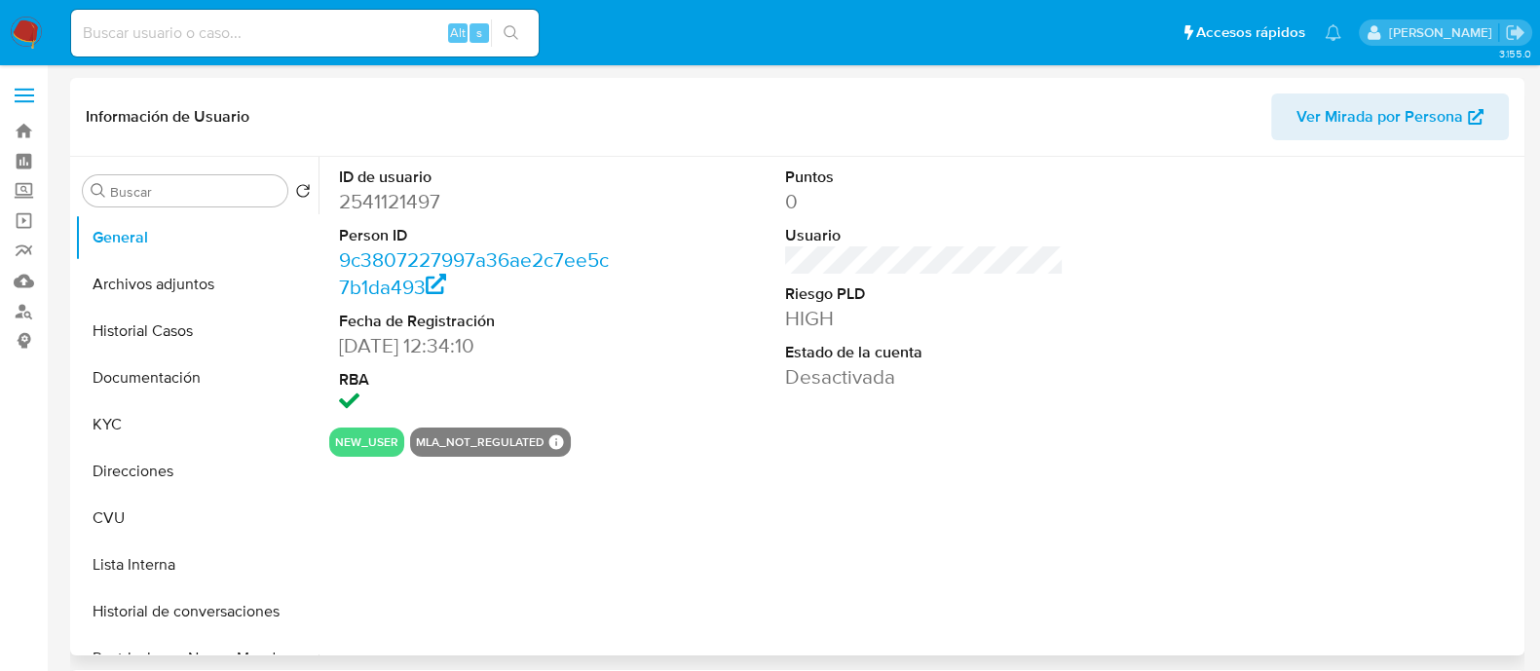
select select "10"
click at [130, 284] on button "Archivos adjuntos" at bounding box center [189, 284] width 228 height 47
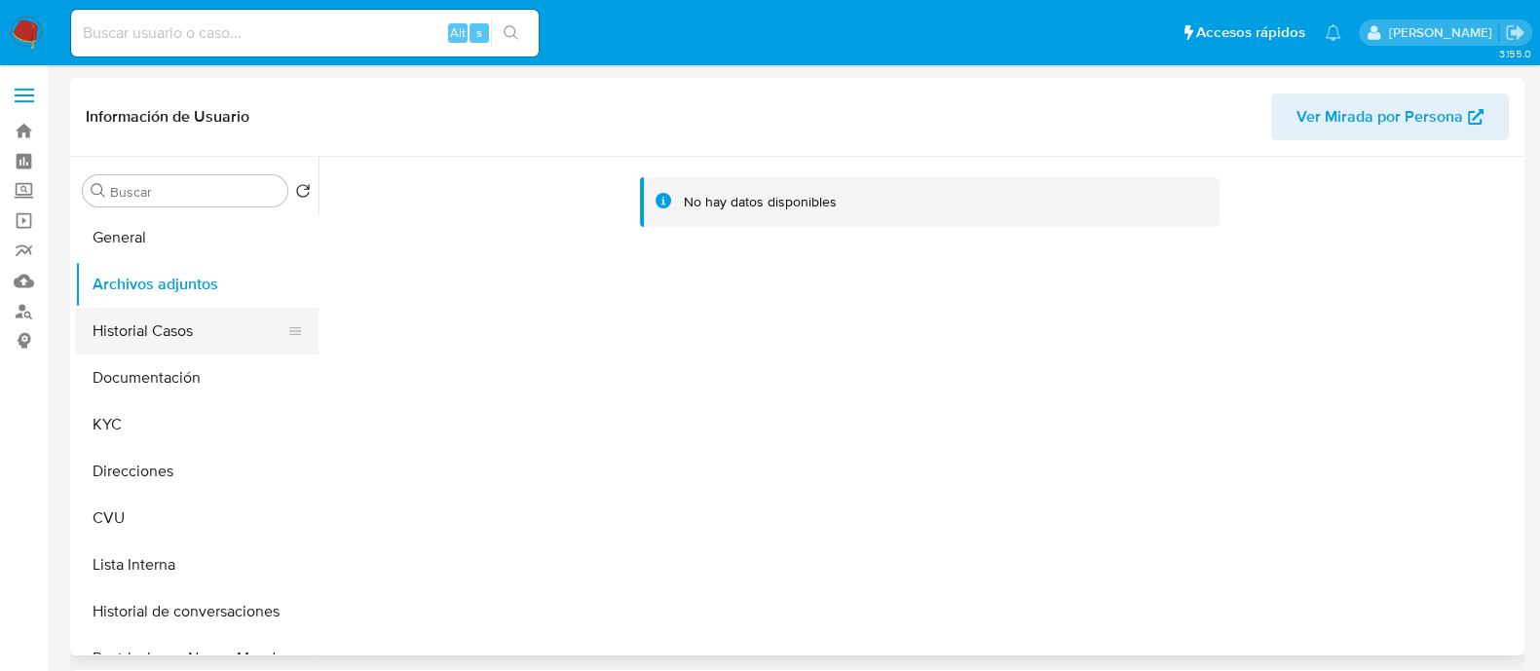
click at [155, 337] on button "Historial Casos" at bounding box center [189, 331] width 228 height 47
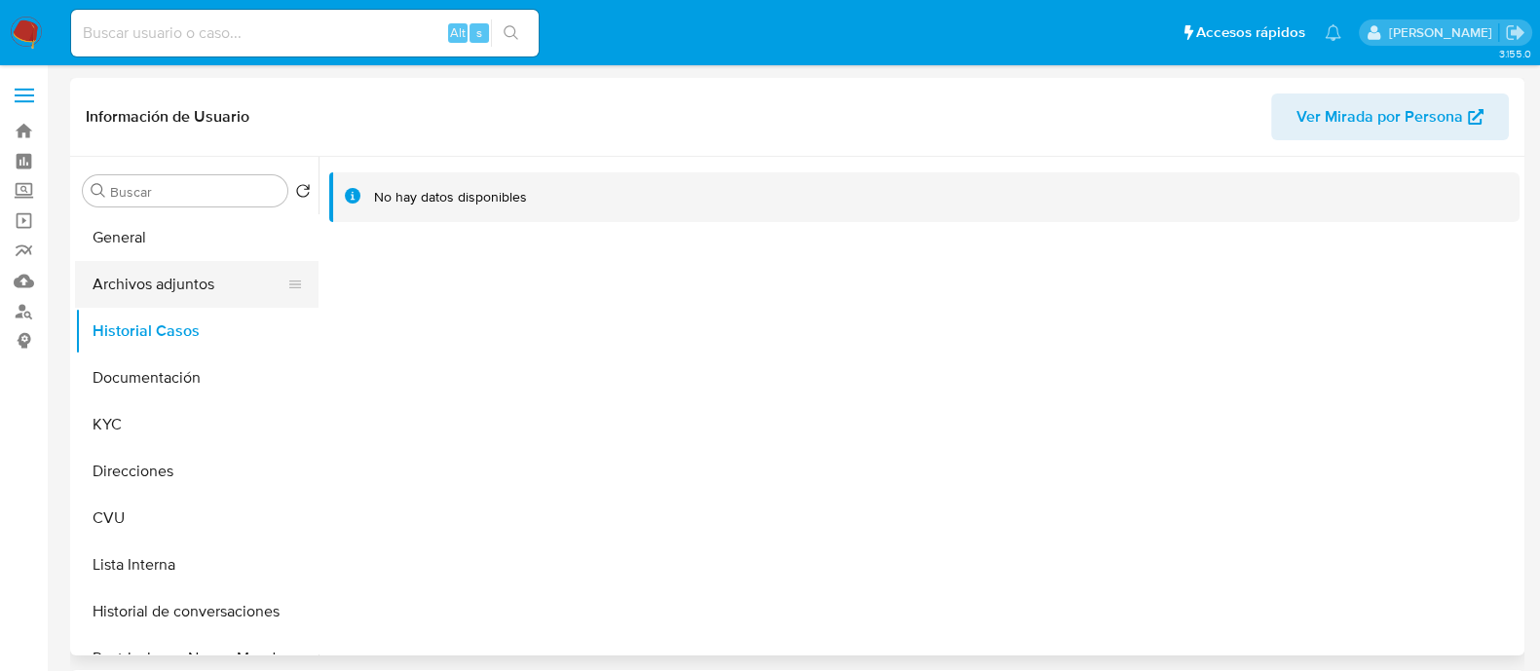
click at [100, 281] on button "Archivos adjuntos" at bounding box center [189, 284] width 228 height 47
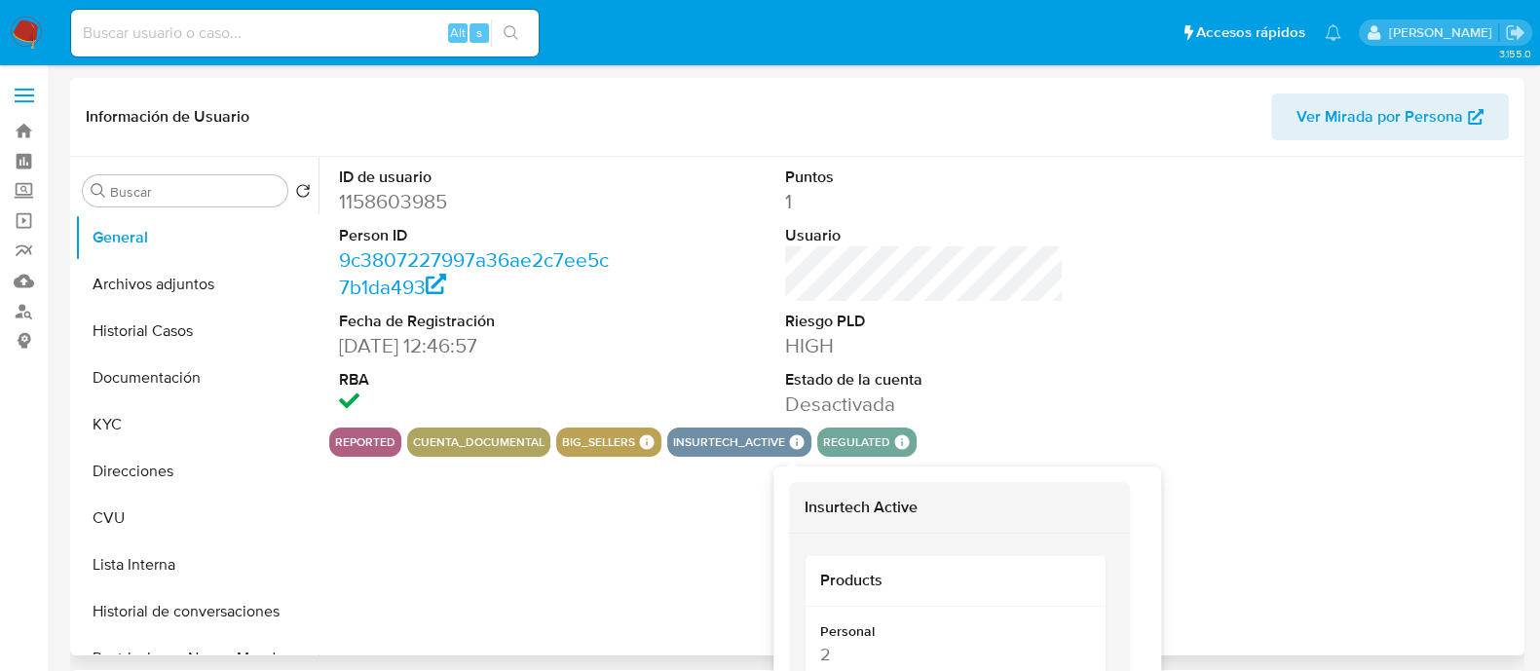
select select "10"
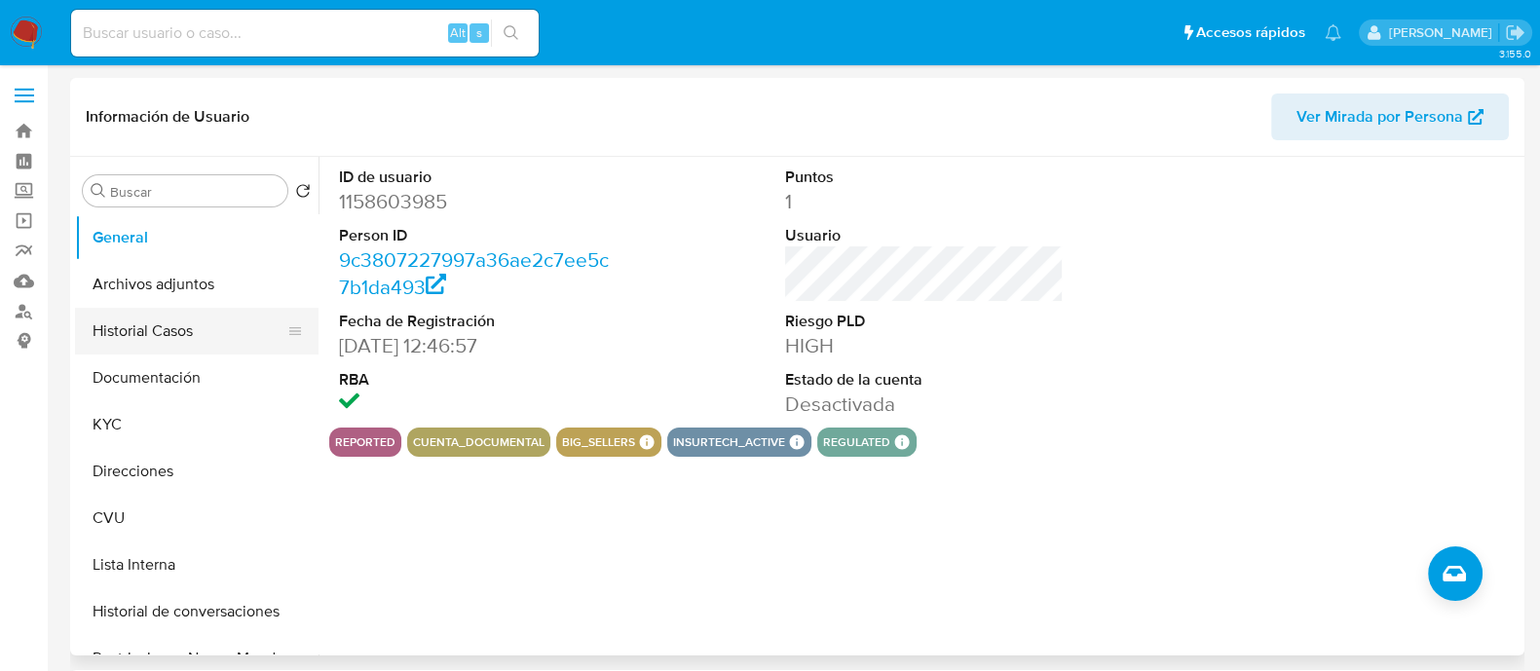
click at [162, 327] on button "Historial Casos" at bounding box center [189, 331] width 228 height 47
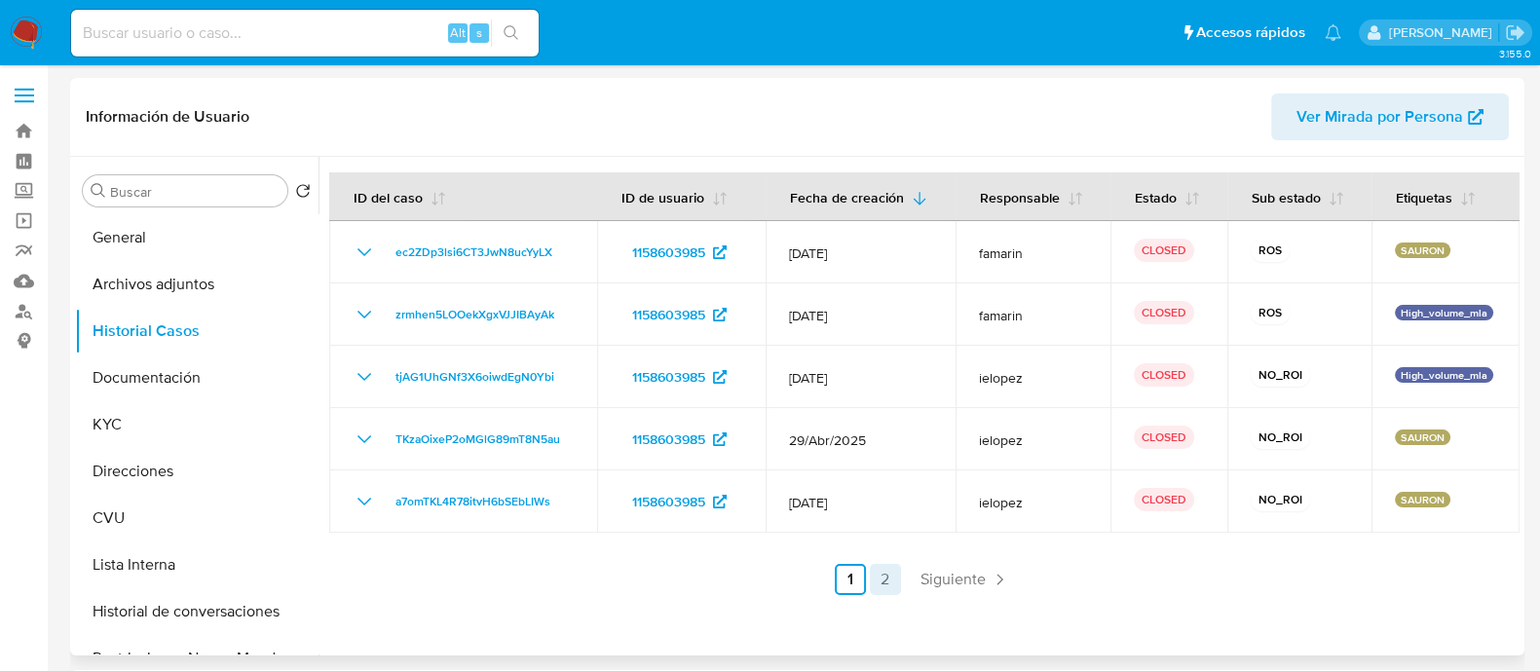
click at [878, 583] on link "2" at bounding box center [885, 579] width 31 height 31
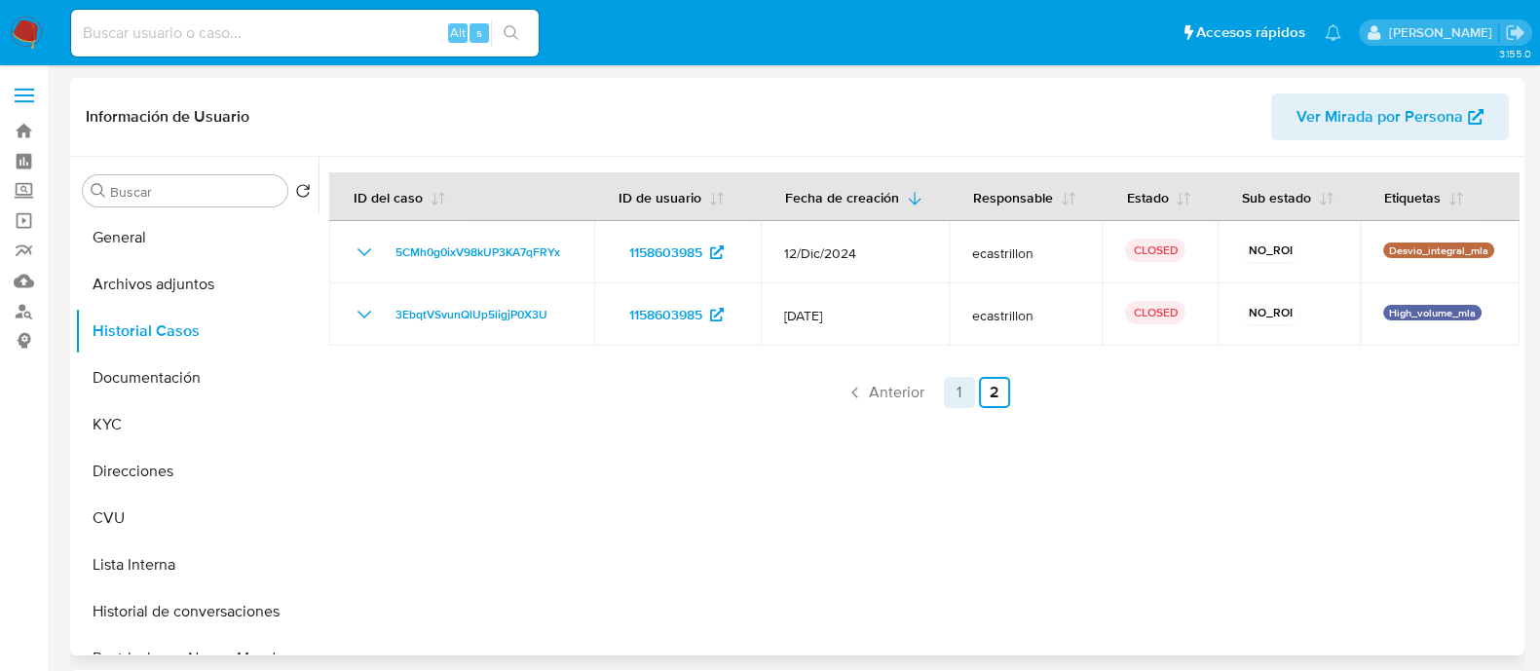
click at [966, 378] on link "1" at bounding box center [959, 392] width 31 height 31
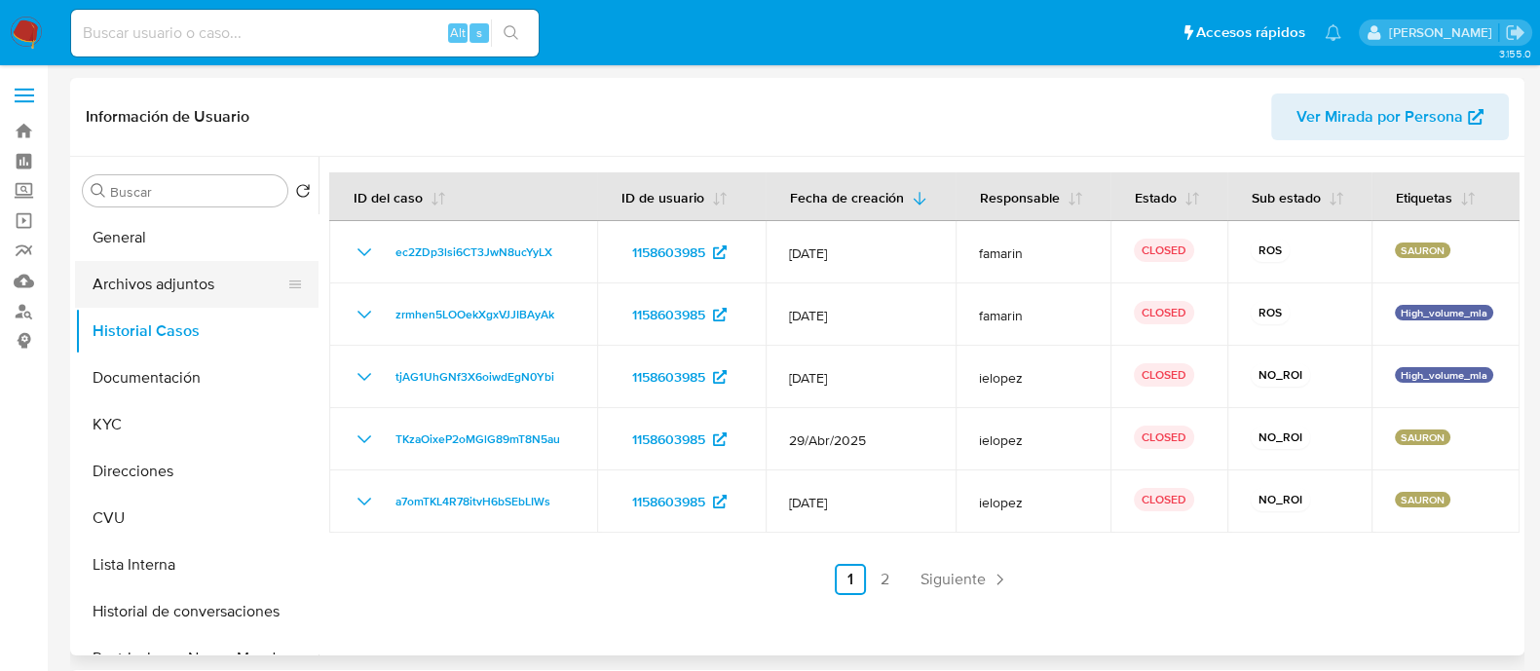
click at [180, 278] on button "Archivos adjuntos" at bounding box center [189, 284] width 228 height 47
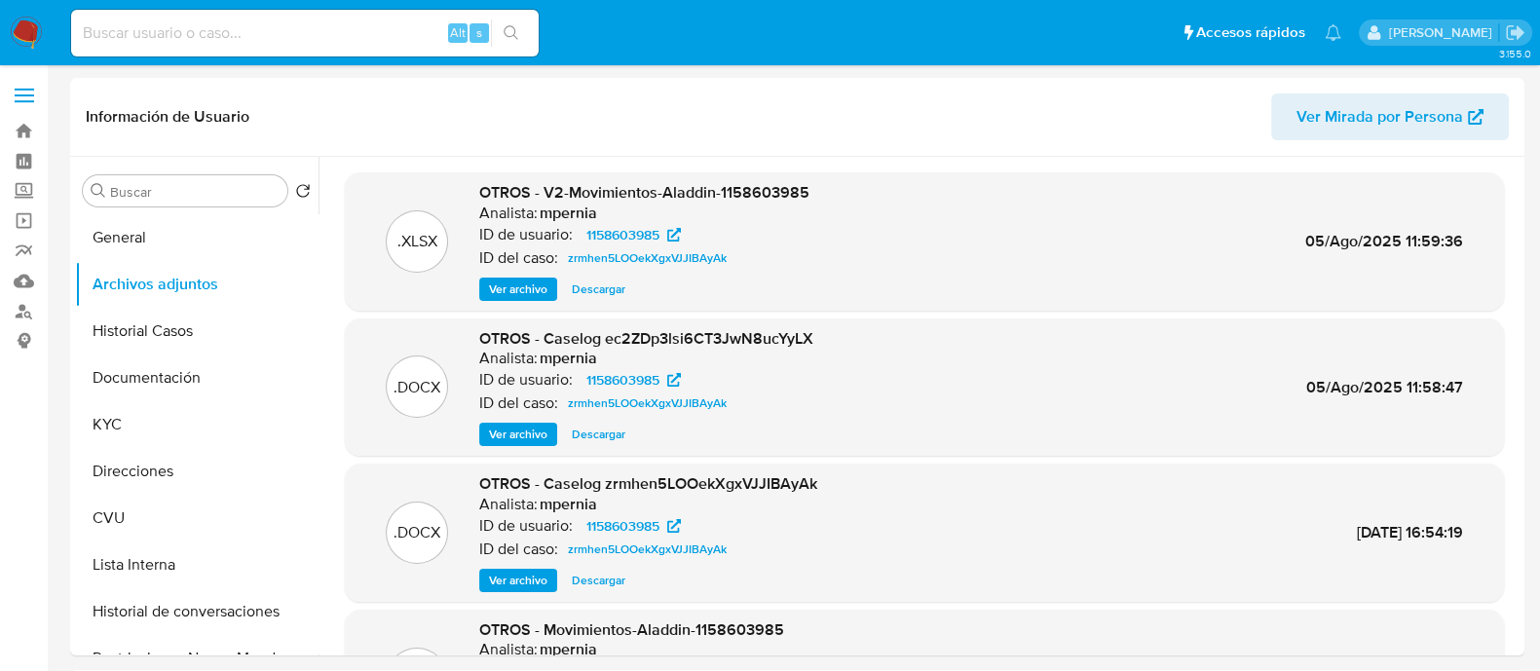
click at [535, 290] on span "Ver archivo" at bounding box center [518, 289] width 58 height 19
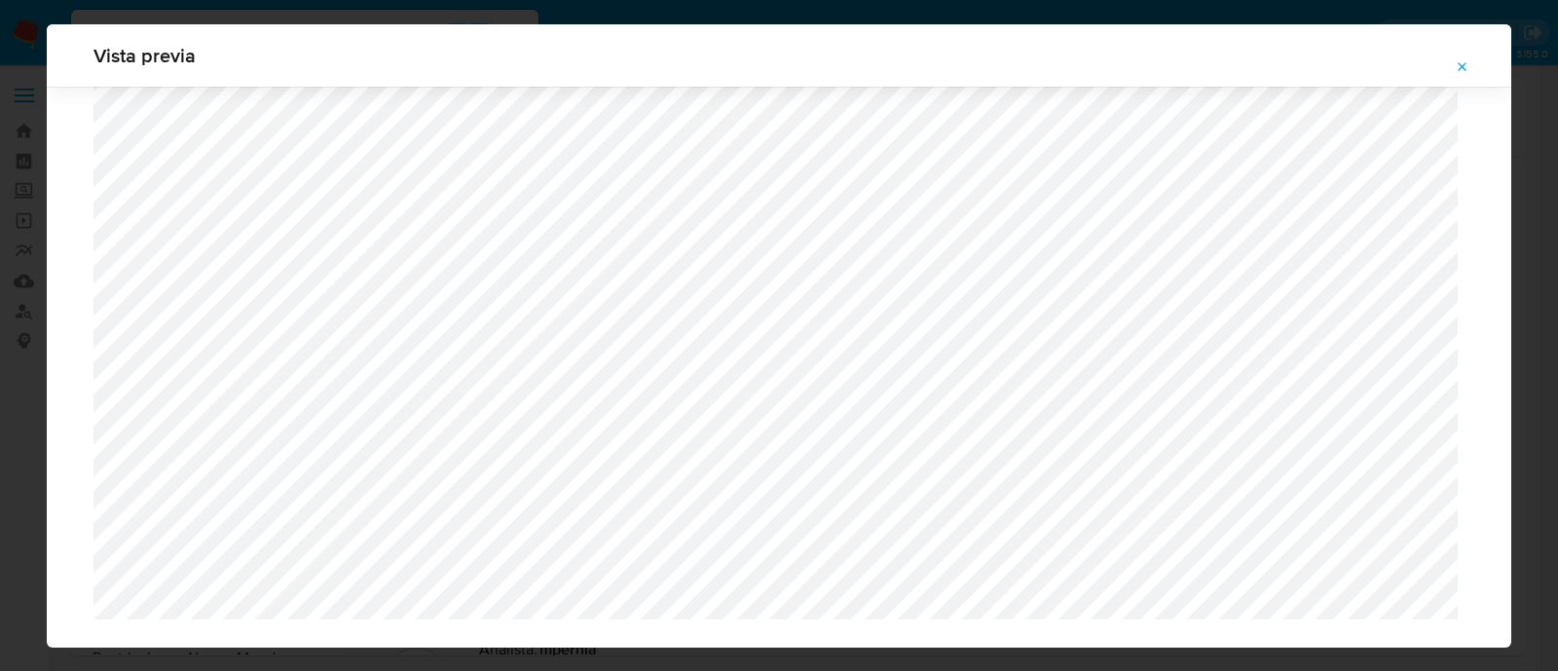
scroll to position [3792, 0]
click at [1473, 67] on button "Attachment preview" at bounding box center [1462, 67] width 43 height 31
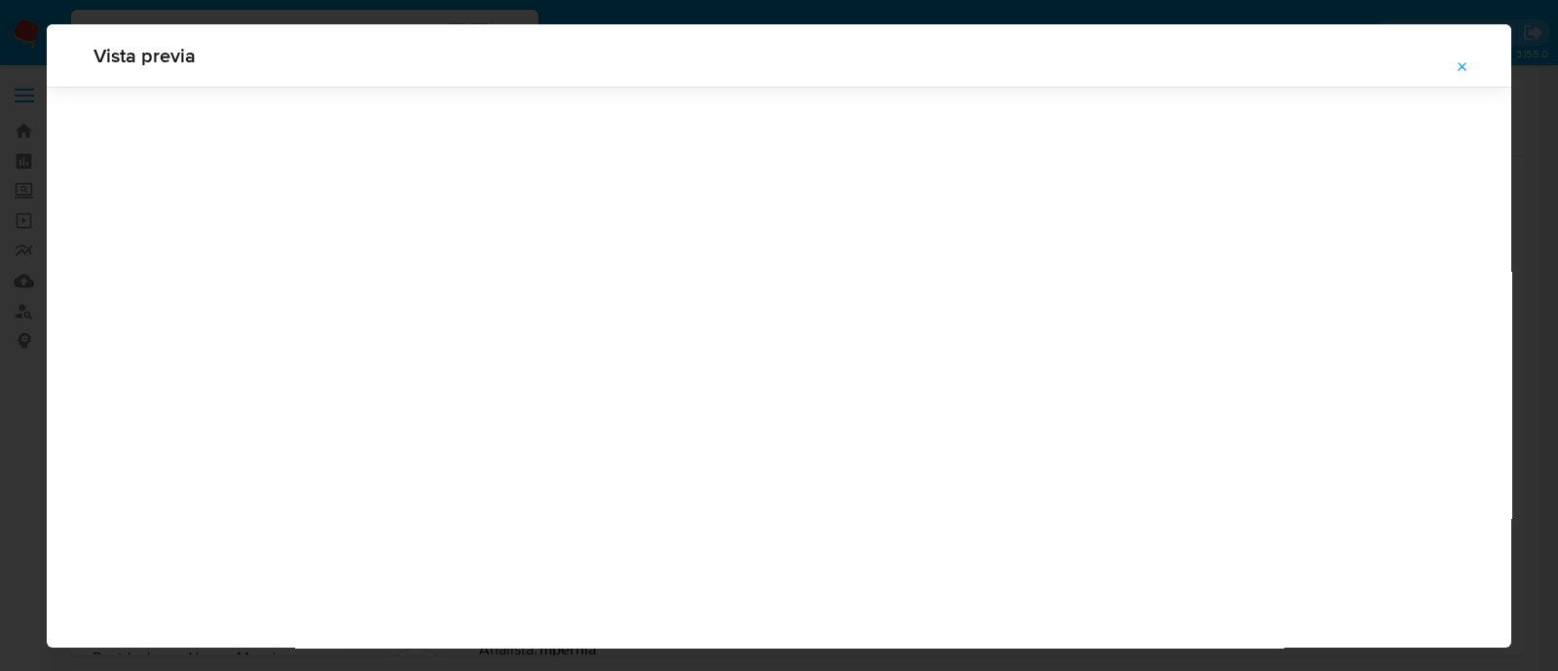
scroll to position [62, 0]
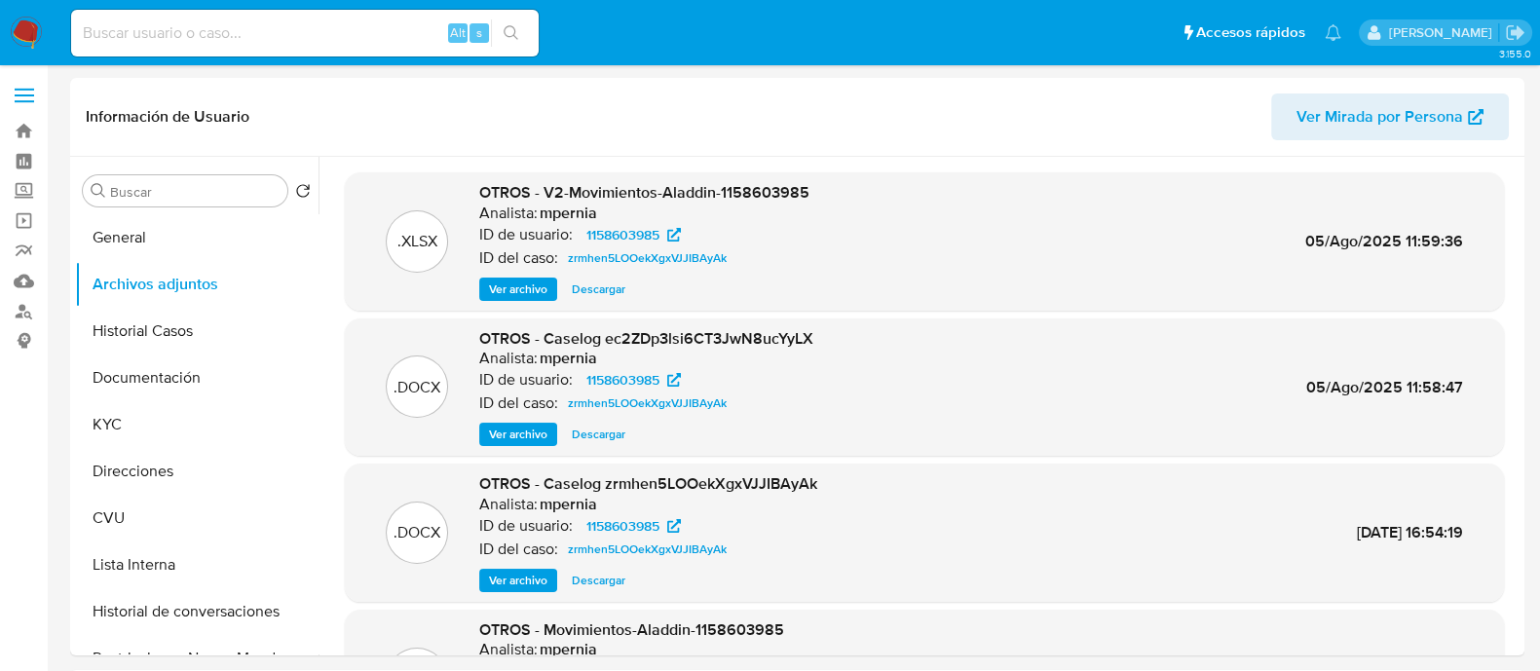
click at [536, 436] on span "Ver archivo" at bounding box center [518, 434] width 58 height 19
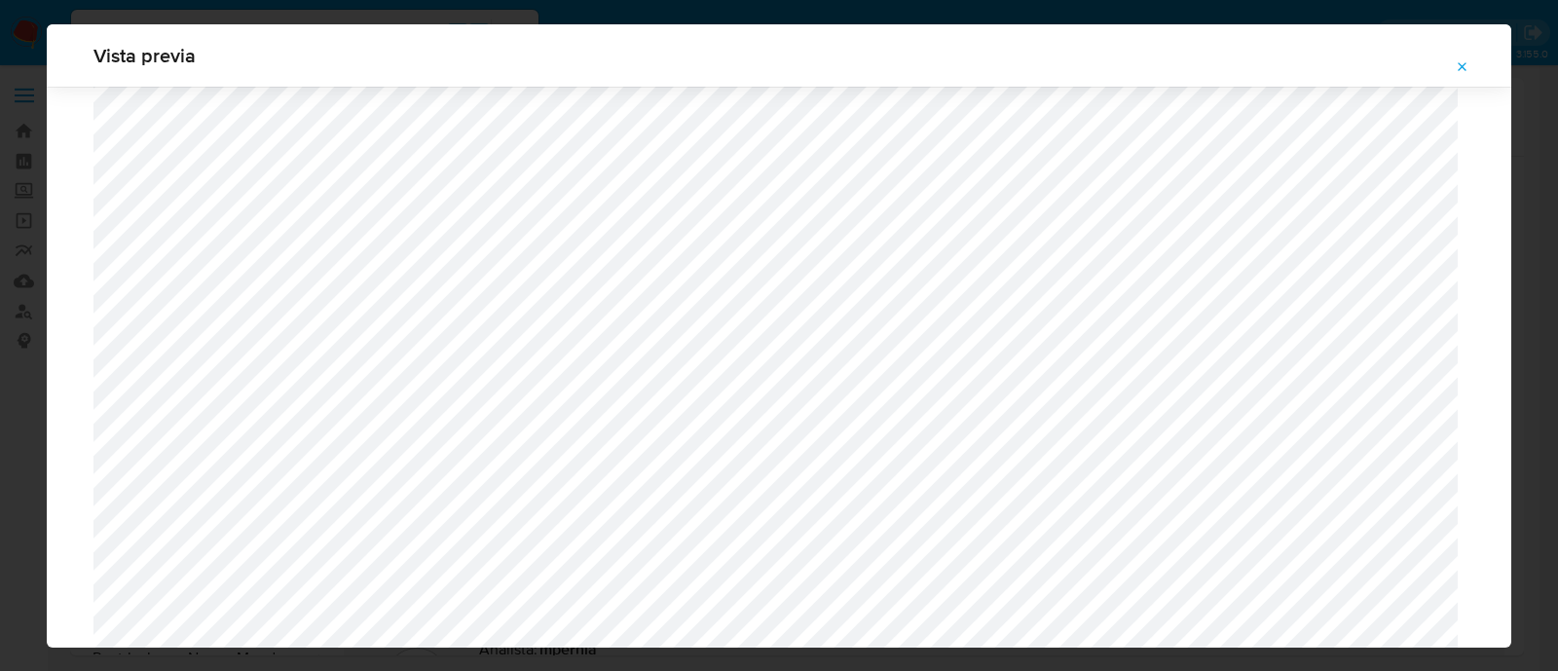
scroll to position [2152, 0]
click at [1474, 65] on button "Attachment preview" at bounding box center [1462, 67] width 43 height 31
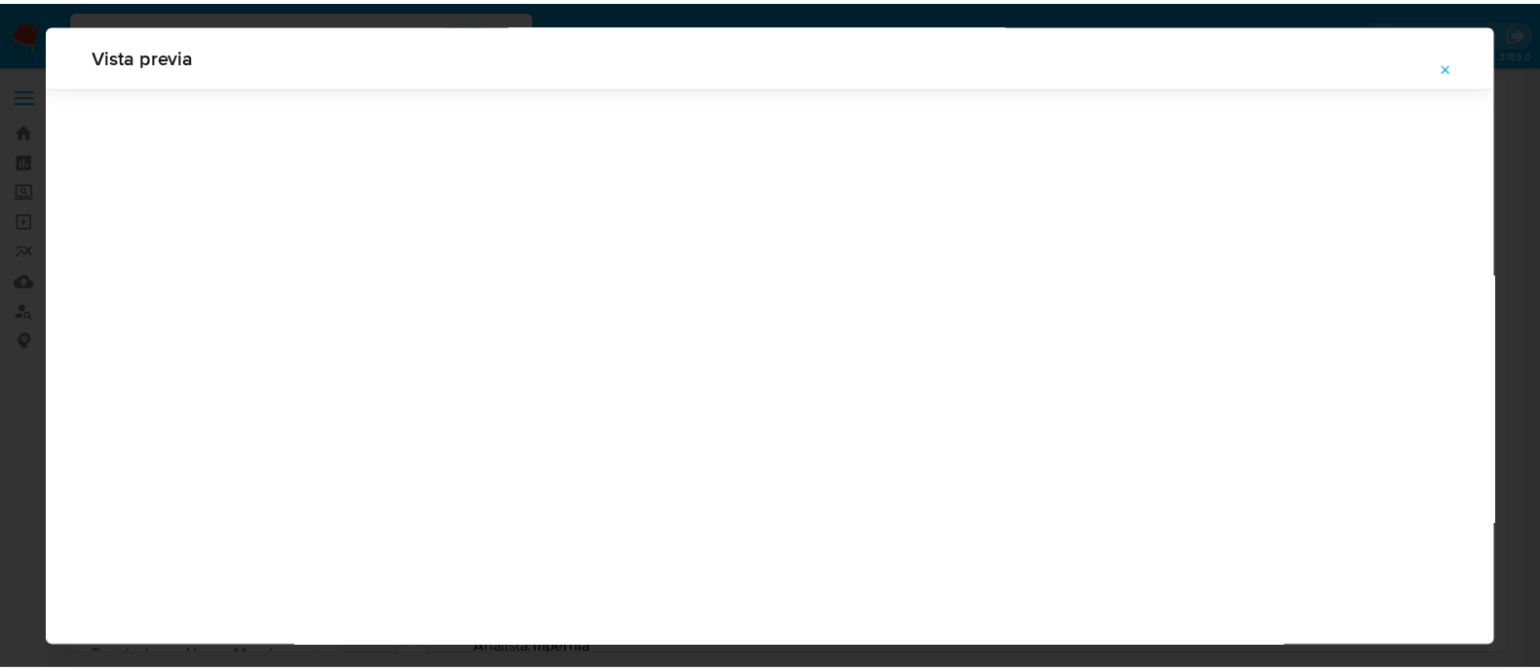
scroll to position [62, 0]
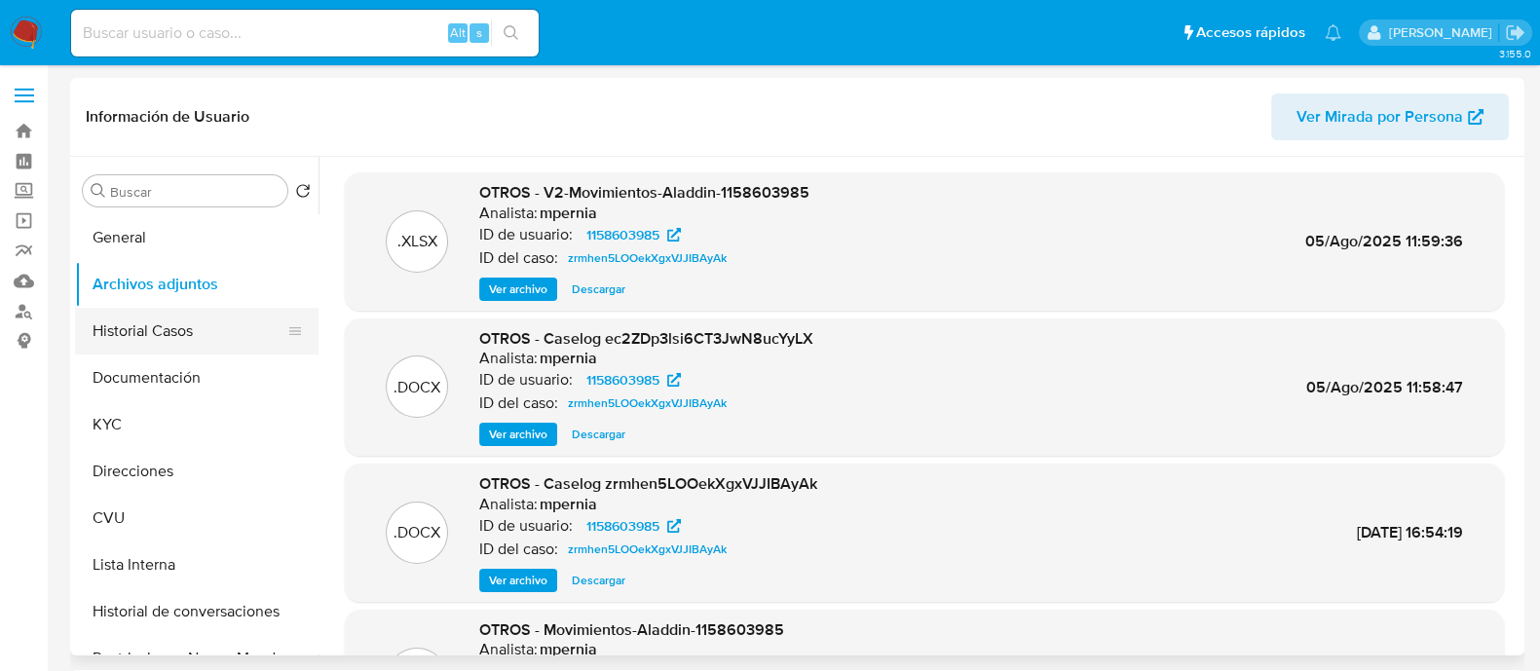
click at [168, 314] on button "Historial Casos" at bounding box center [189, 331] width 228 height 47
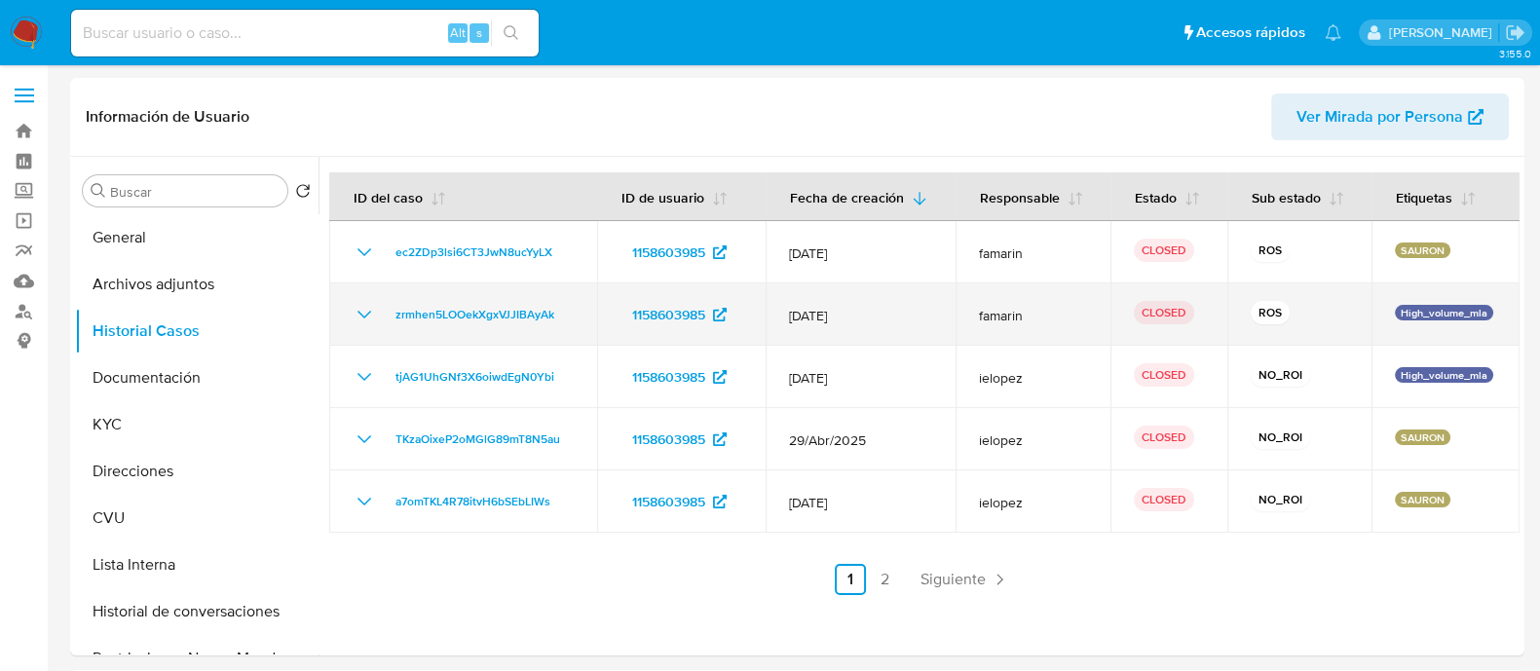
click at [365, 323] on icon "Mostrar/Ocultar" at bounding box center [364, 314] width 23 height 23
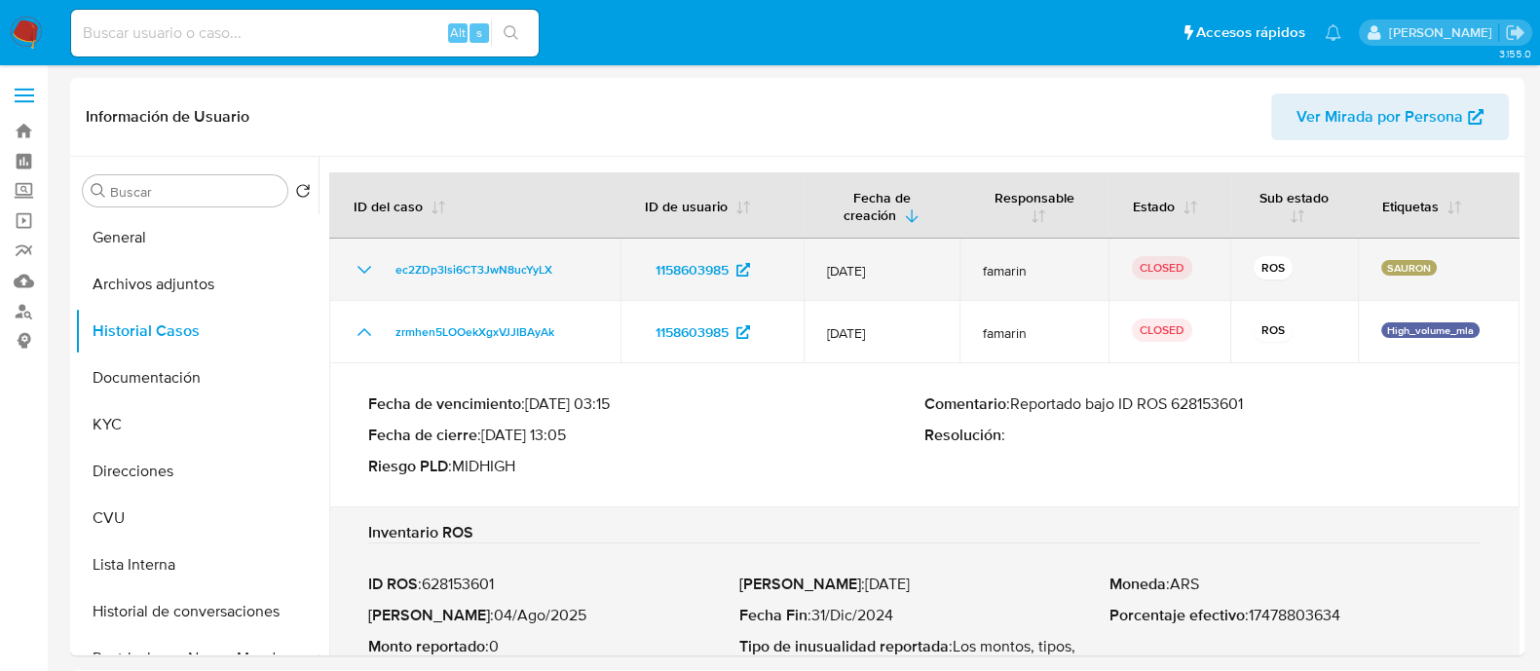
click at [368, 264] on icon "Mostrar/Ocultar" at bounding box center [364, 269] width 23 height 23
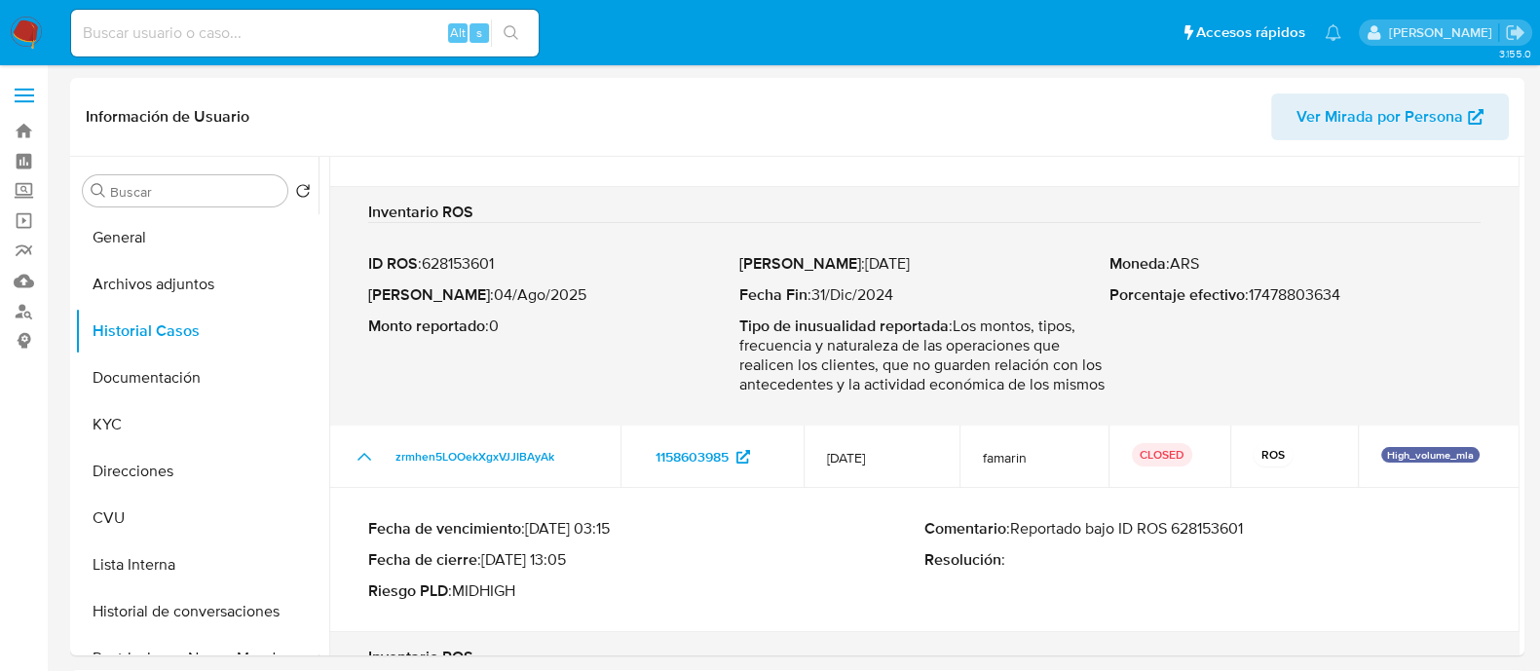
scroll to position [121, 0]
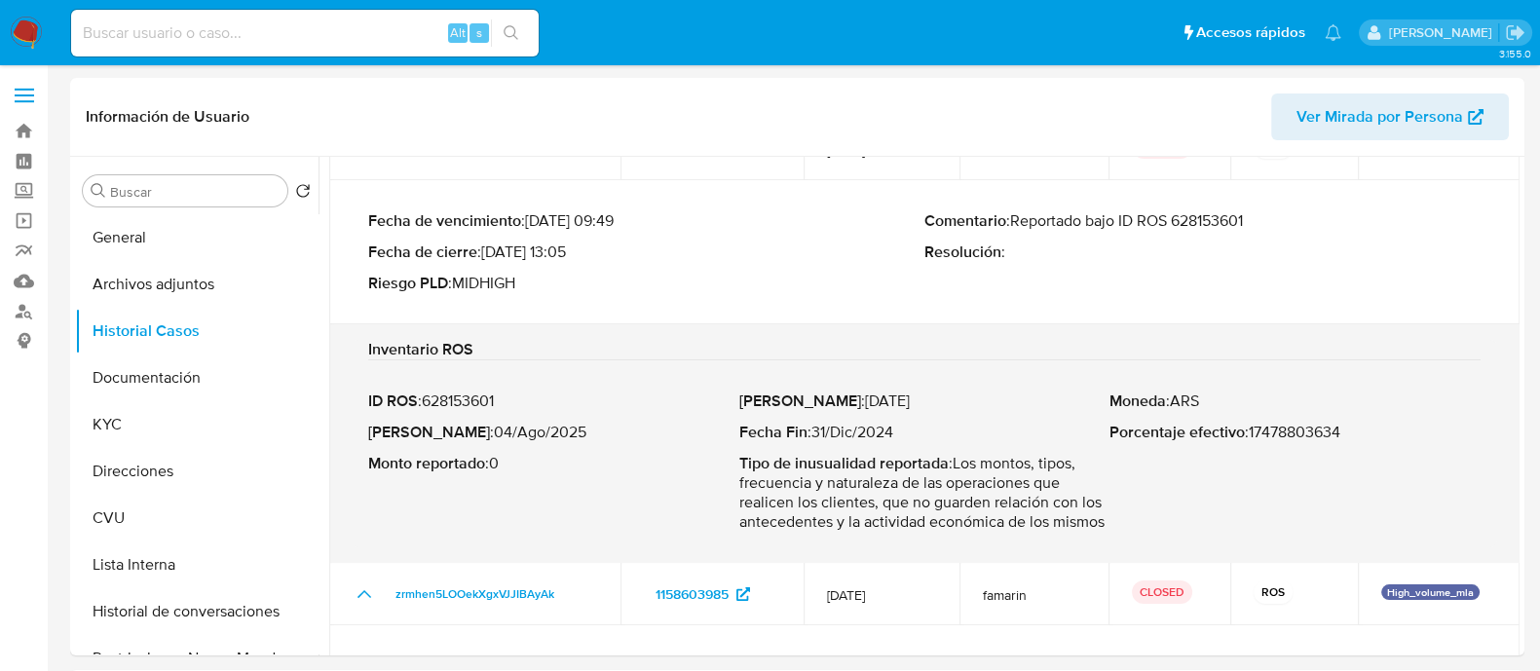
drag, startPoint x: 1013, startPoint y: 216, endPoint x: 1256, endPoint y: 220, distance: 243.5
click at [1256, 220] on p "Comentario : Reportado bajo ID ROS 628153601" at bounding box center [1202, 220] width 556 height 19
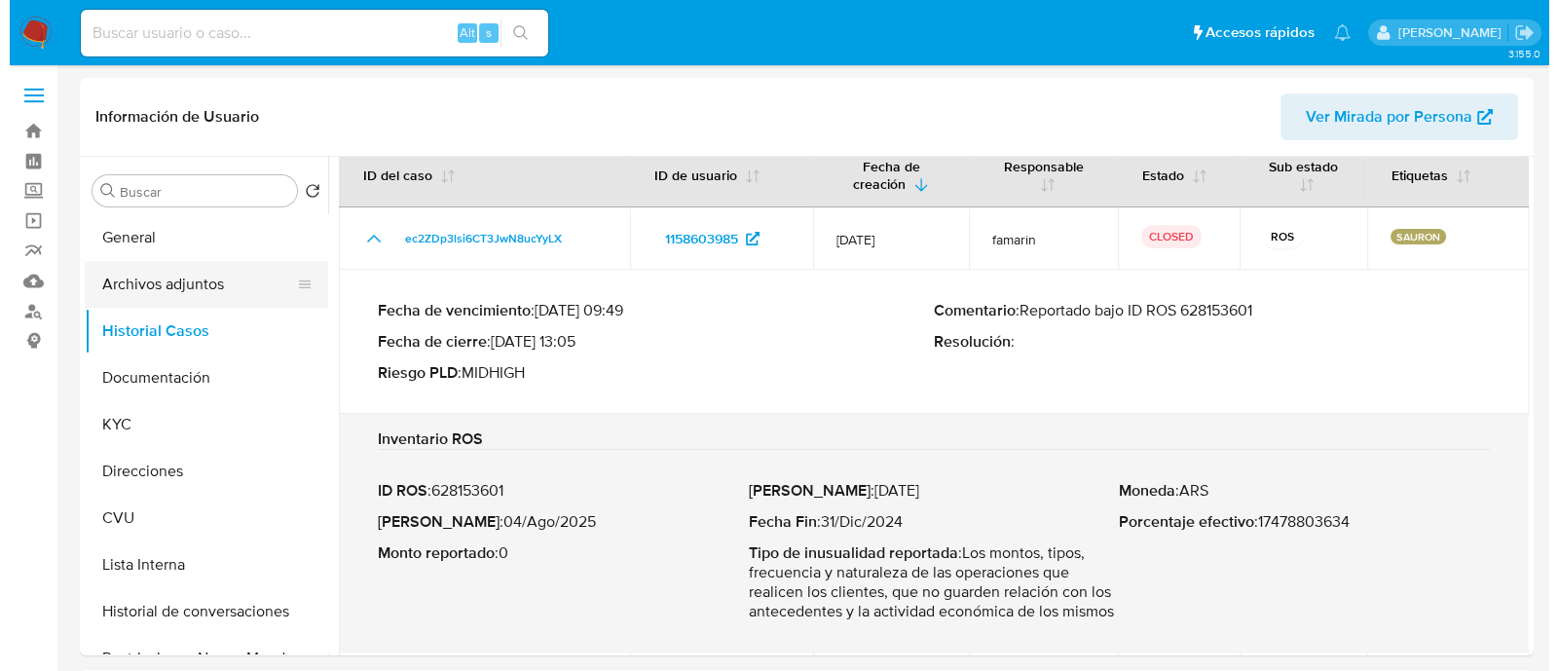
scroll to position [0, 0]
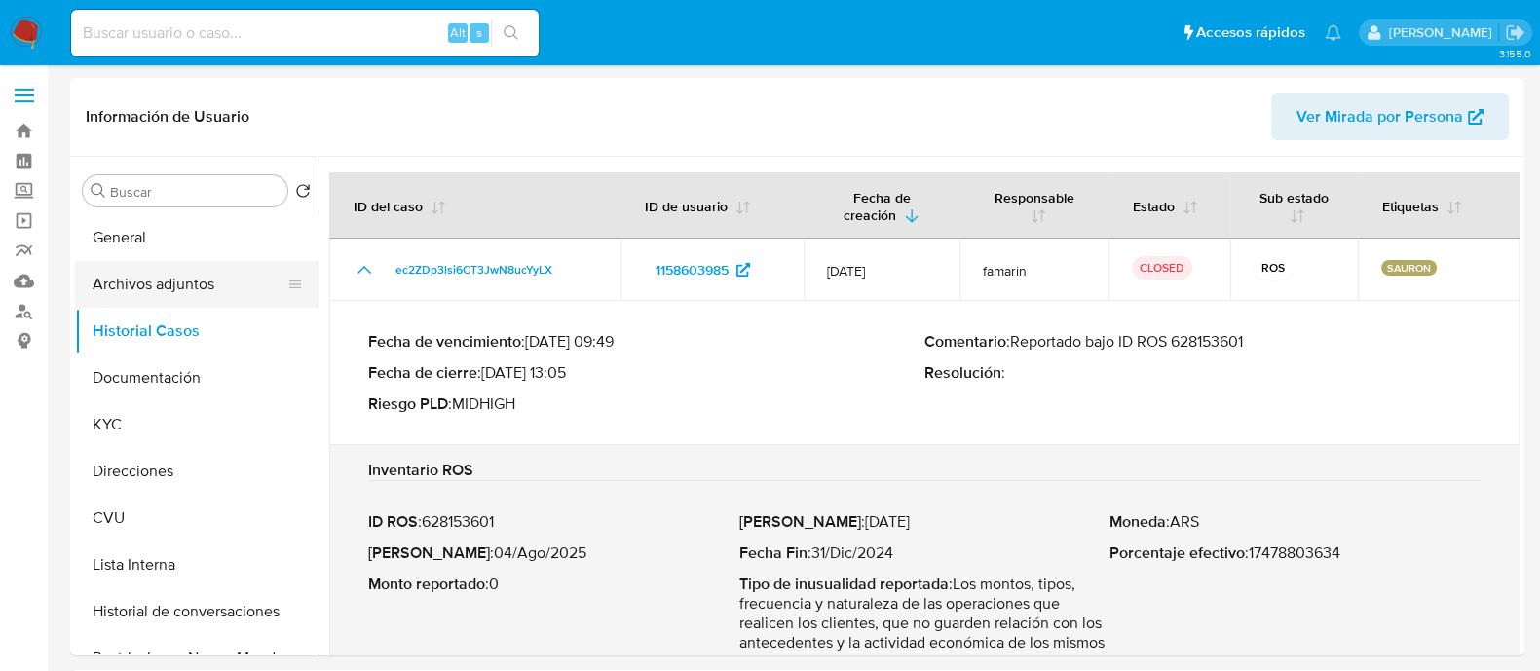
click at [206, 280] on button "Archivos adjuntos" at bounding box center [189, 284] width 228 height 47
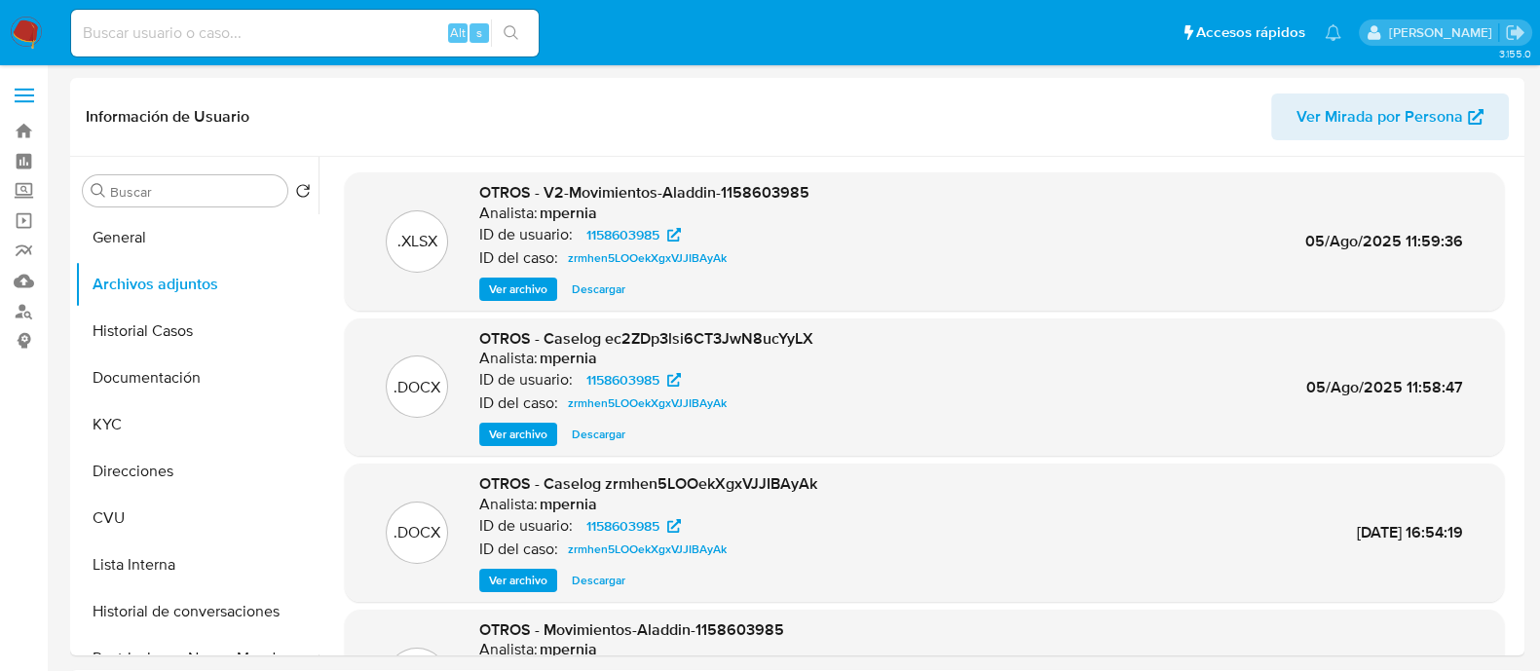
click at [518, 430] on span "Ver archivo" at bounding box center [518, 434] width 58 height 19
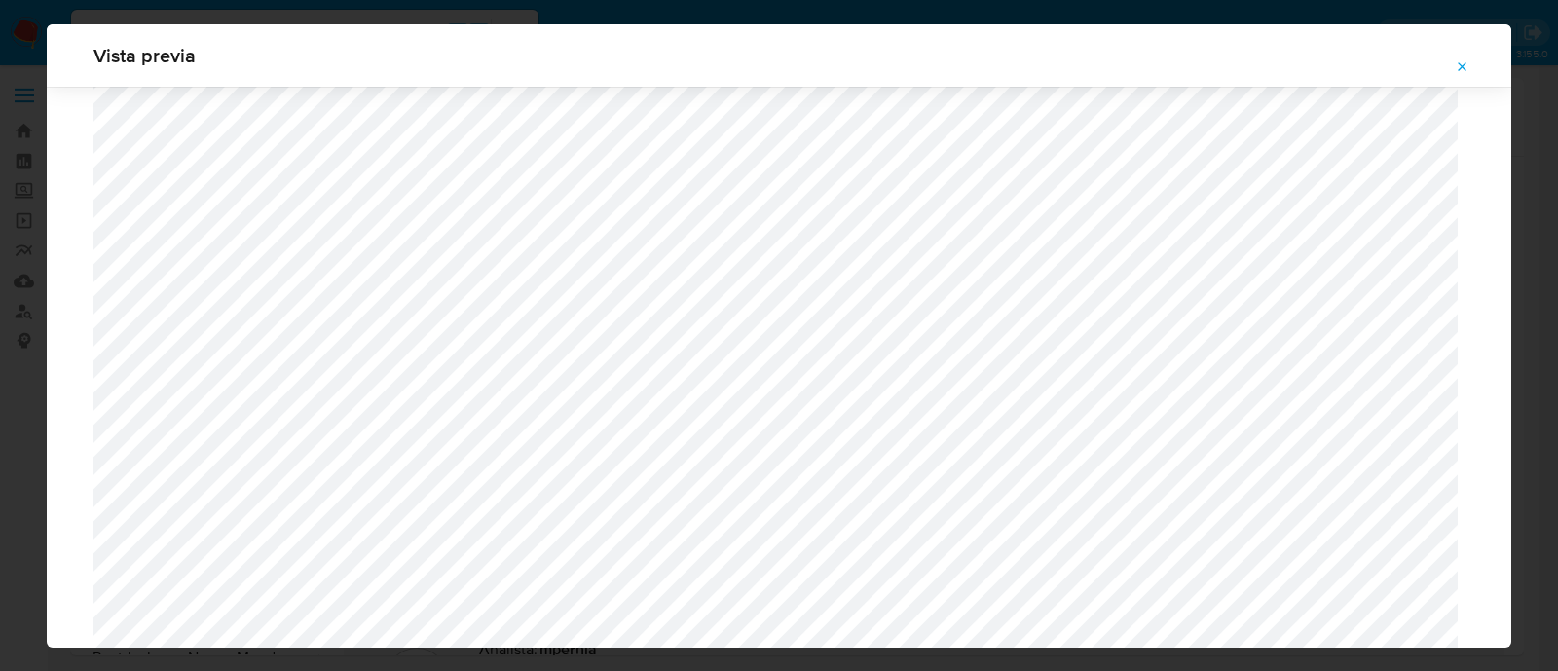
scroll to position [1422, 0]
click at [1453, 64] on button "Attachment preview" at bounding box center [1462, 67] width 43 height 31
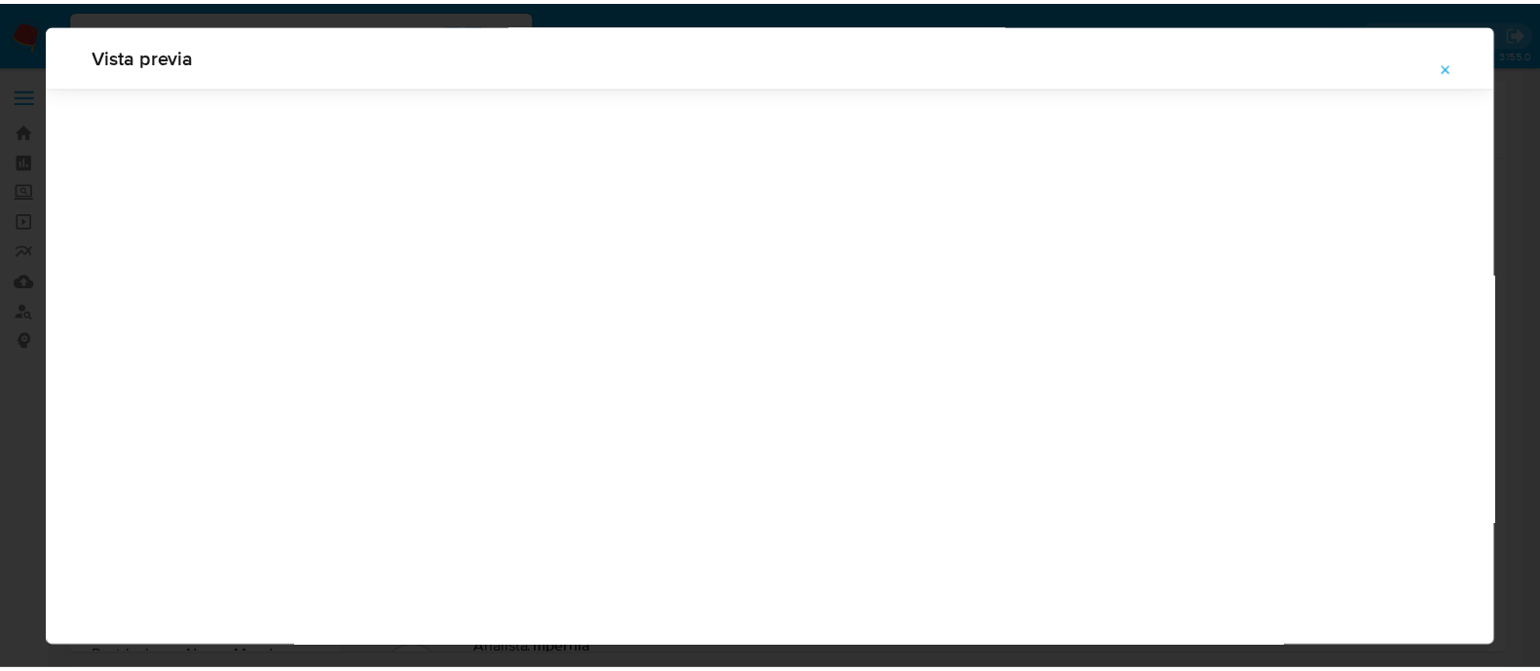
scroll to position [62, 0]
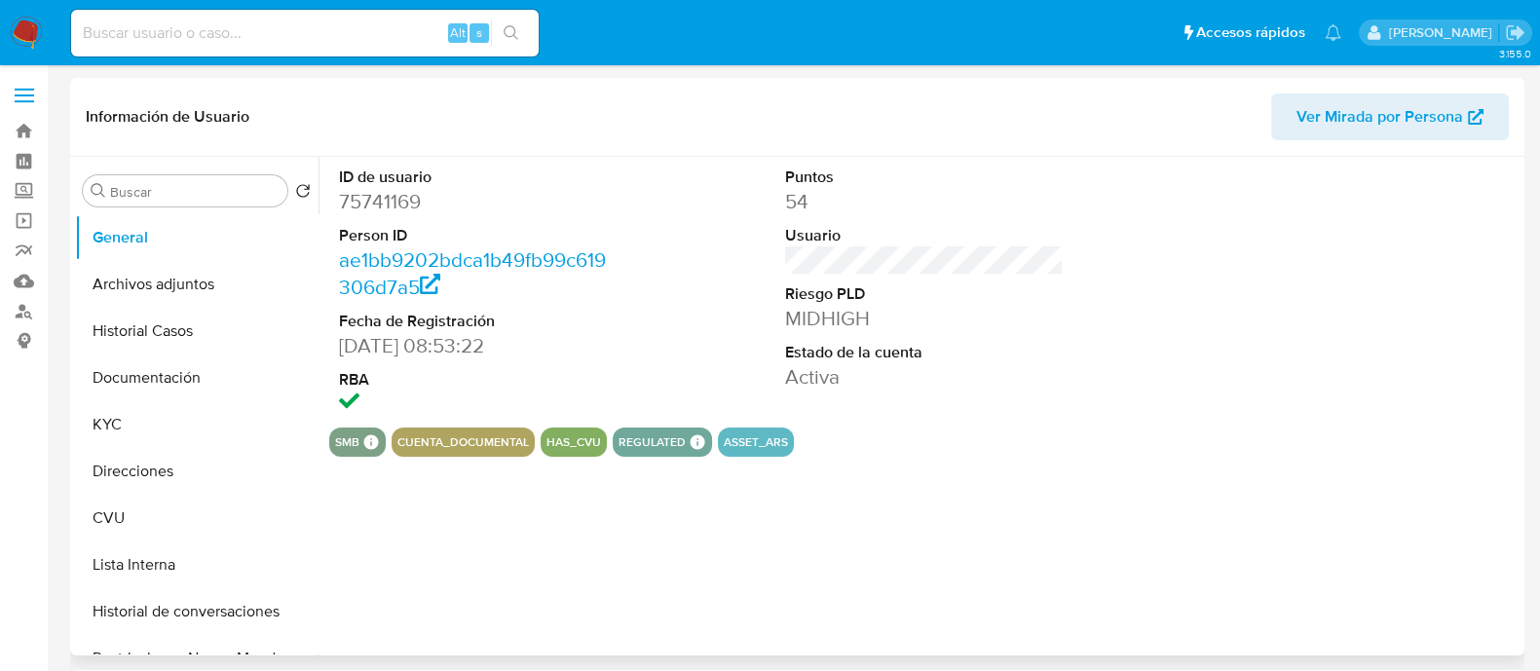
select select "10"
click at [170, 318] on button "Historial Casos" at bounding box center [189, 331] width 228 height 47
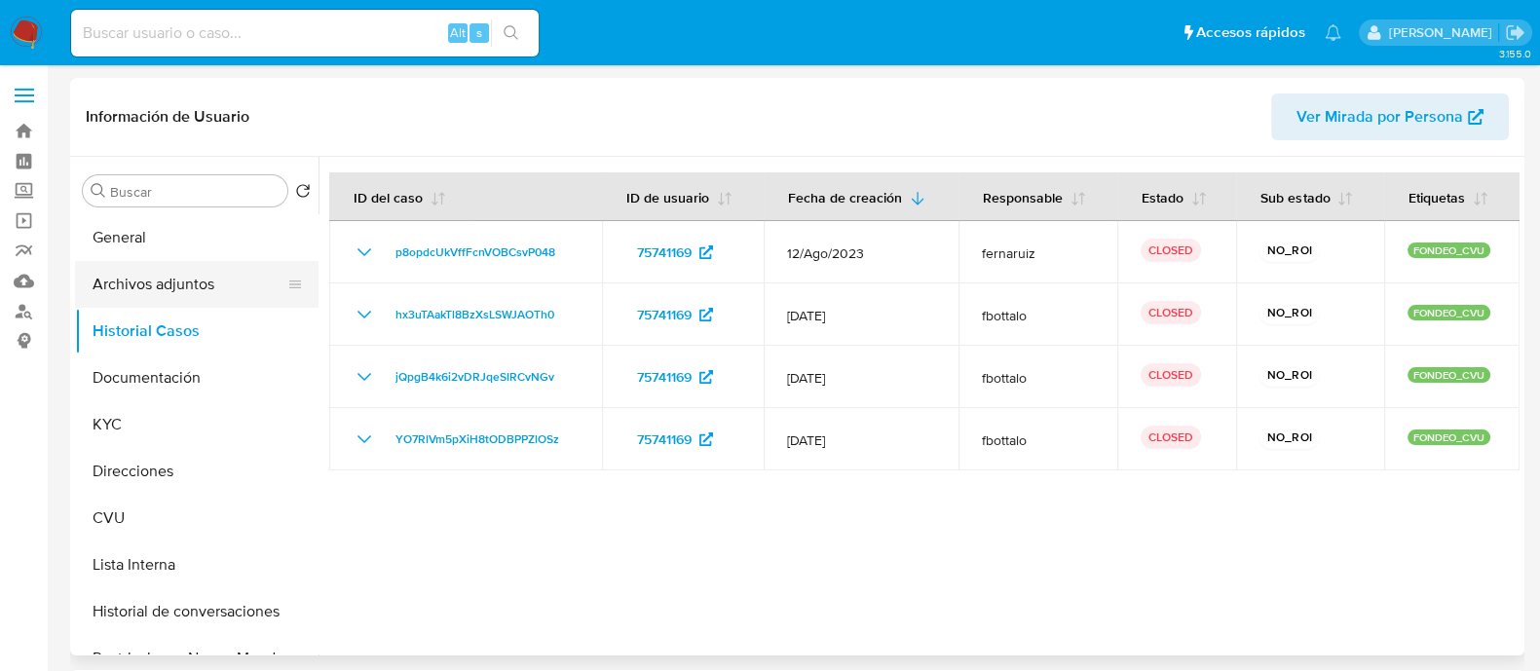
click at [143, 274] on button "Archivos adjuntos" at bounding box center [189, 284] width 228 height 47
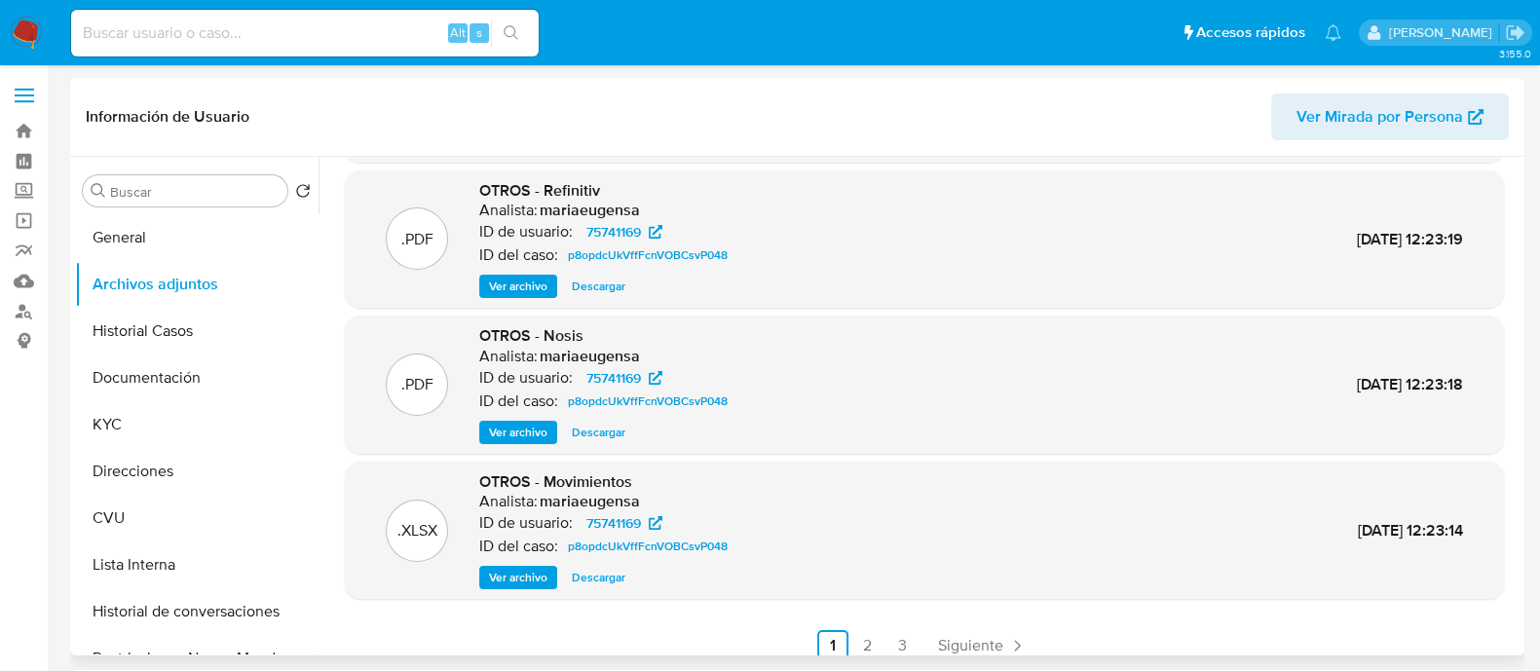
scroll to position [164, 0]
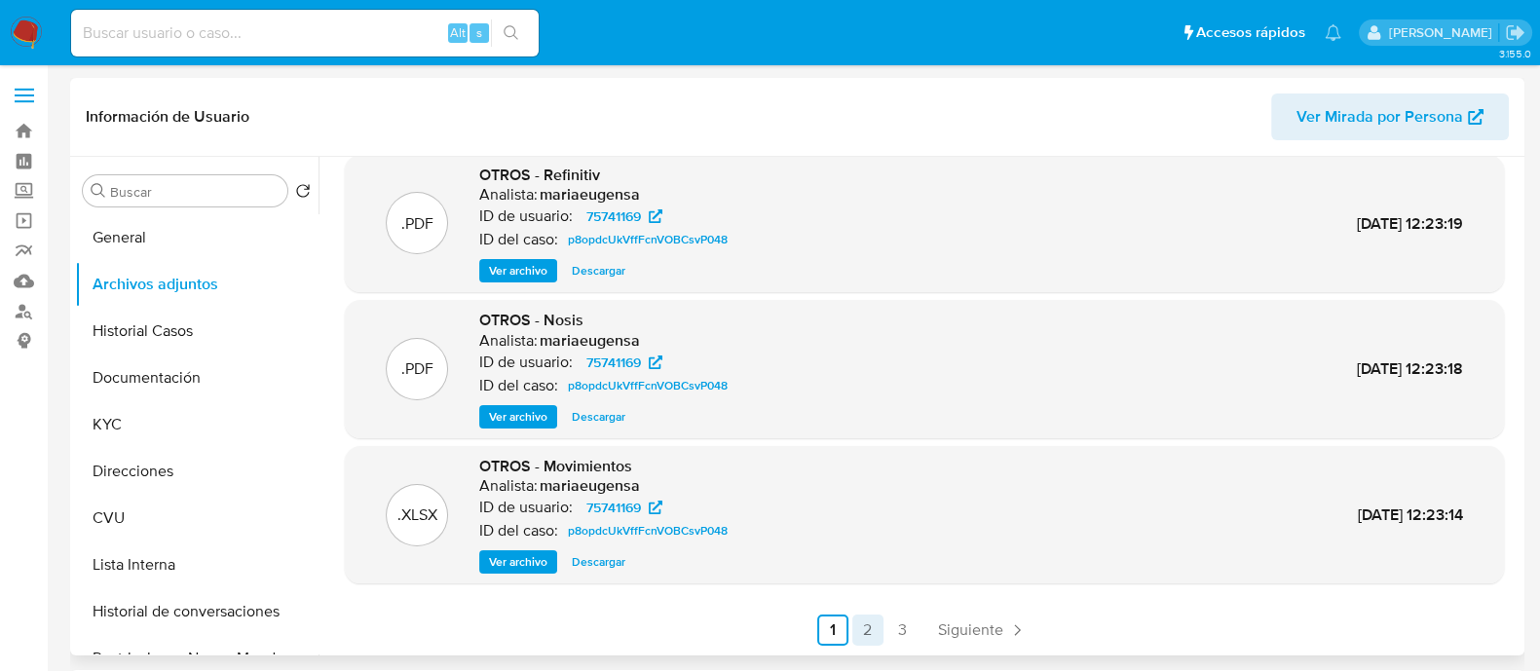
click at [874, 621] on link "2" at bounding box center [867, 630] width 31 height 31
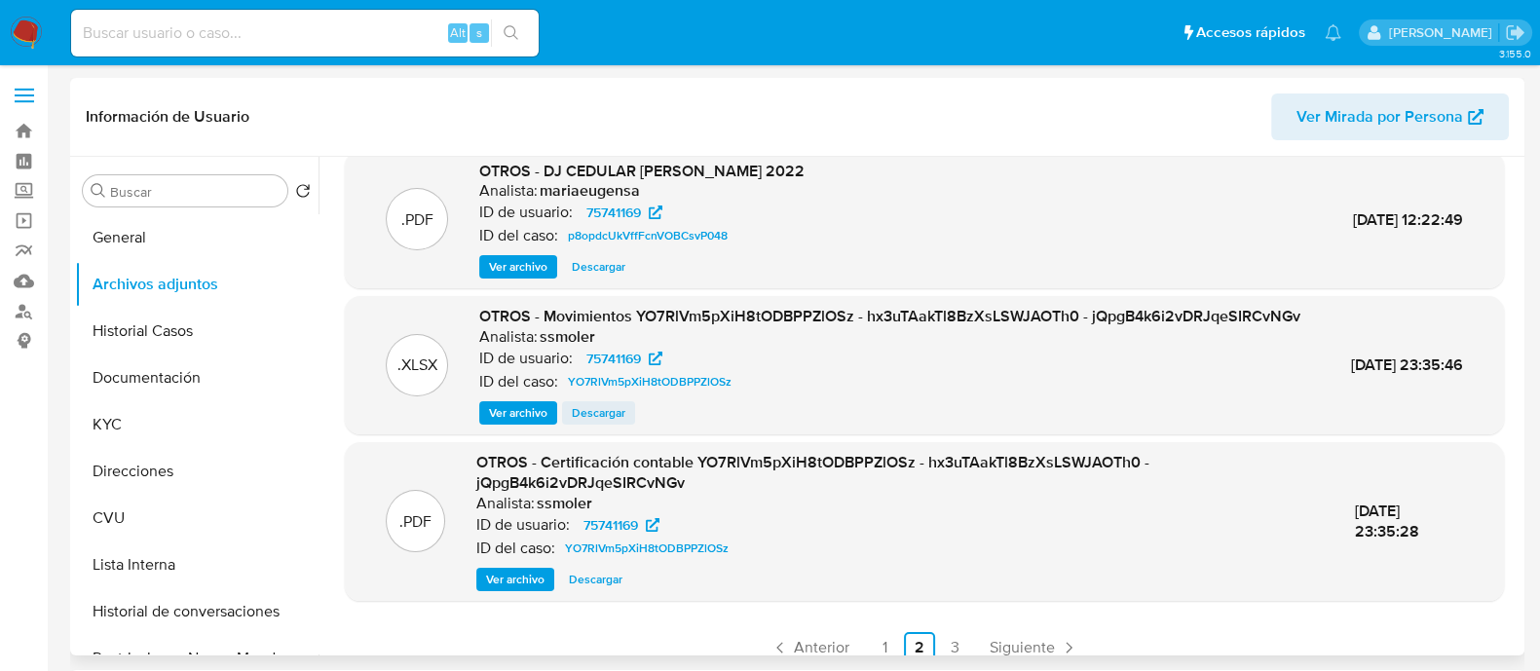
scroll to position [205, 0]
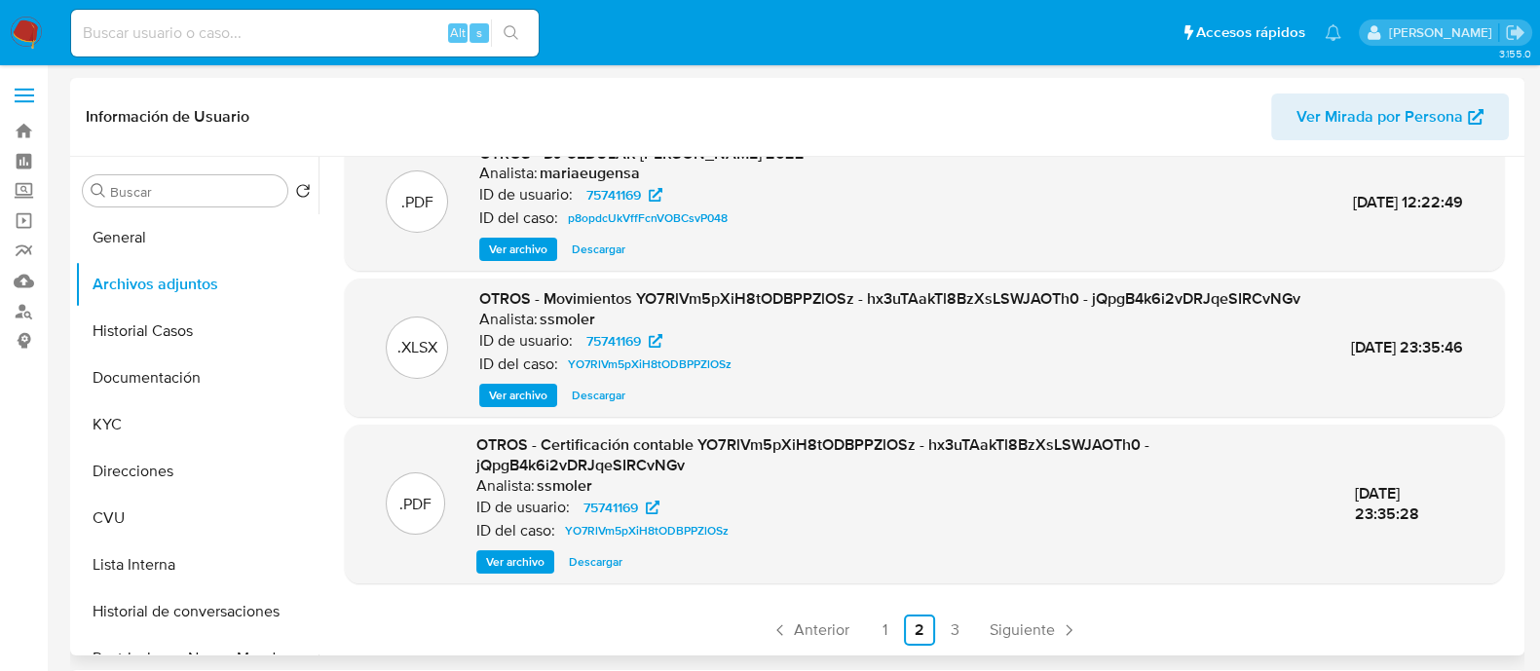
click at [934, 616] on ul "Anterior 1 2 3 Siguiente" at bounding box center [924, 630] width 1159 height 31
click at [943, 622] on link "3" at bounding box center [954, 630] width 31 height 31
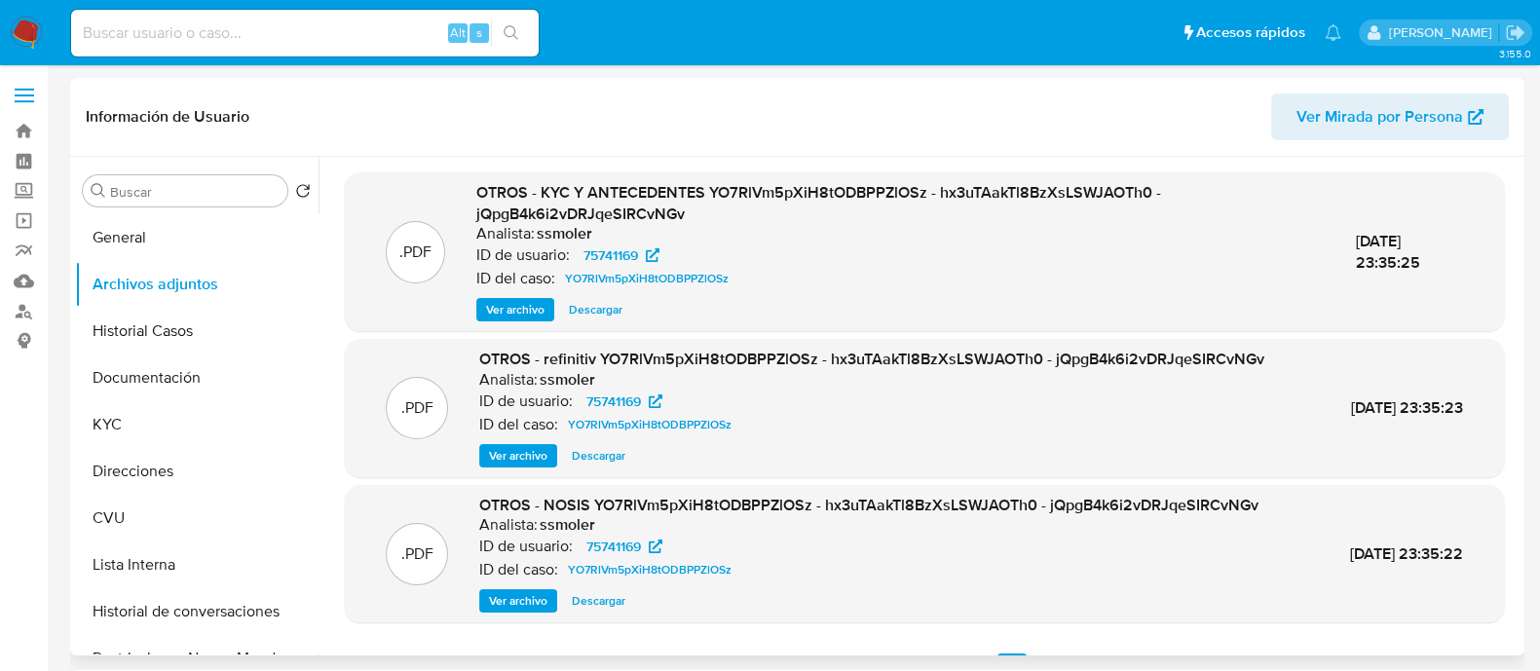
scroll to position [39, 0]
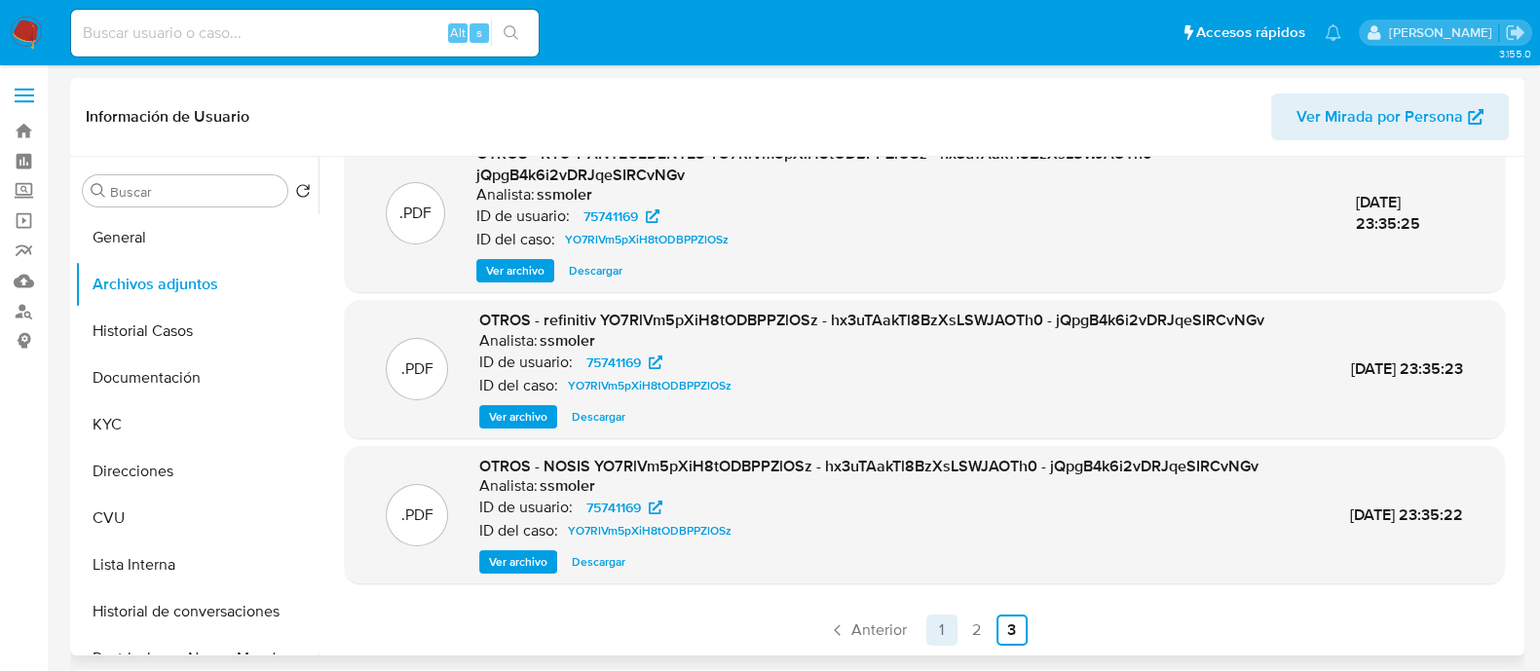
click at [931, 625] on link "1" at bounding box center [941, 630] width 31 height 31
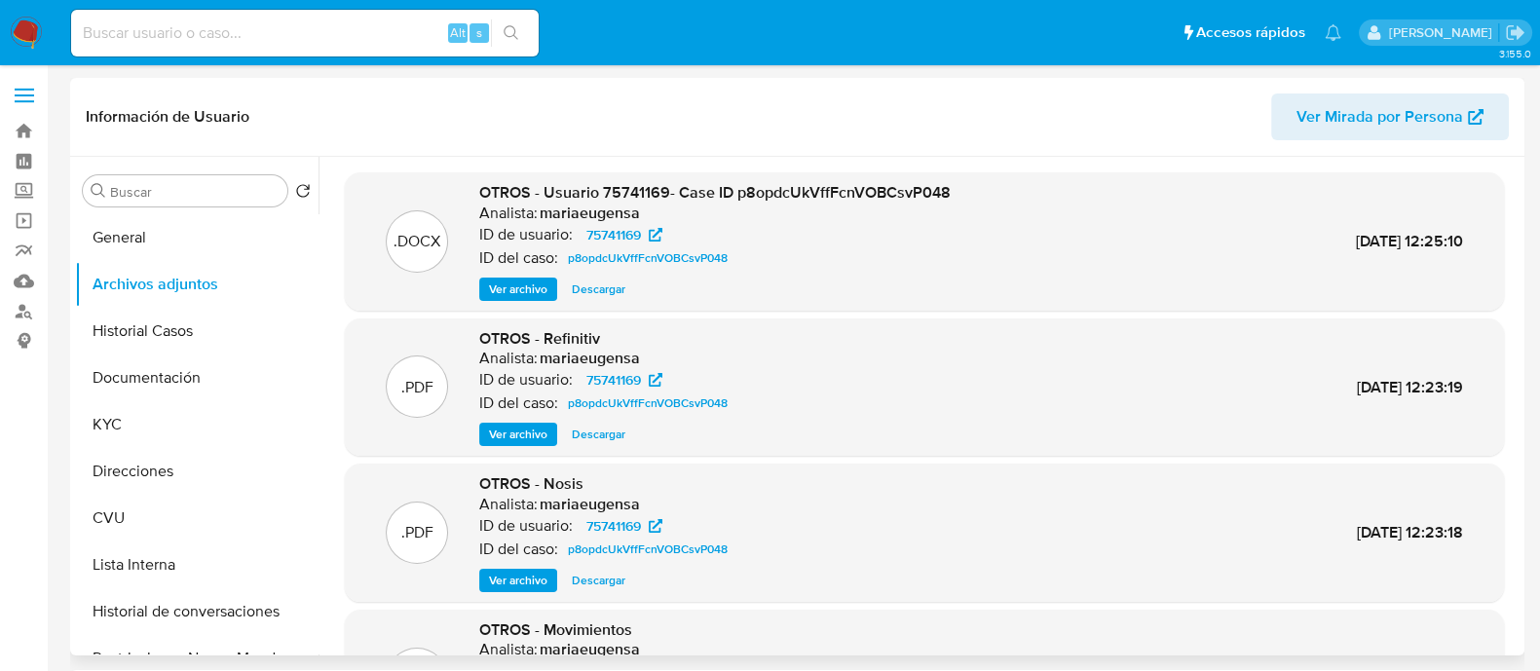
click at [526, 282] on span "Ver archivo" at bounding box center [518, 289] width 58 height 19
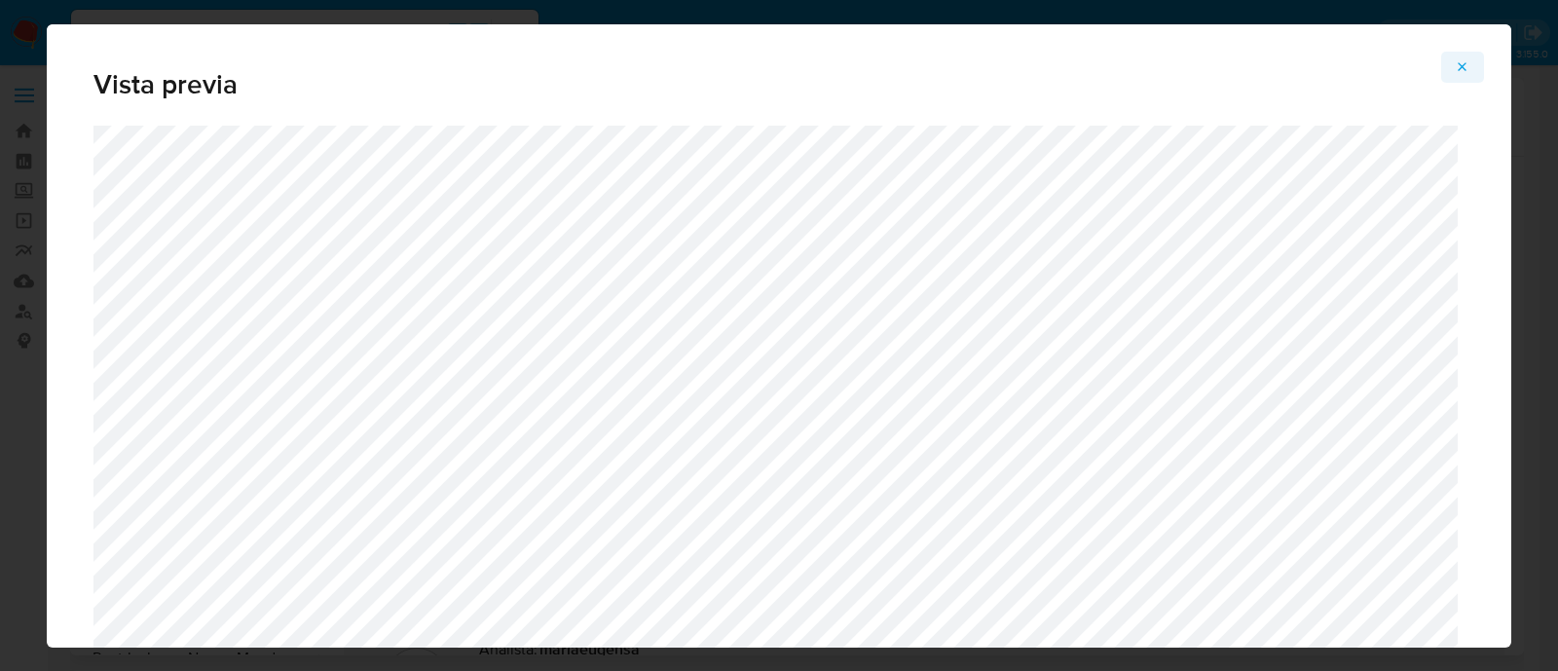
click at [1458, 67] on icon "Attachment preview" at bounding box center [1463, 67] width 16 height 16
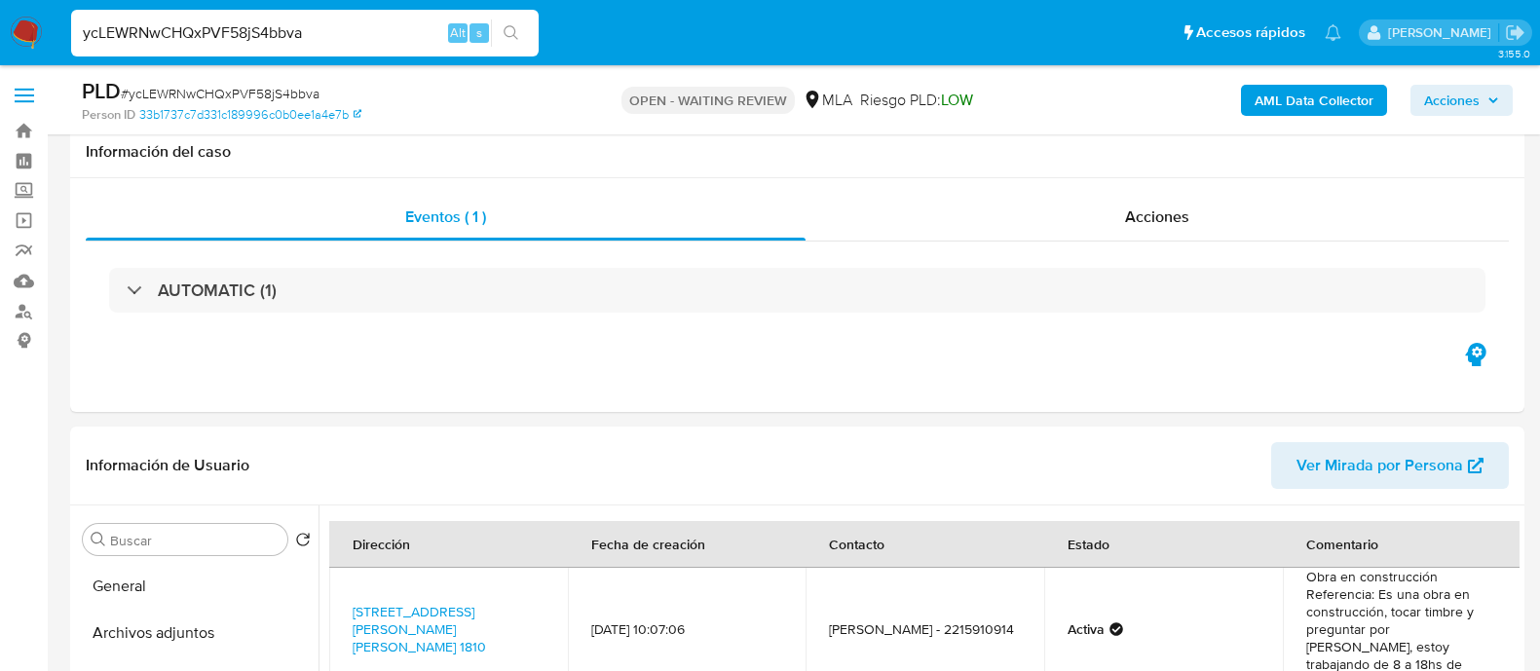
select select "10"
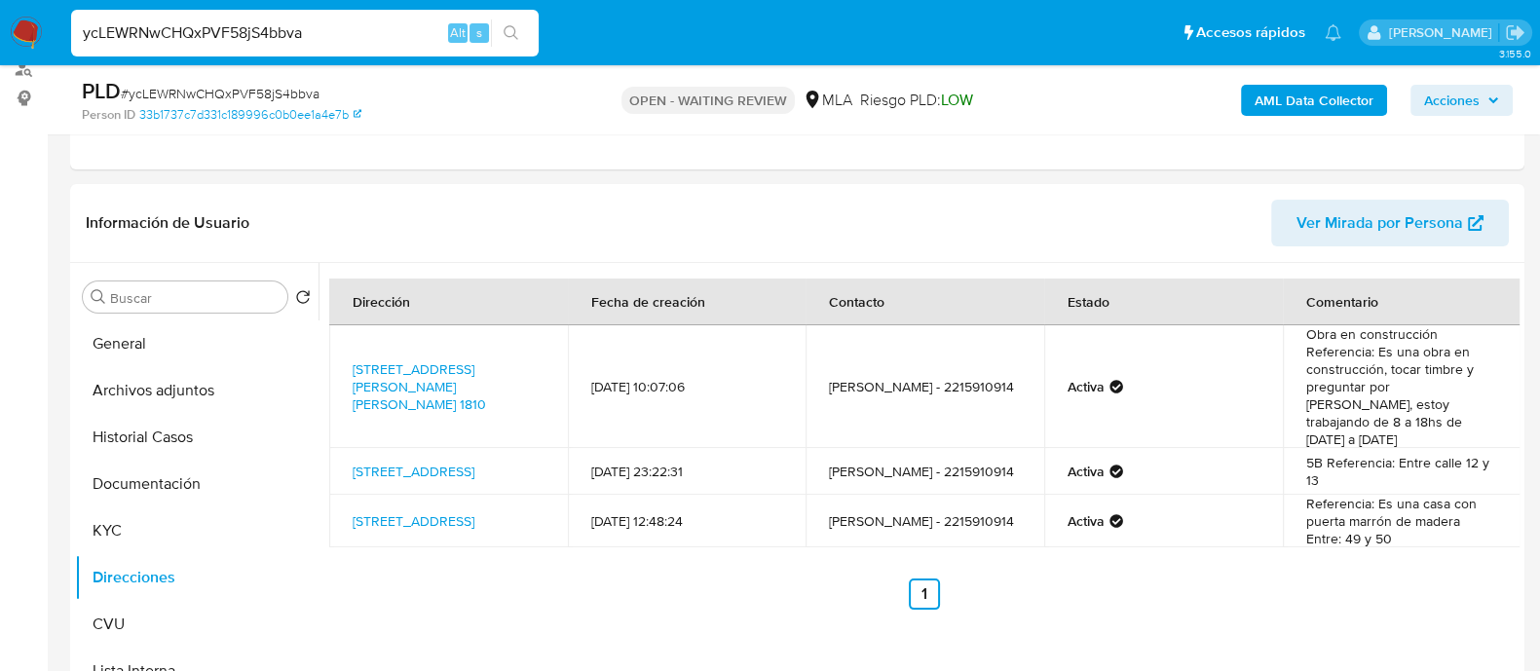
scroll to position [1235, 0]
click at [129, 387] on button "Archivos adjuntos" at bounding box center [196, 390] width 243 height 47
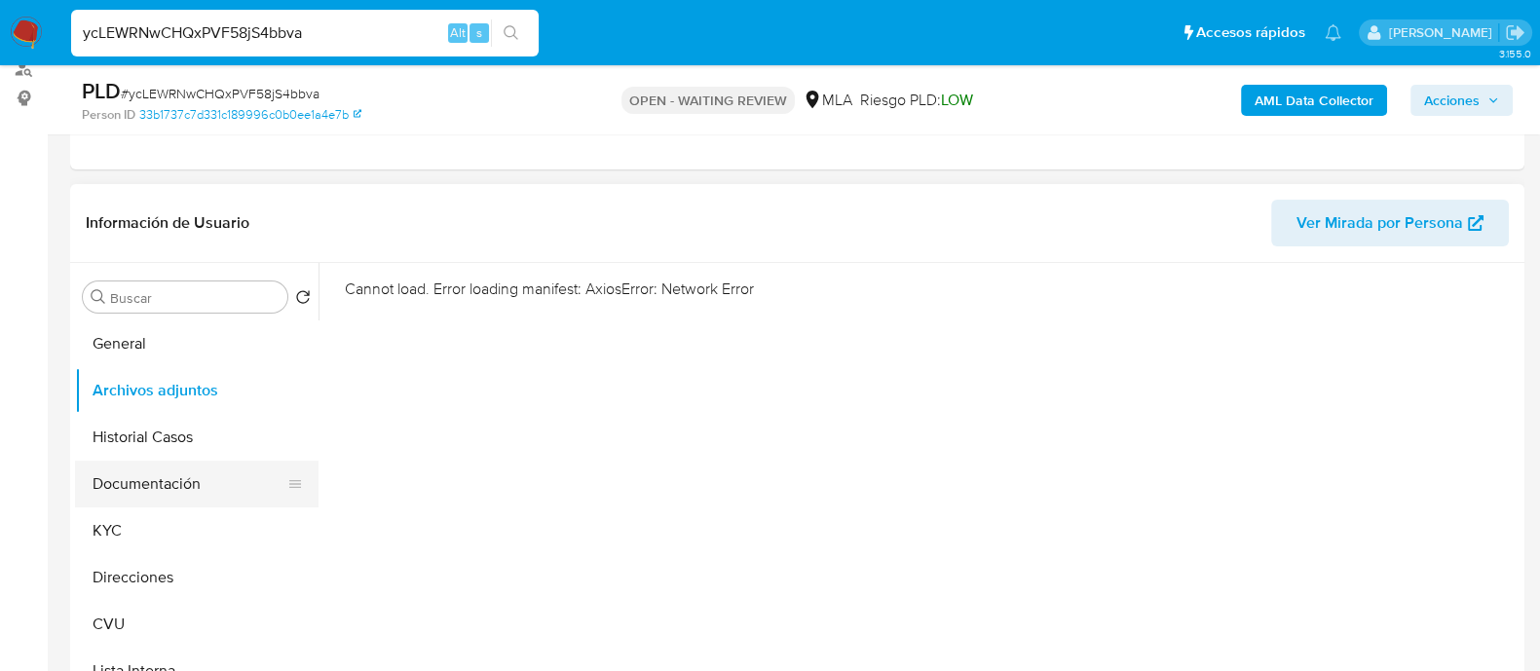
click at [180, 461] on button "Documentación" at bounding box center [189, 484] width 228 height 47
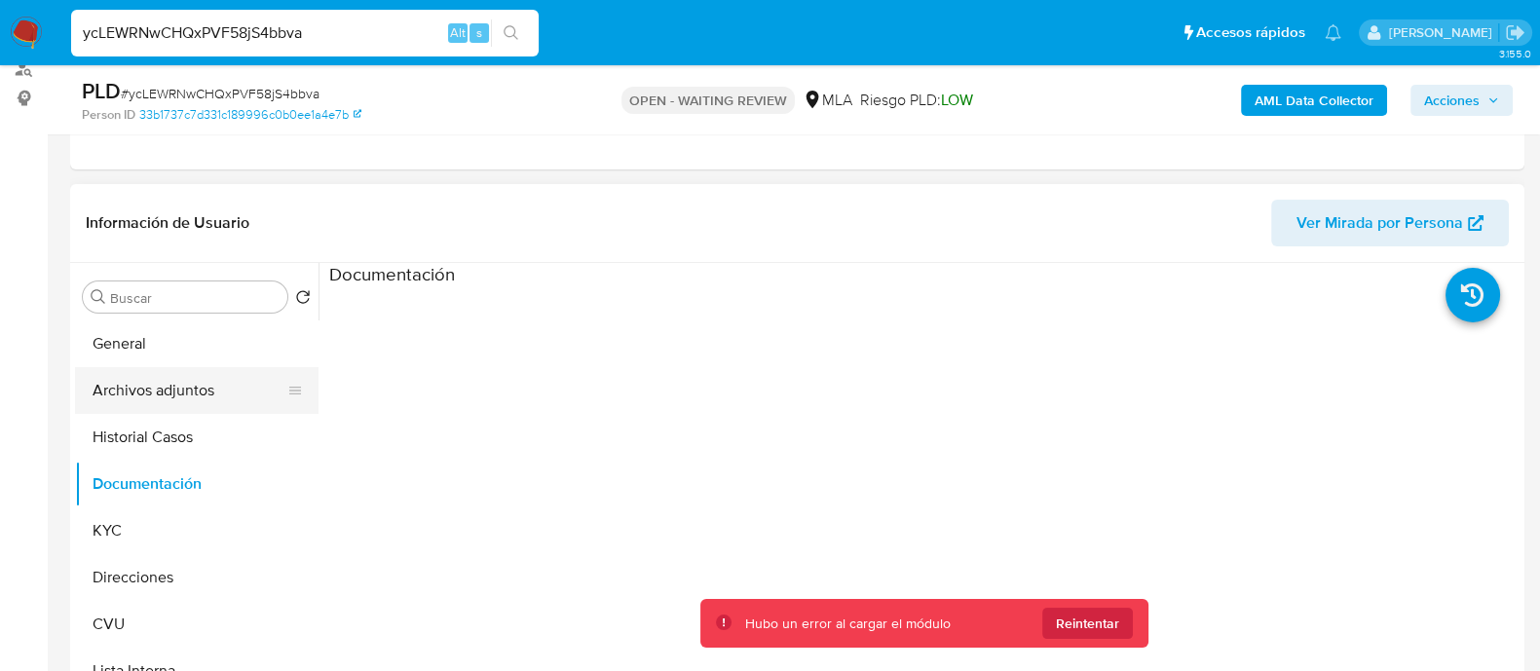
click at [175, 383] on button "Archivos adjuntos" at bounding box center [189, 390] width 228 height 47
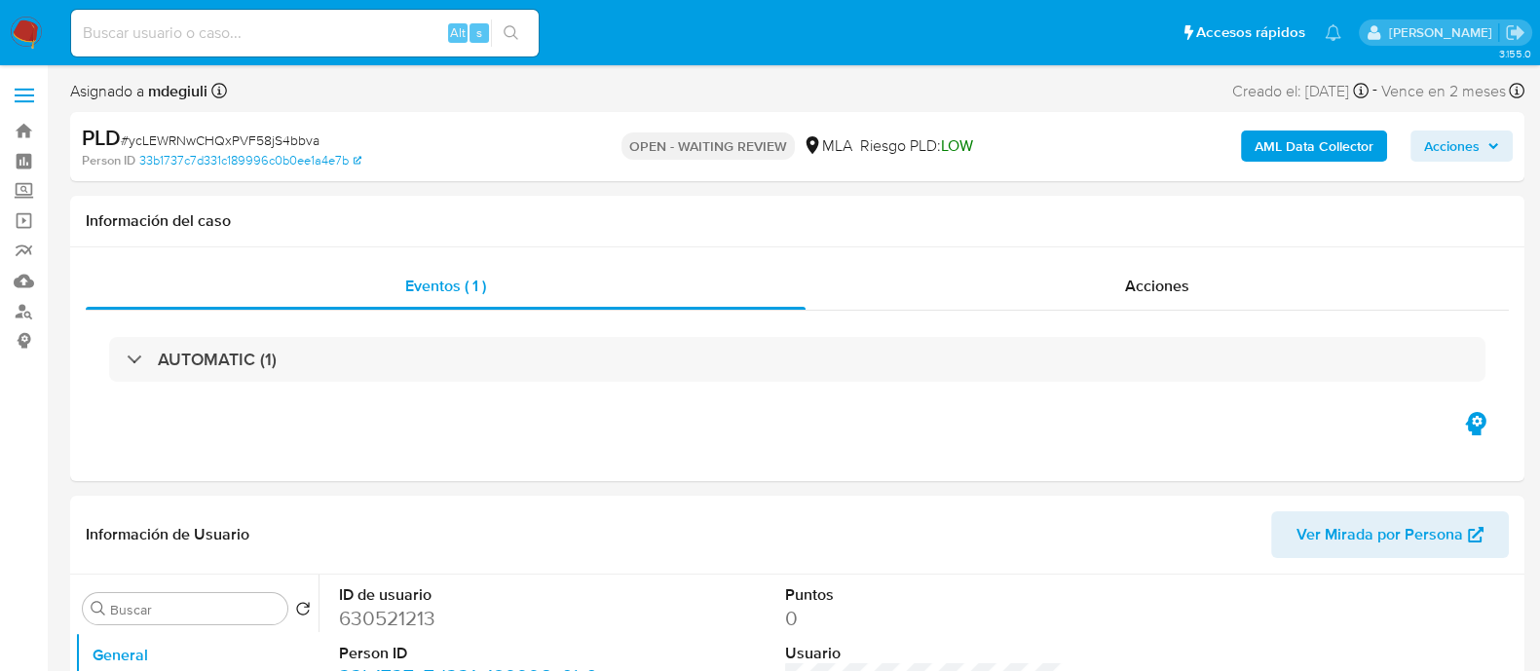
select select "10"
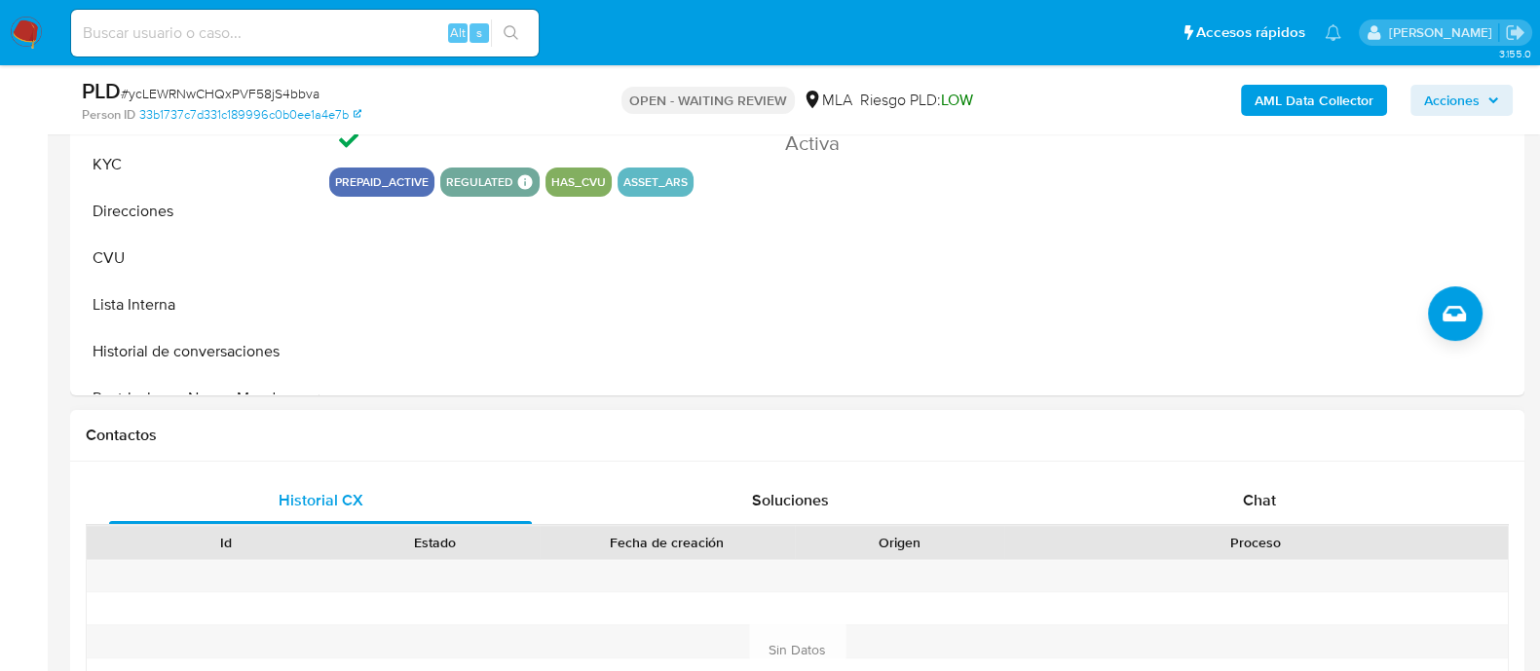
scroll to position [486, 0]
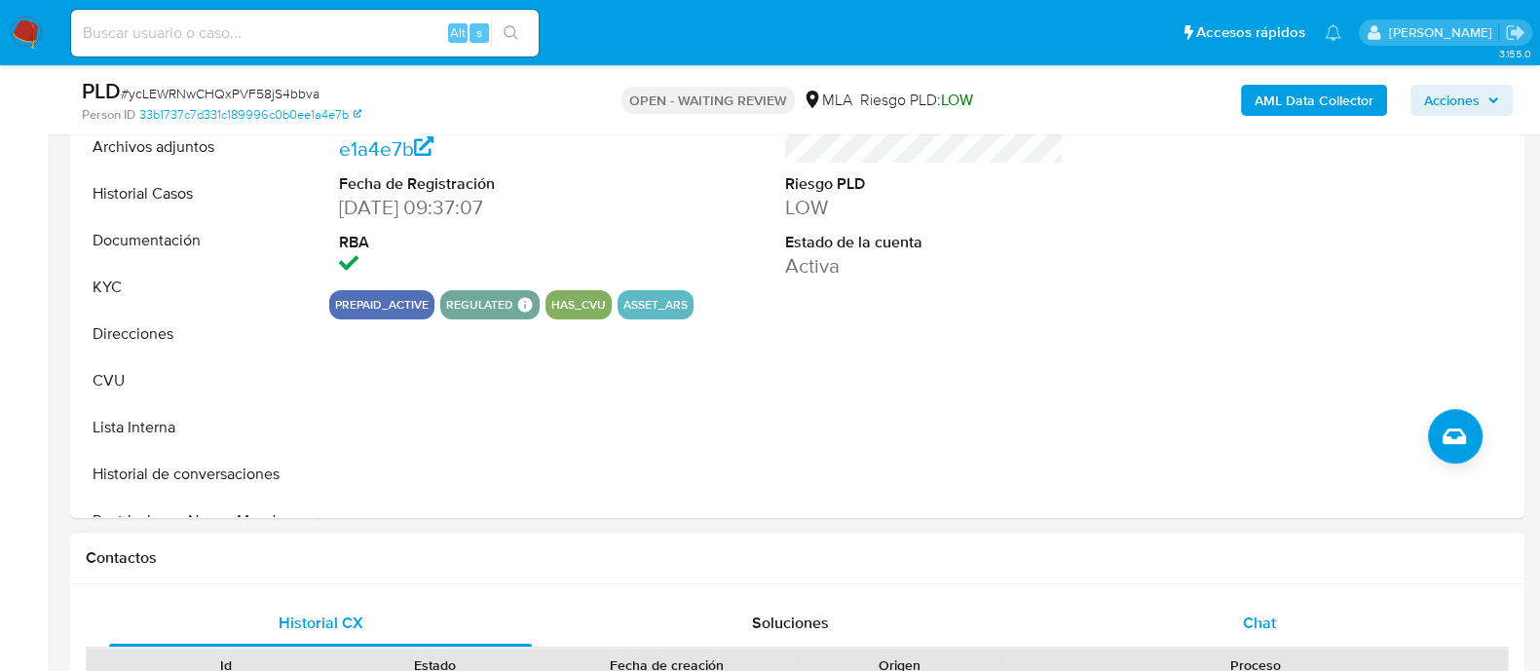
click at [1175, 632] on div "Chat" at bounding box center [1259, 623] width 423 height 47
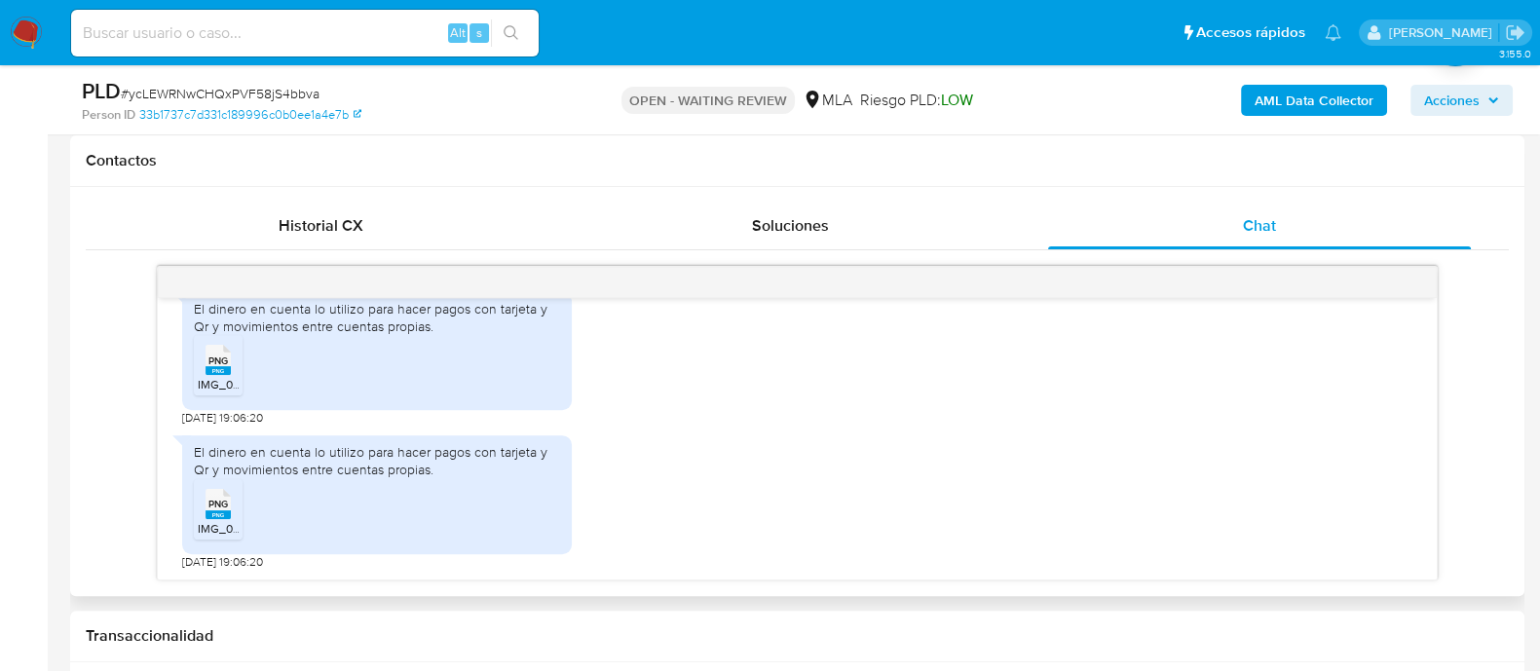
scroll to position [851, 0]
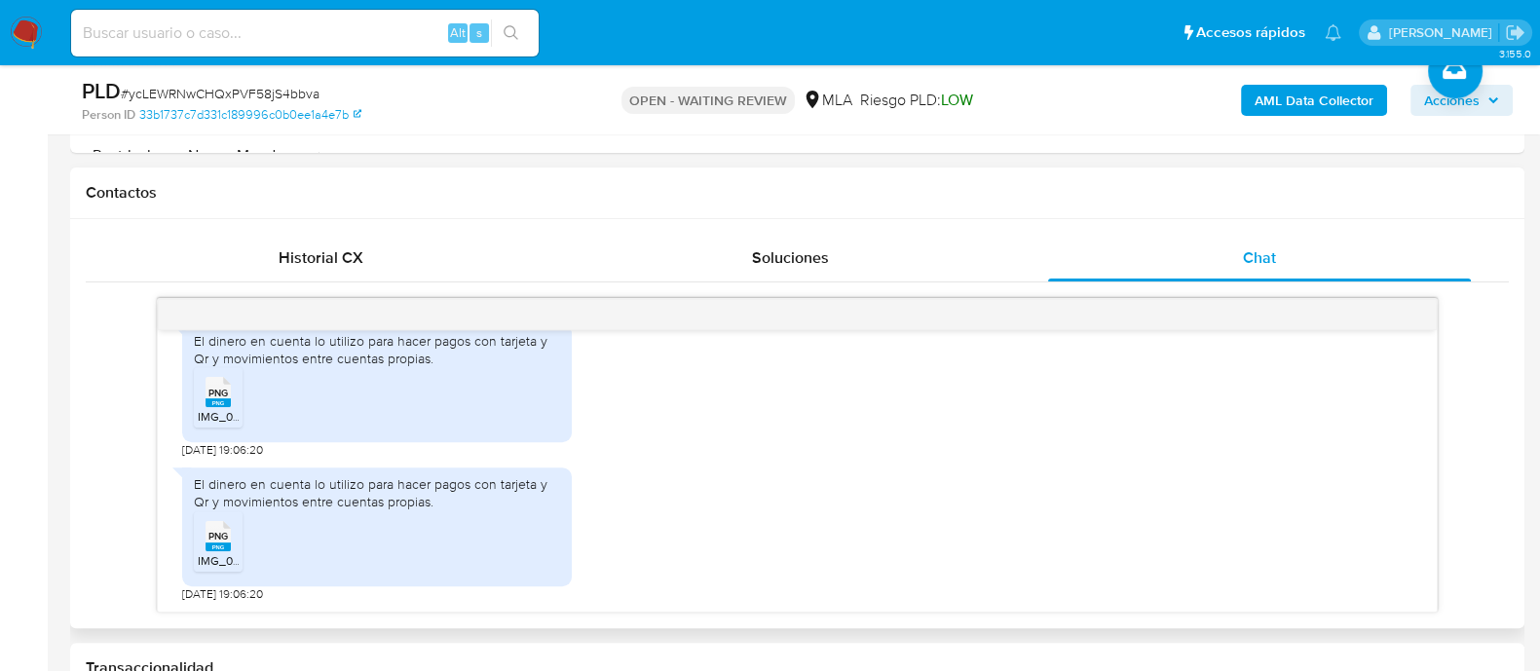
click at [219, 387] on span "PNG" at bounding box center [217, 393] width 19 height 13
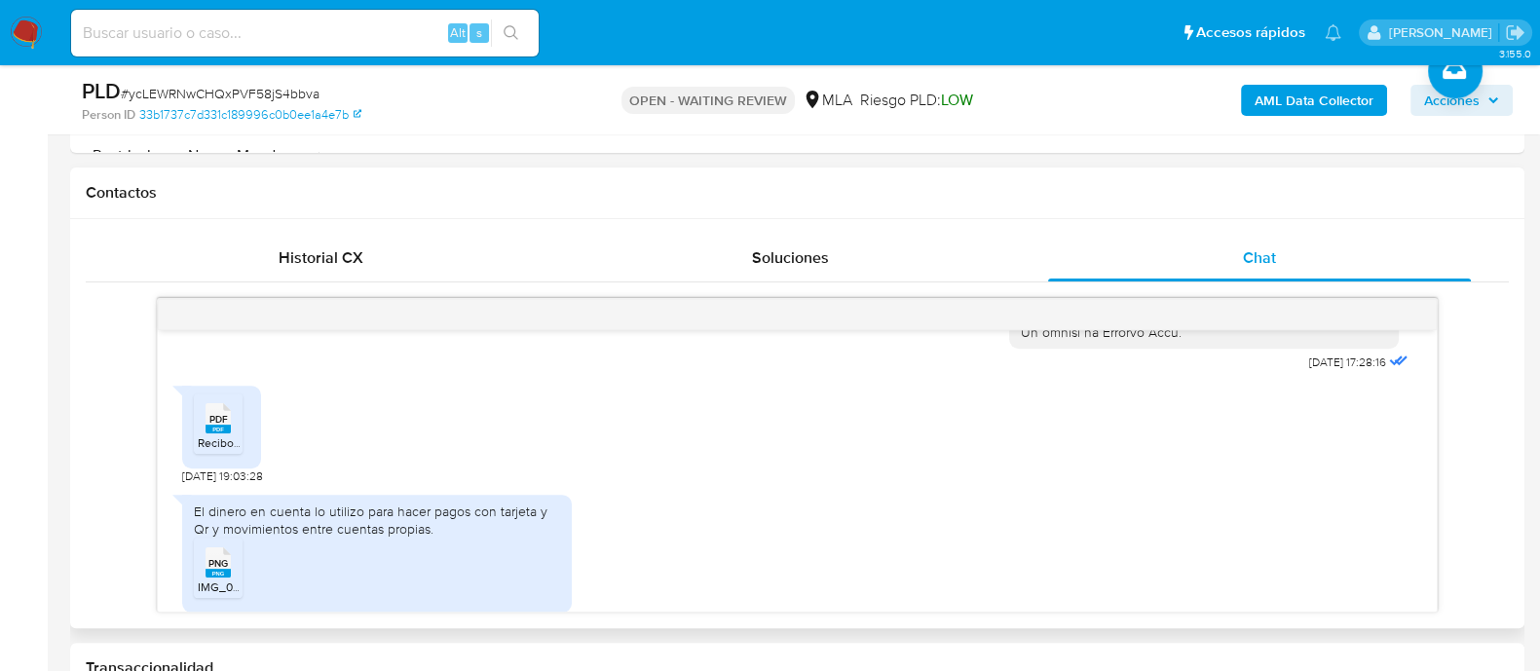
scroll to position [991, 0]
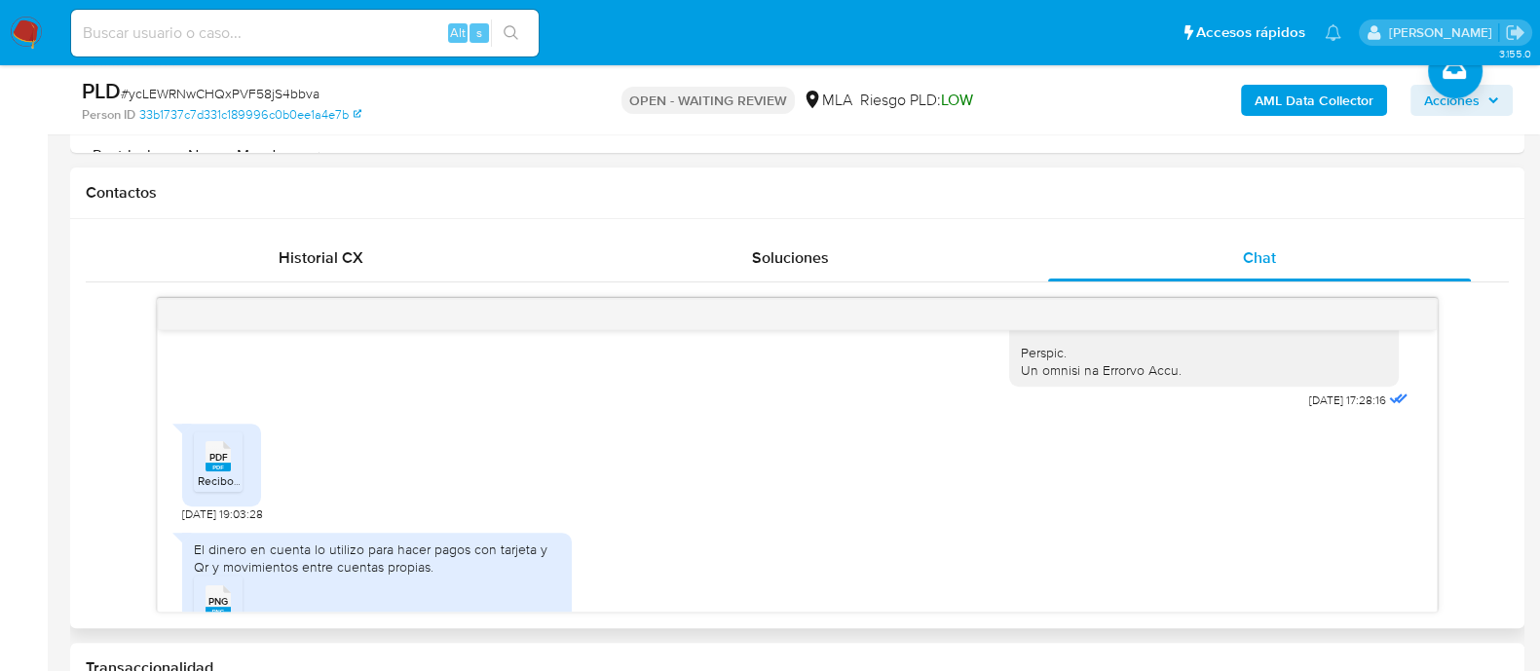
click at [233, 473] on div "PDF PDF" at bounding box center [218, 454] width 41 height 38
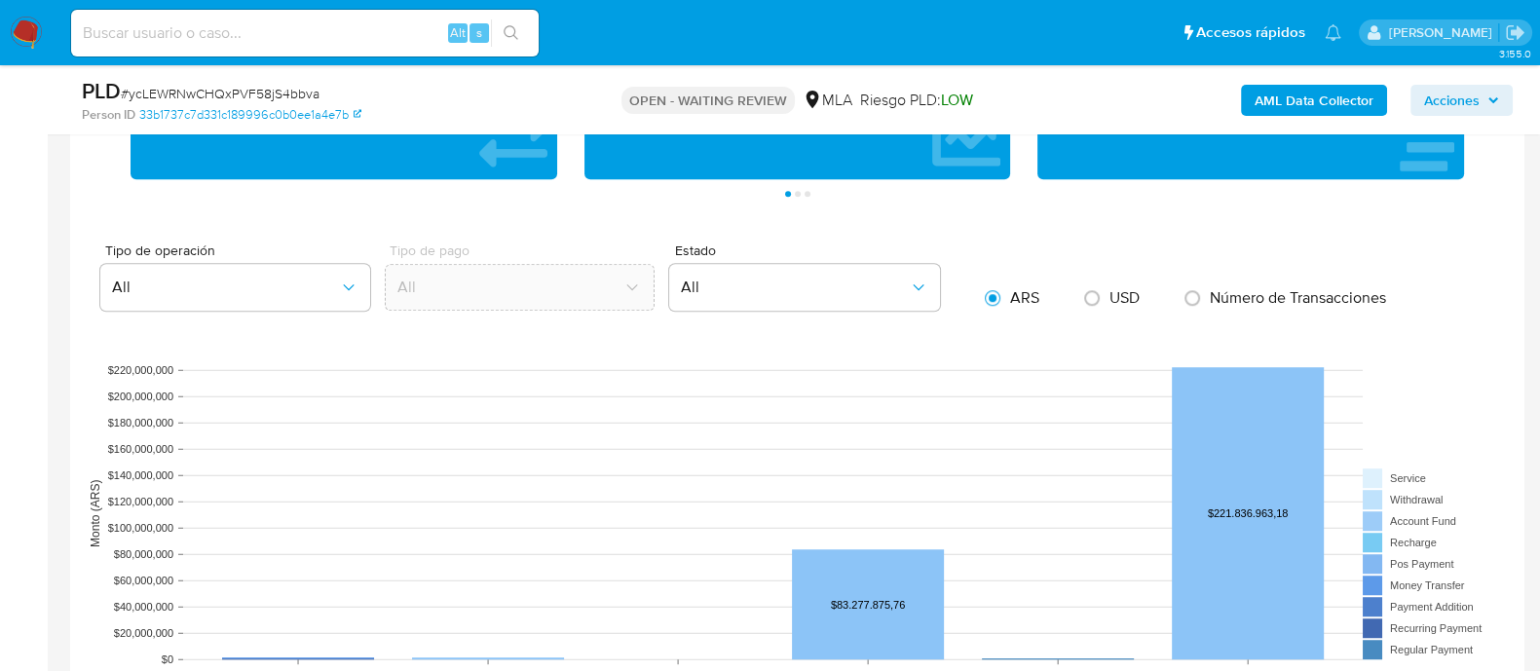
scroll to position [1825, 0]
